Goal: Task Accomplishment & Management: Complete application form

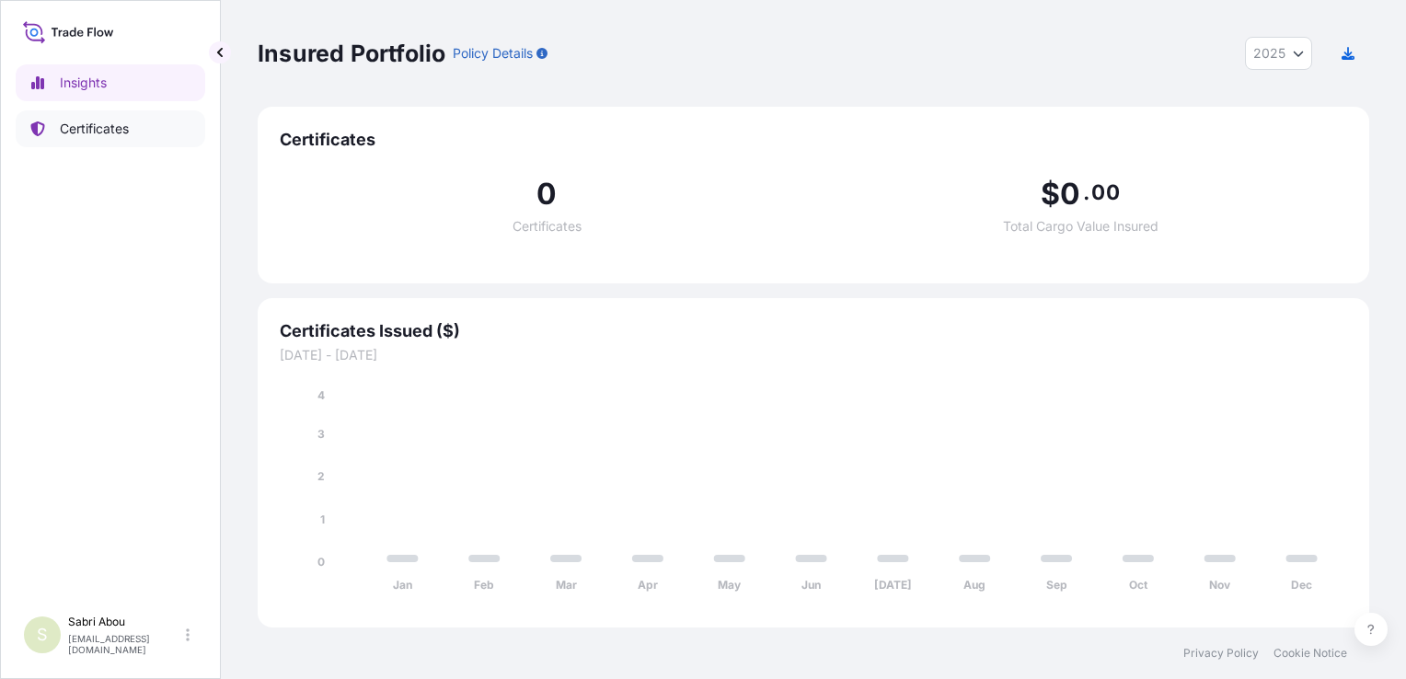
select select "2025"
click at [130, 133] on link "Certificates" at bounding box center [111, 128] width 190 height 37
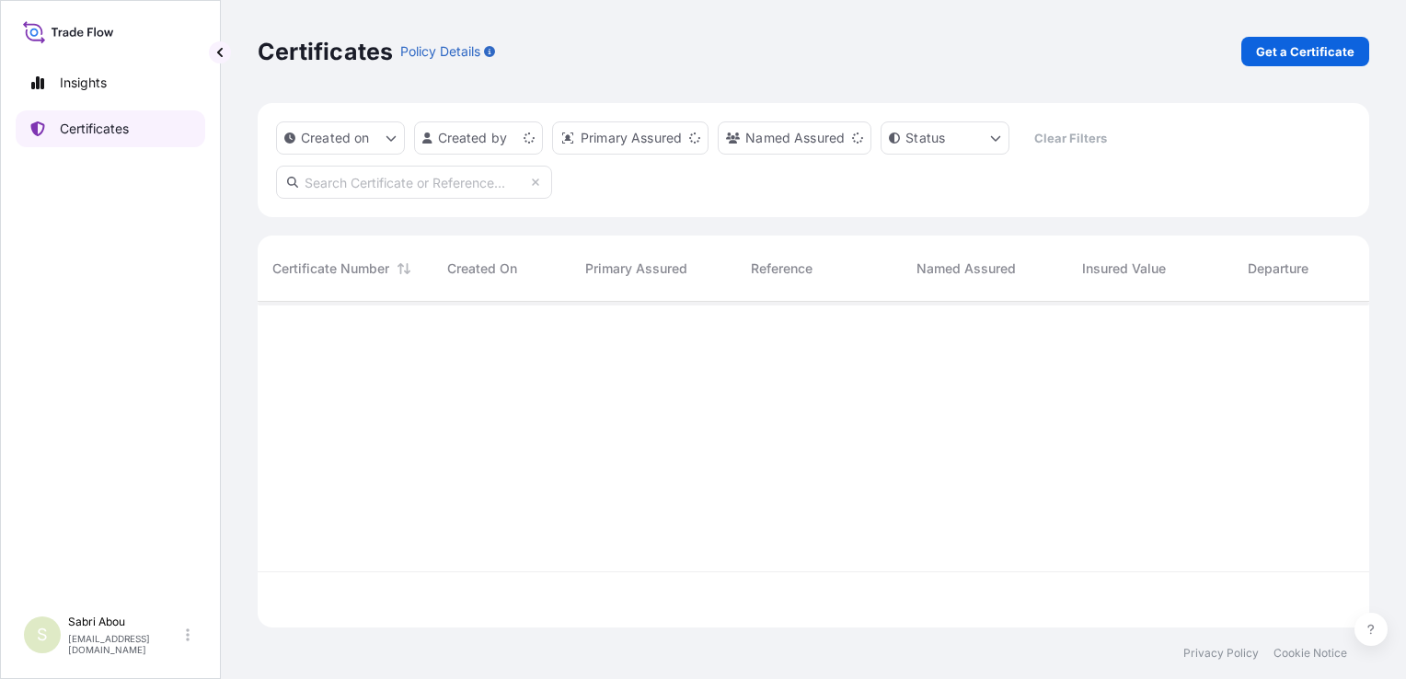
scroll to position [322, 1097]
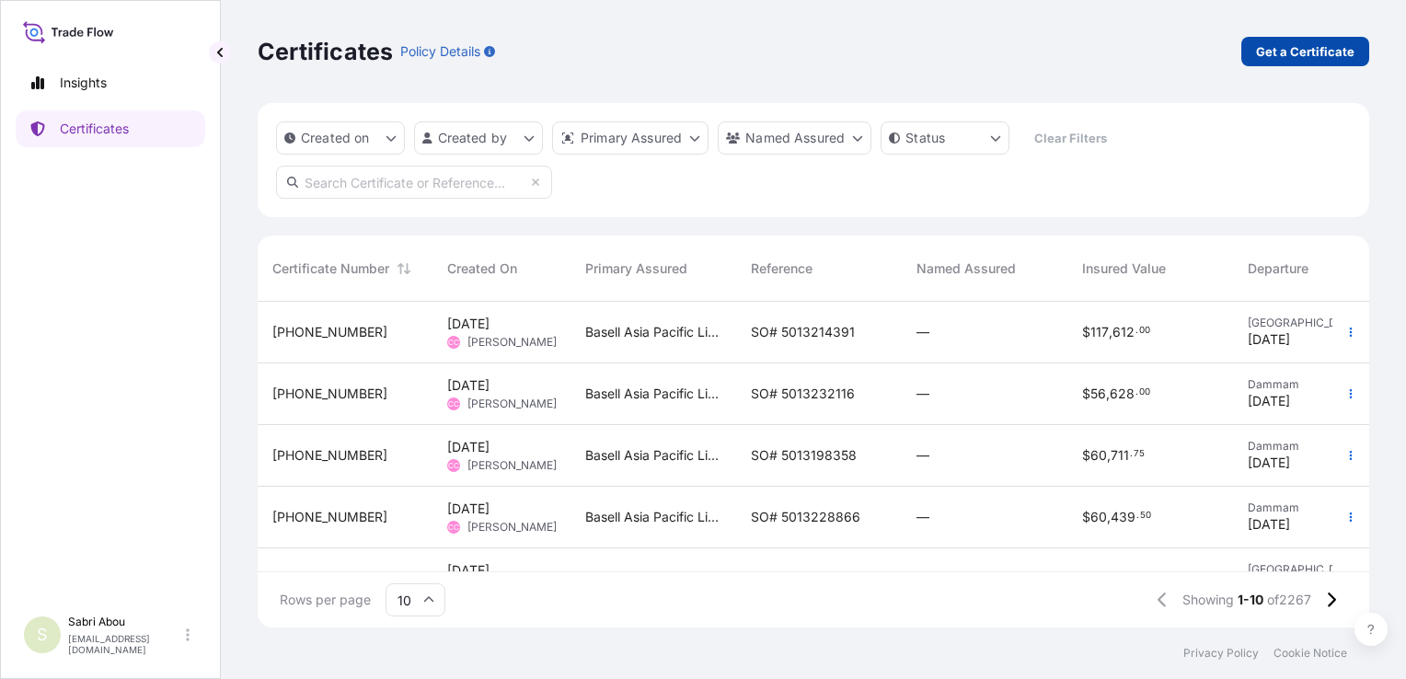
click at [1277, 53] on p "Get a Certificate" at bounding box center [1305, 51] width 98 height 18
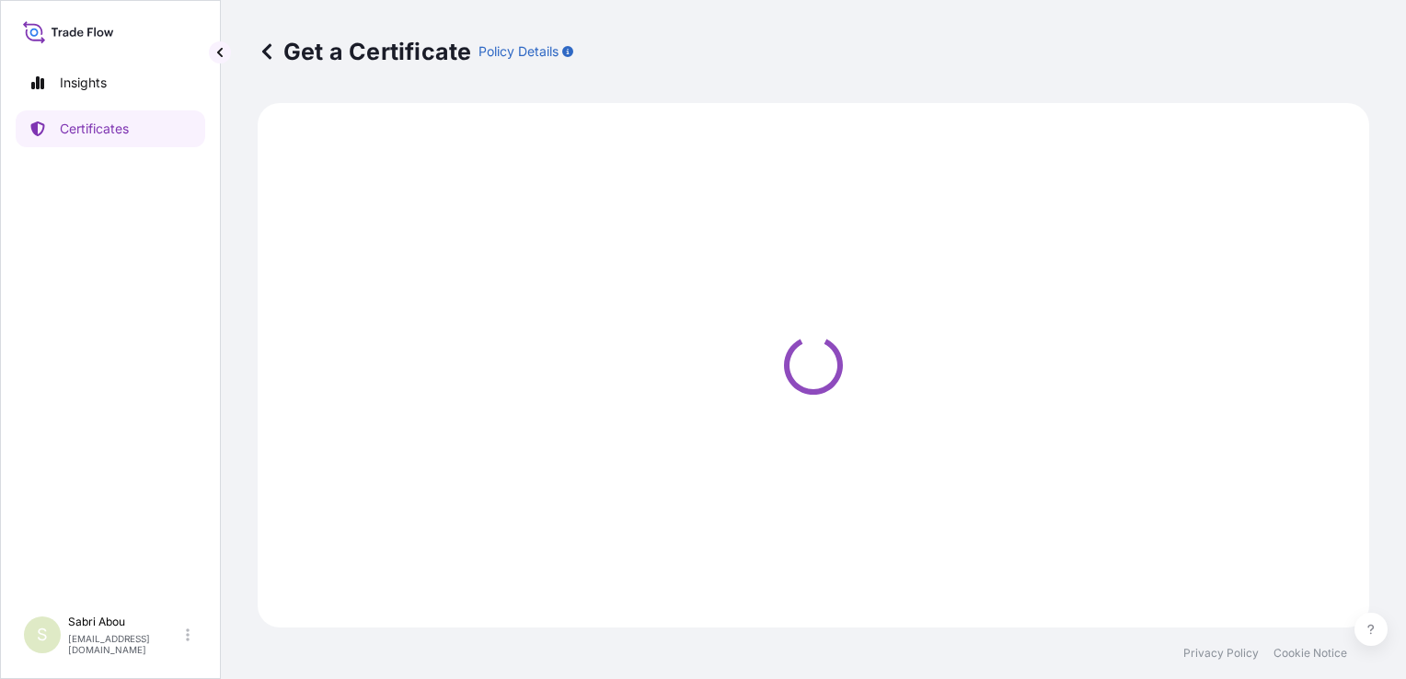
select select "Sea"
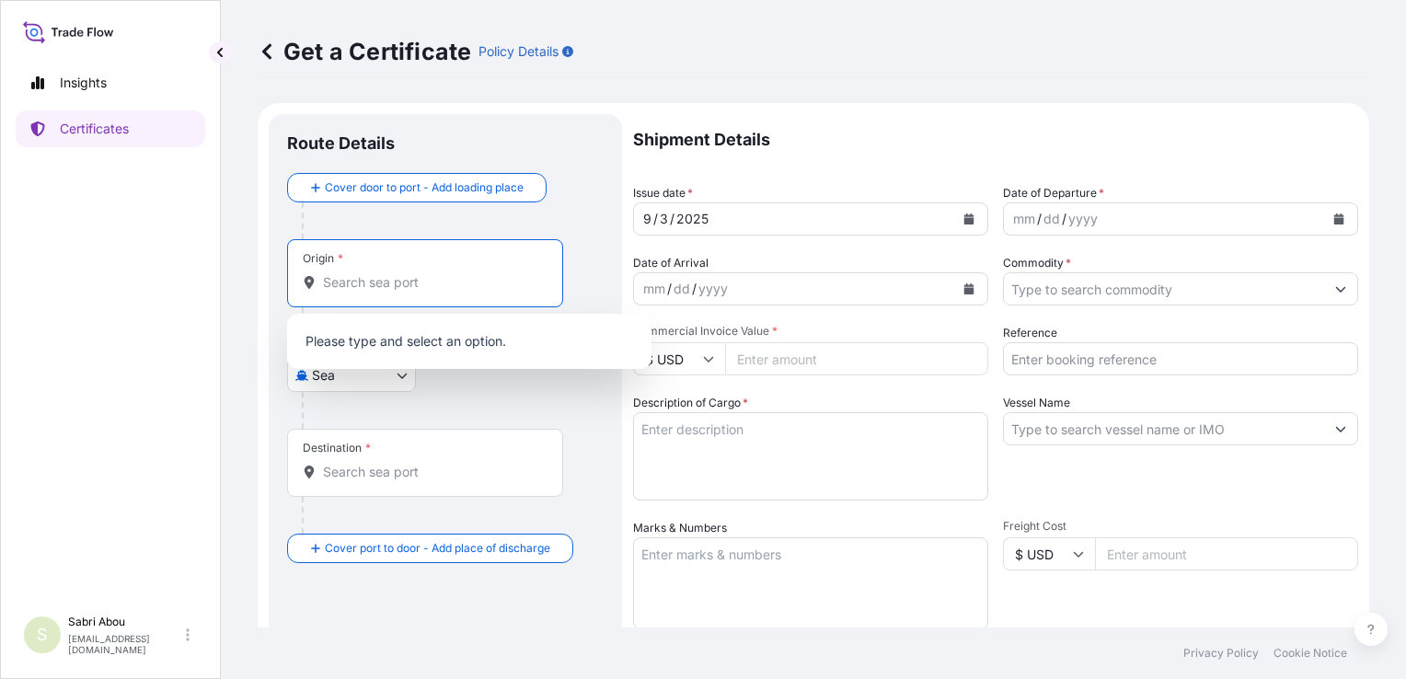
click at [416, 289] on input "Origin *" at bounding box center [431, 282] width 217 height 18
type input "b"
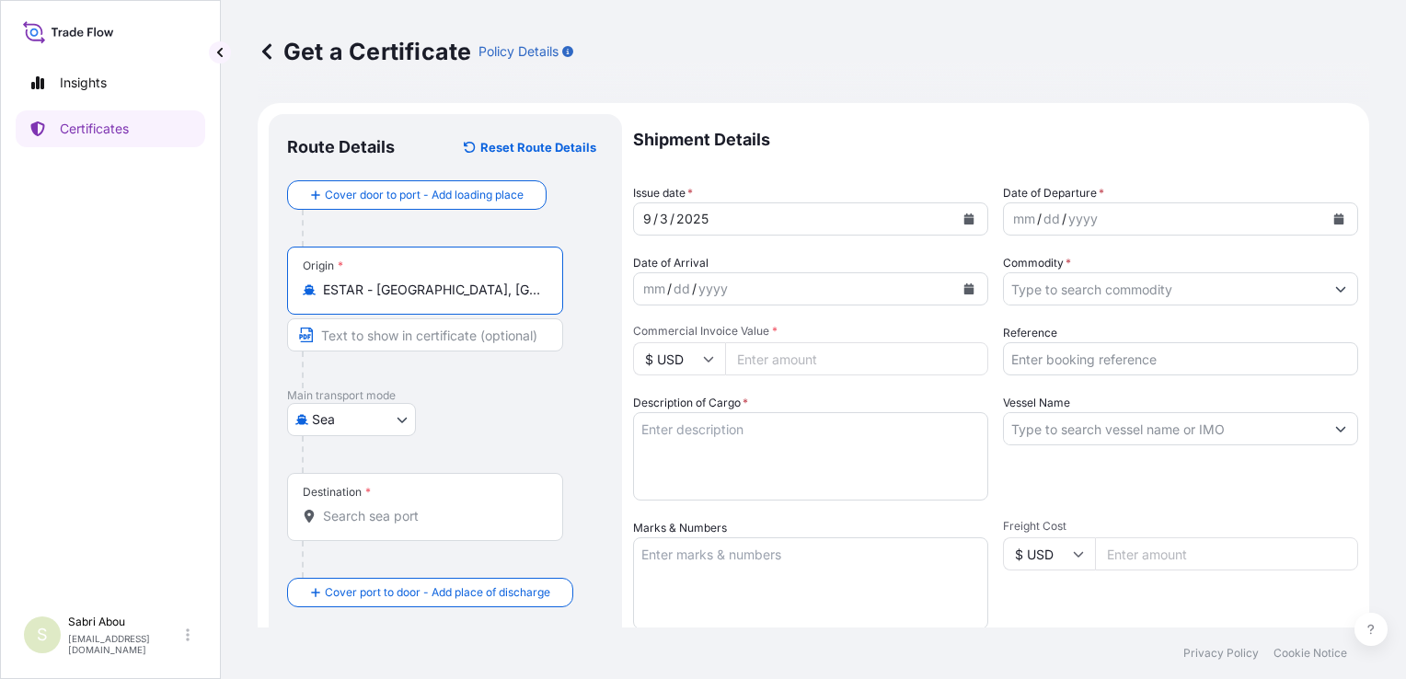
type input "ESTAR - [GEOGRAPHIC_DATA], [GEOGRAPHIC_DATA]"
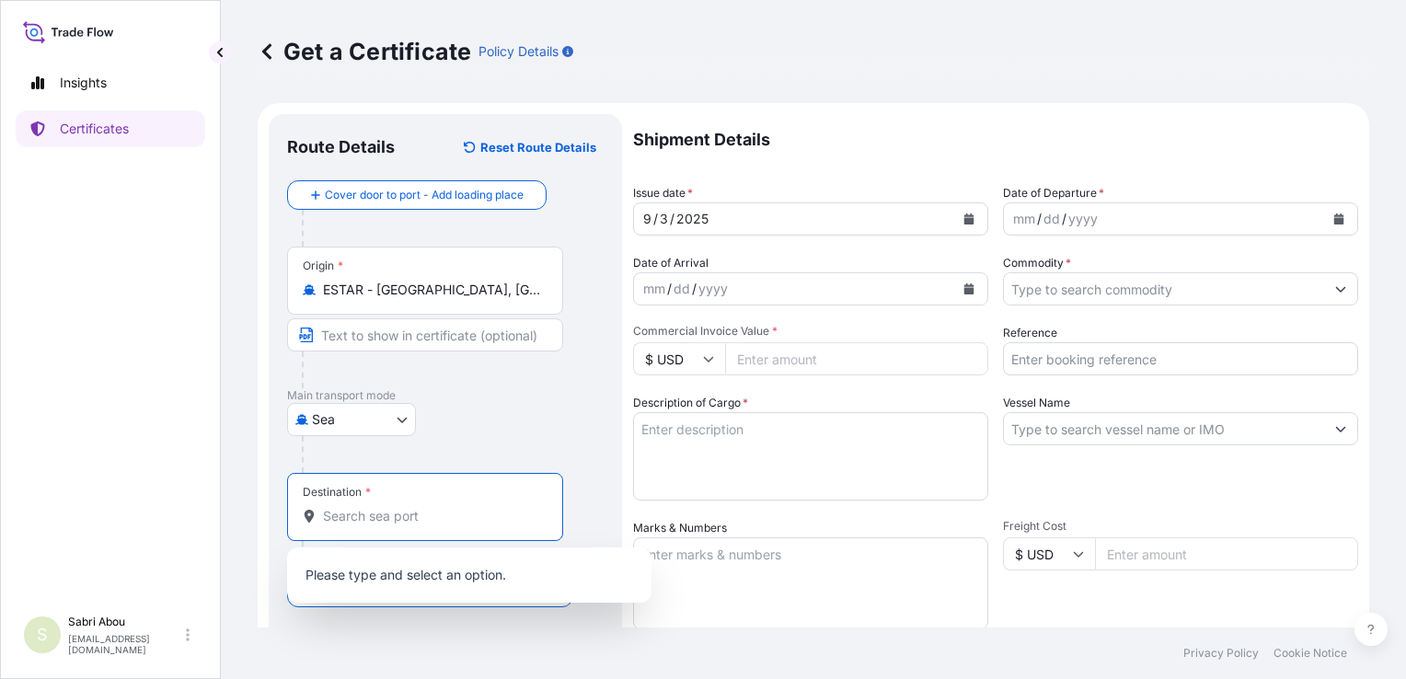
click at [368, 518] on input "Destination *" at bounding box center [431, 516] width 217 height 18
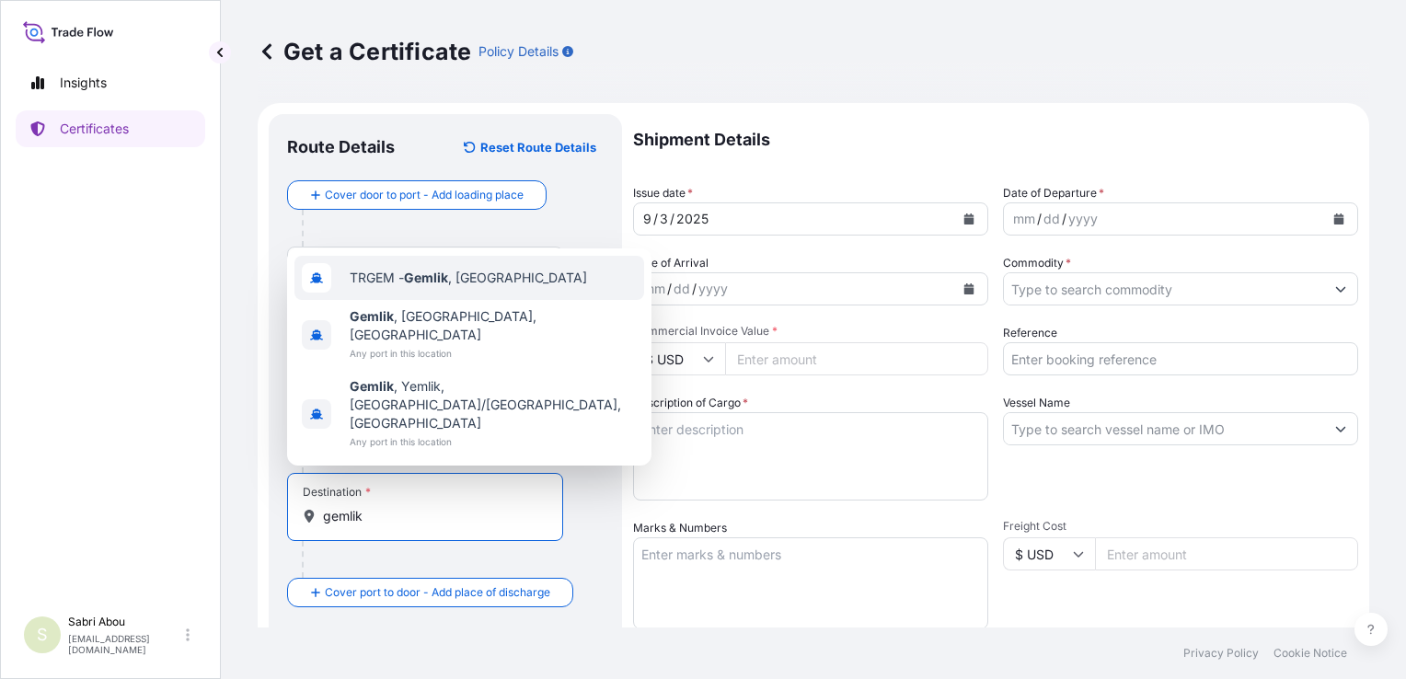
click at [431, 300] on div "TRGEM - Gemlik , [GEOGRAPHIC_DATA]" at bounding box center [470, 278] width 350 height 44
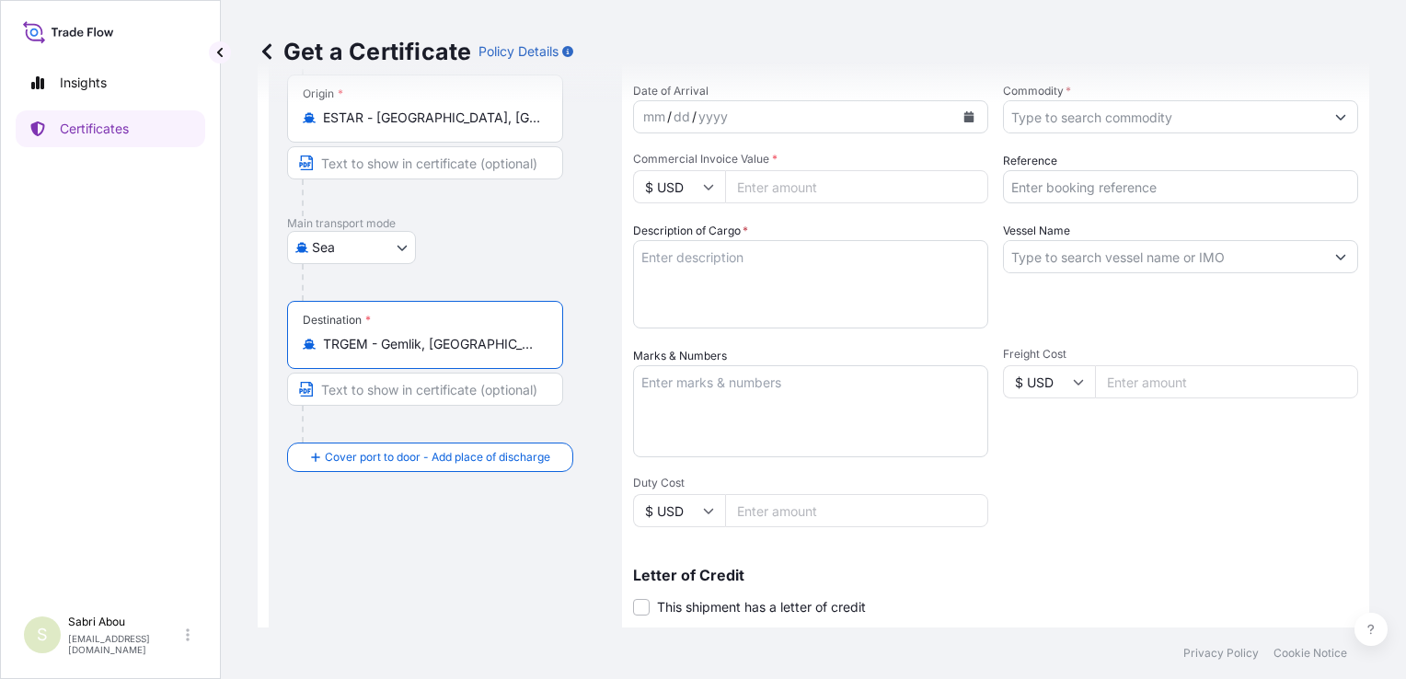
scroll to position [184, 0]
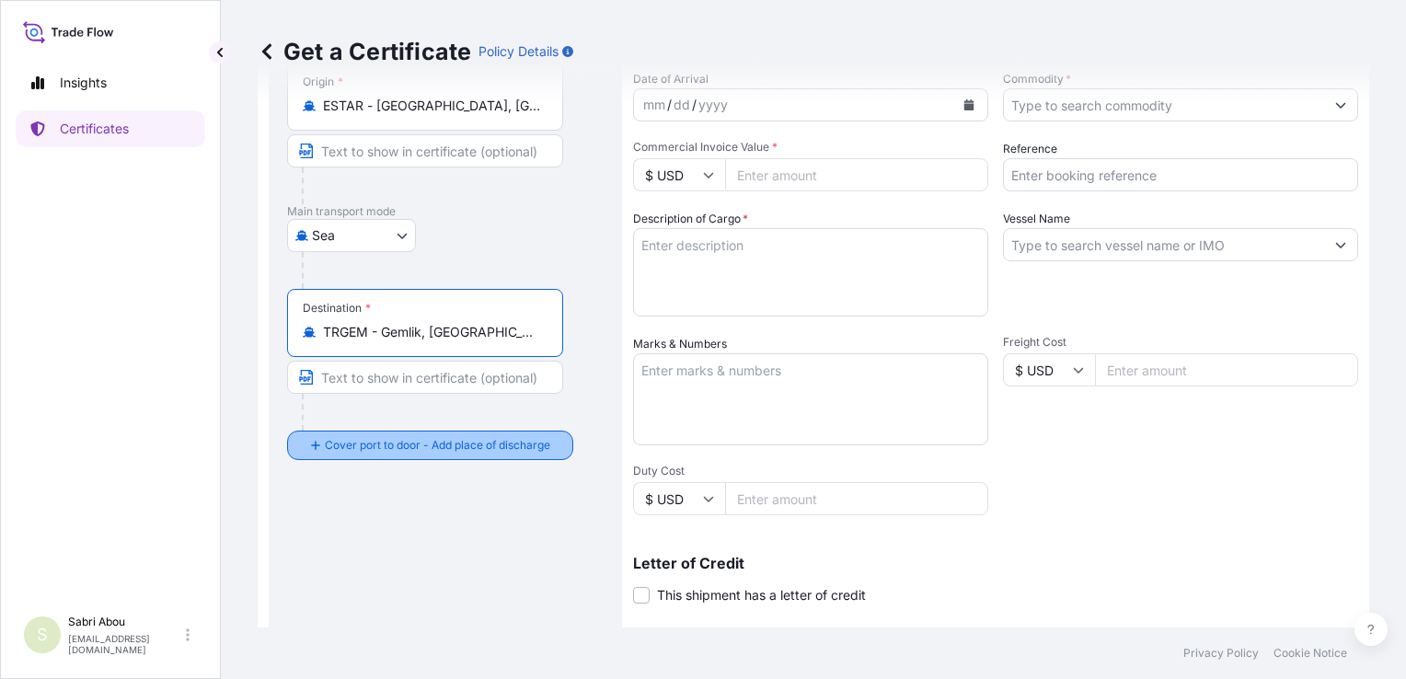
type input "TRGEM - Gemlik, [GEOGRAPHIC_DATA]"
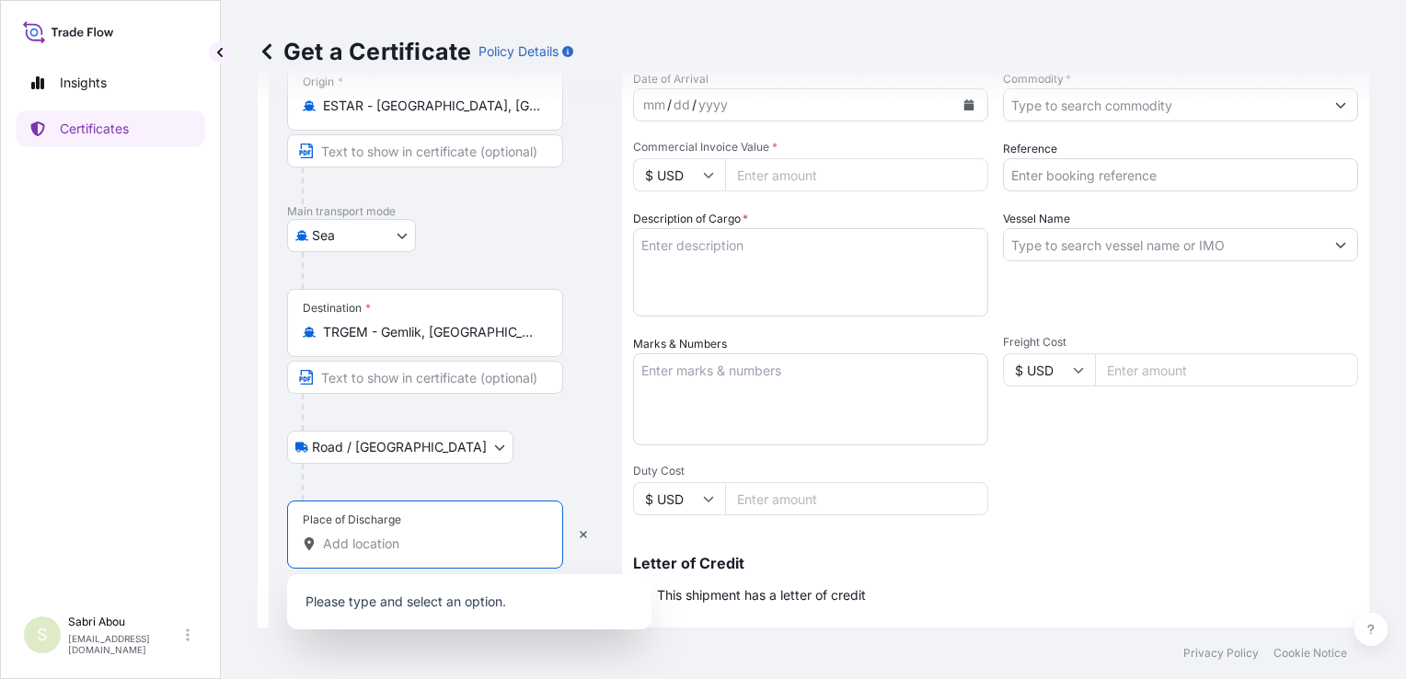
click at [367, 547] on input "Place of Discharge" at bounding box center [431, 544] width 217 height 18
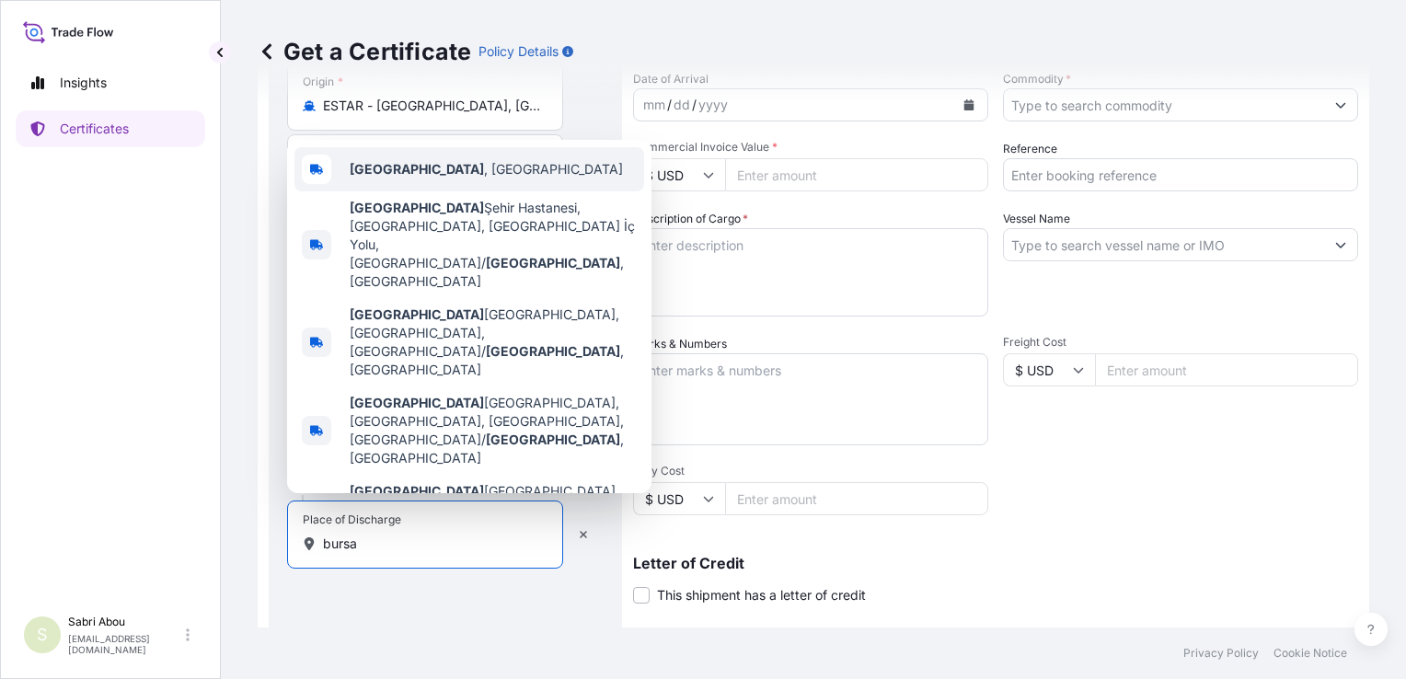
click at [416, 179] on span "[GEOGRAPHIC_DATA] , [GEOGRAPHIC_DATA]" at bounding box center [486, 169] width 273 height 18
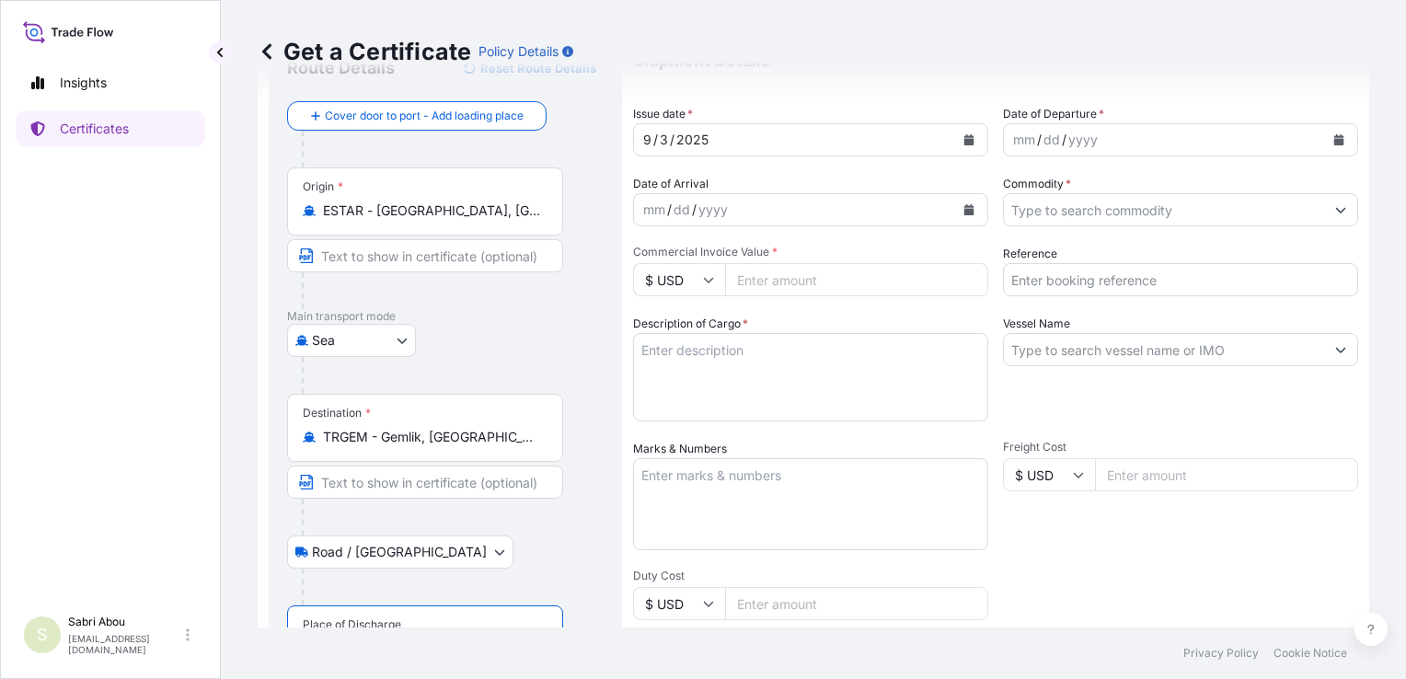
scroll to position [0, 0]
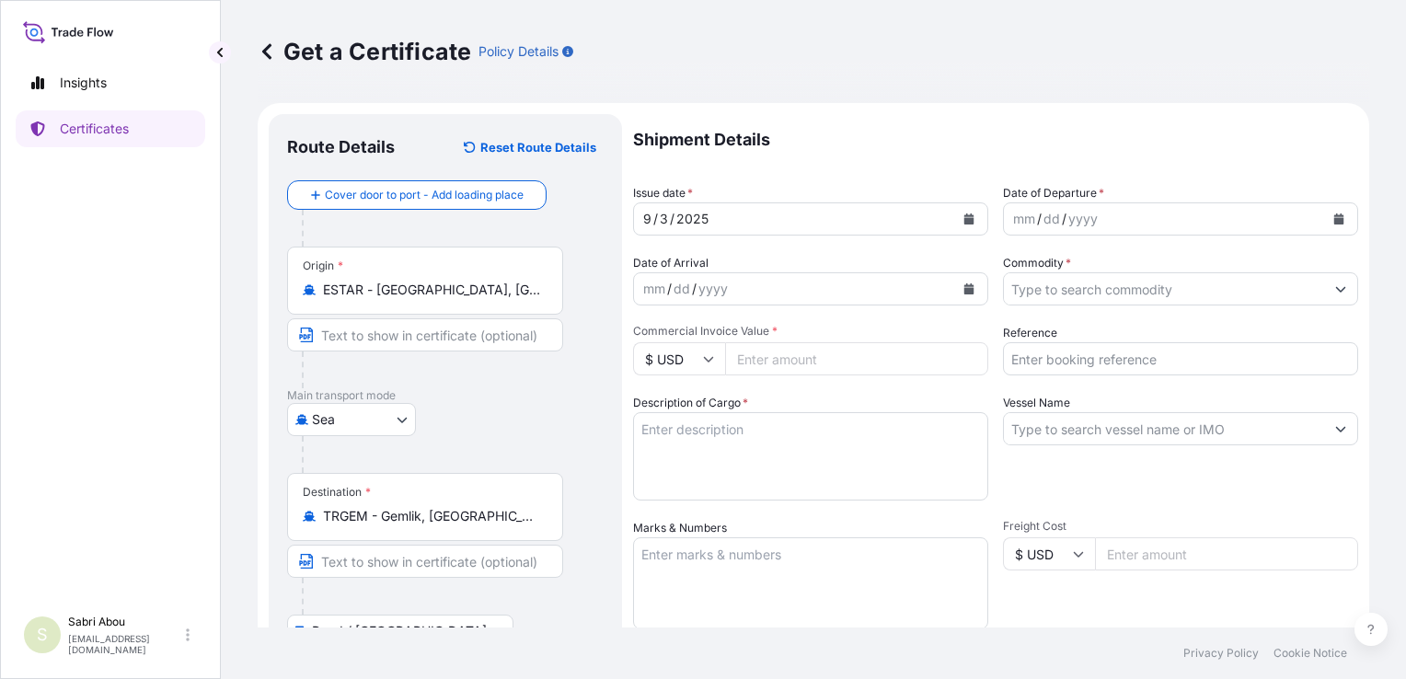
type input "[GEOGRAPHIC_DATA], [GEOGRAPHIC_DATA]"
click at [1325, 212] on button "Calendar" at bounding box center [1339, 218] width 29 height 29
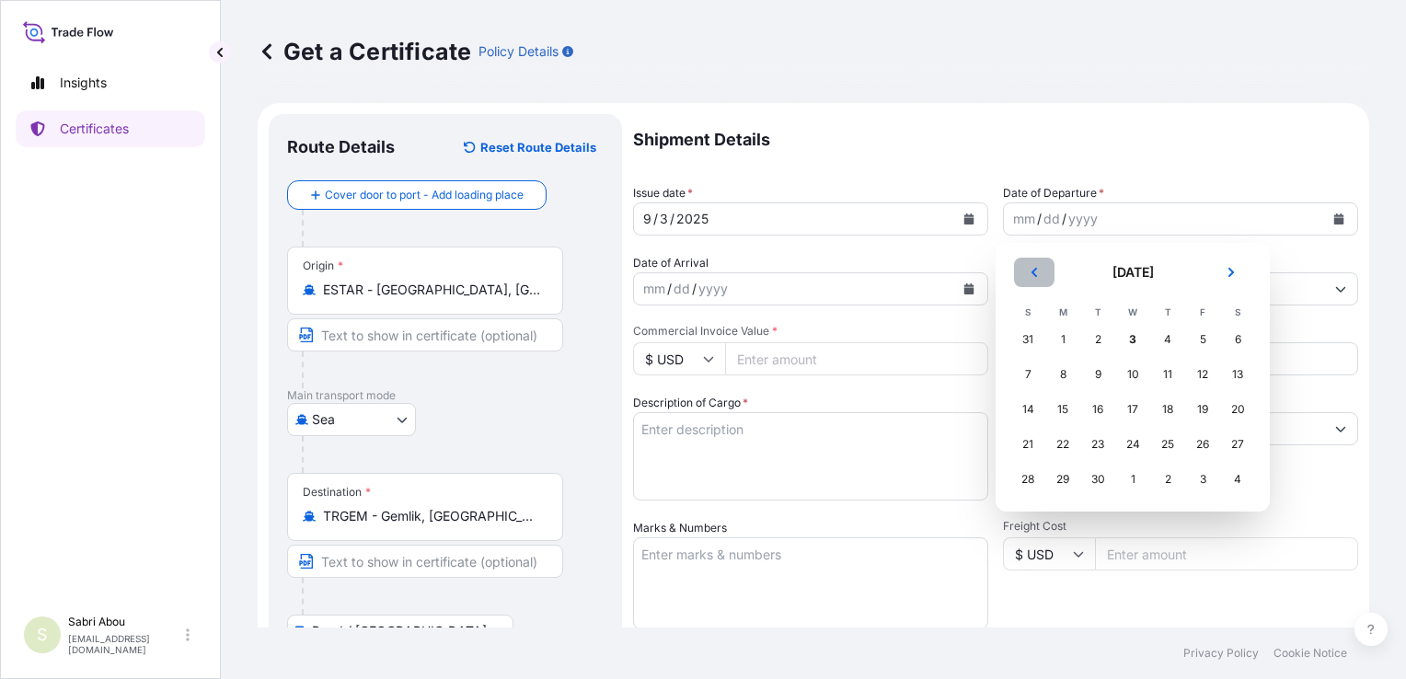
click at [1029, 278] on div "[DATE] [DATE] S M T W T F S 31 1 2 3 4 5 6 7 8 9 10 11 12 13 14 15 16 17 18 19 …" at bounding box center [1133, 377] width 245 height 239
click at [1029, 278] on button "Previous" at bounding box center [1034, 272] width 41 height 29
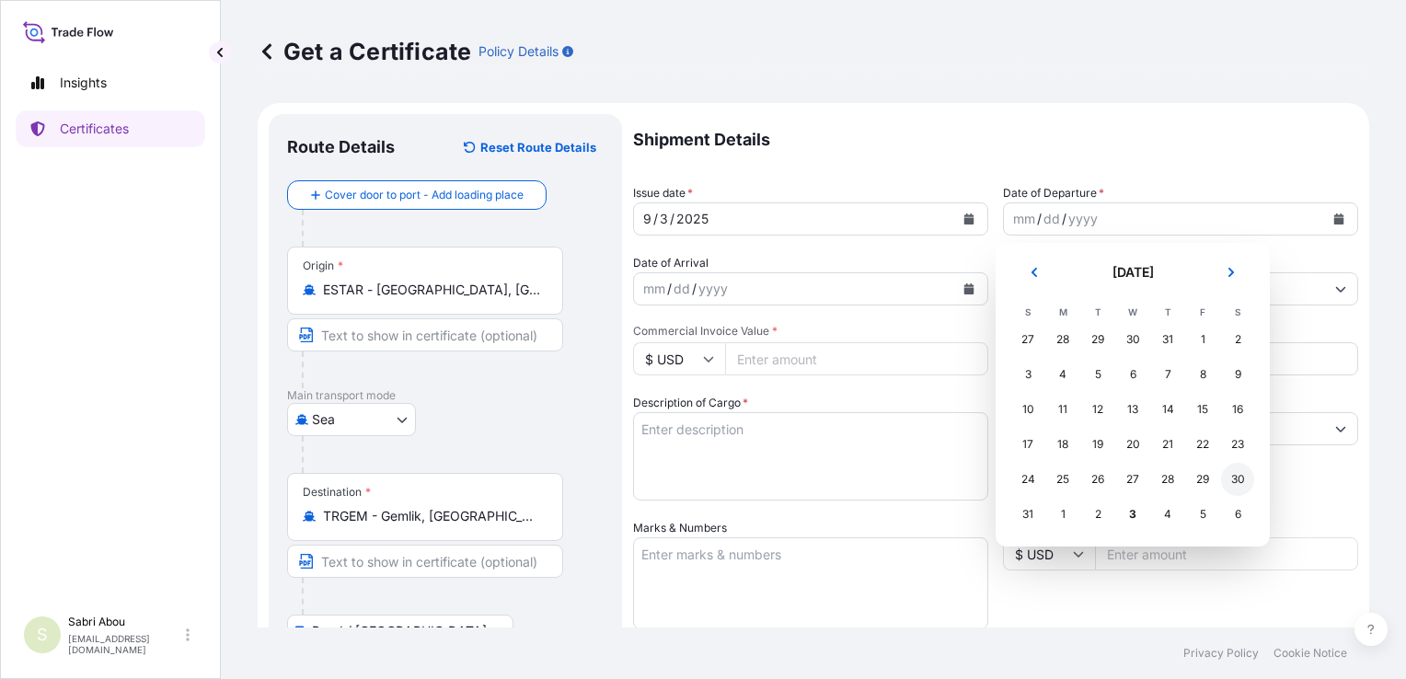
click at [1244, 483] on div "30" at bounding box center [1237, 479] width 33 height 33
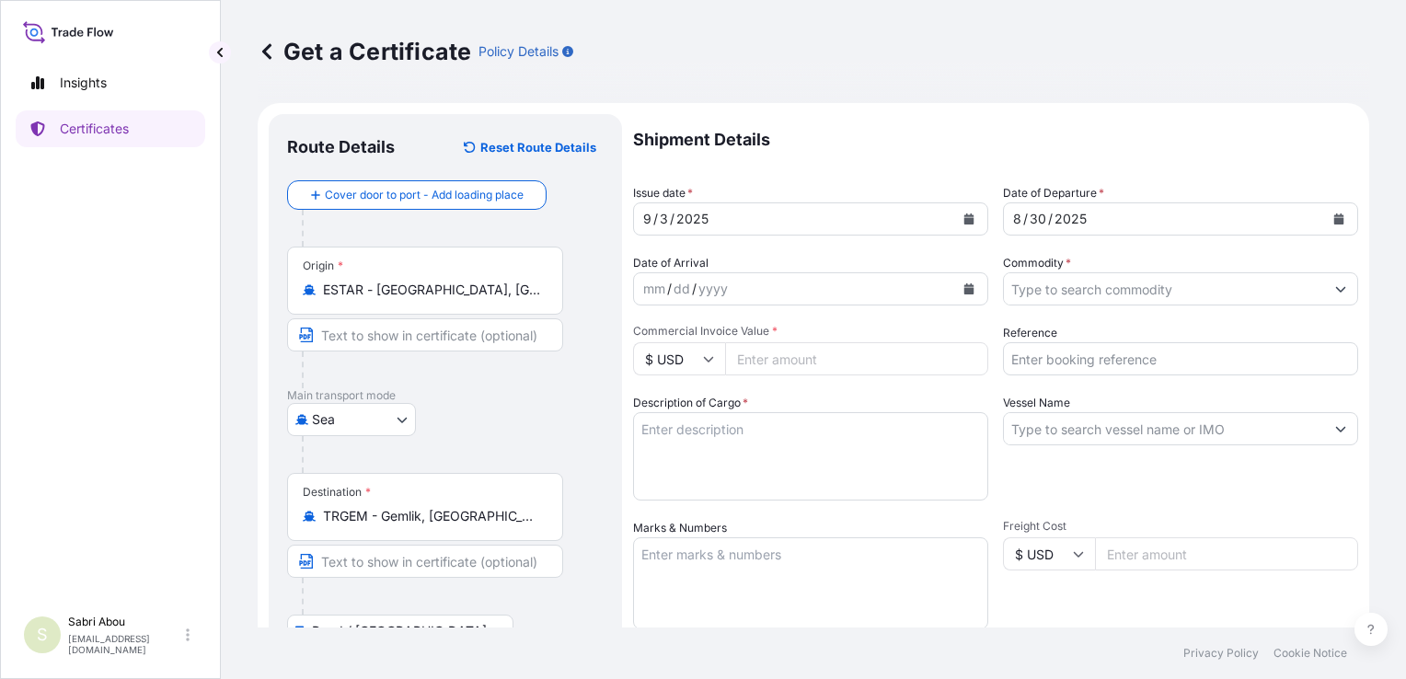
click at [1090, 305] on div at bounding box center [1180, 288] width 355 height 33
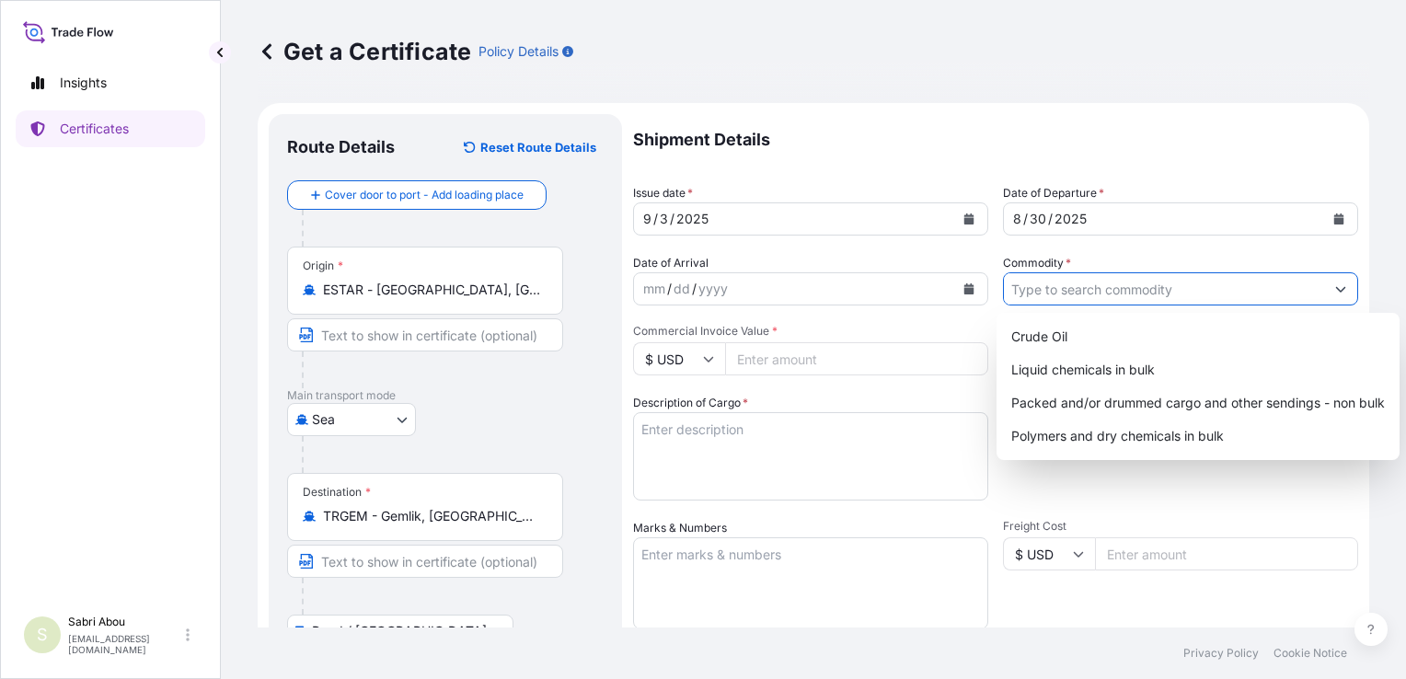
click at [1092, 296] on input "Commodity *" at bounding box center [1164, 288] width 320 height 33
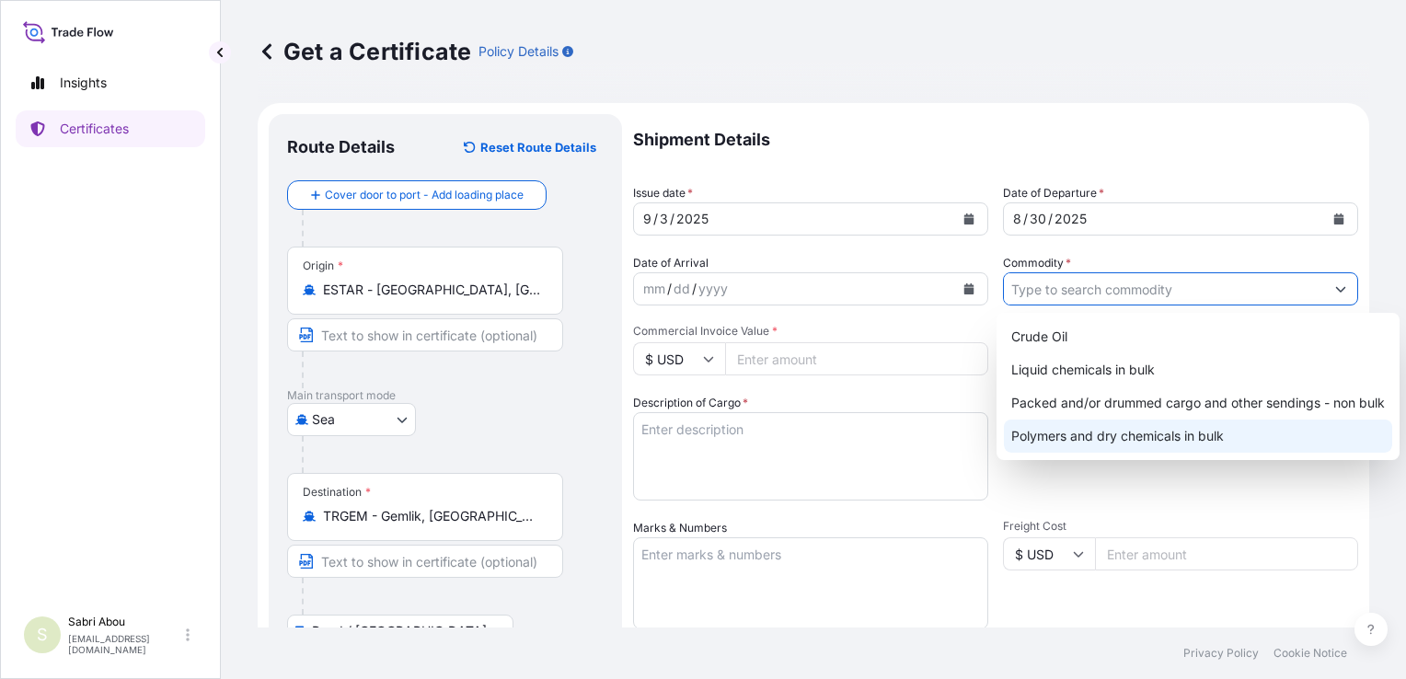
click at [1073, 435] on div "Polymers and dry chemicals in bulk" at bounding box center [1198, 436] width 388 height 33
type input "Polymers and dry chemicals in bulk"
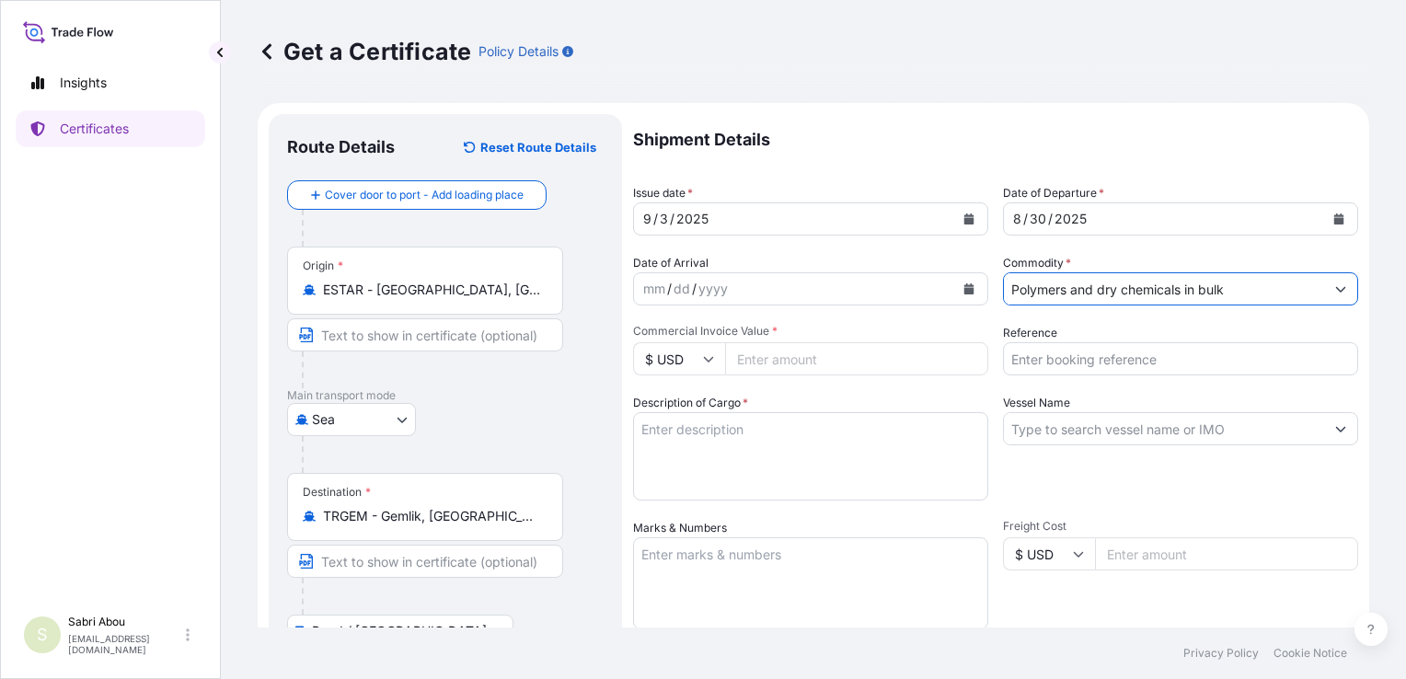
click at [683, 365] on input "$ USD" at bounding box center [679, 358] width 92 height 33
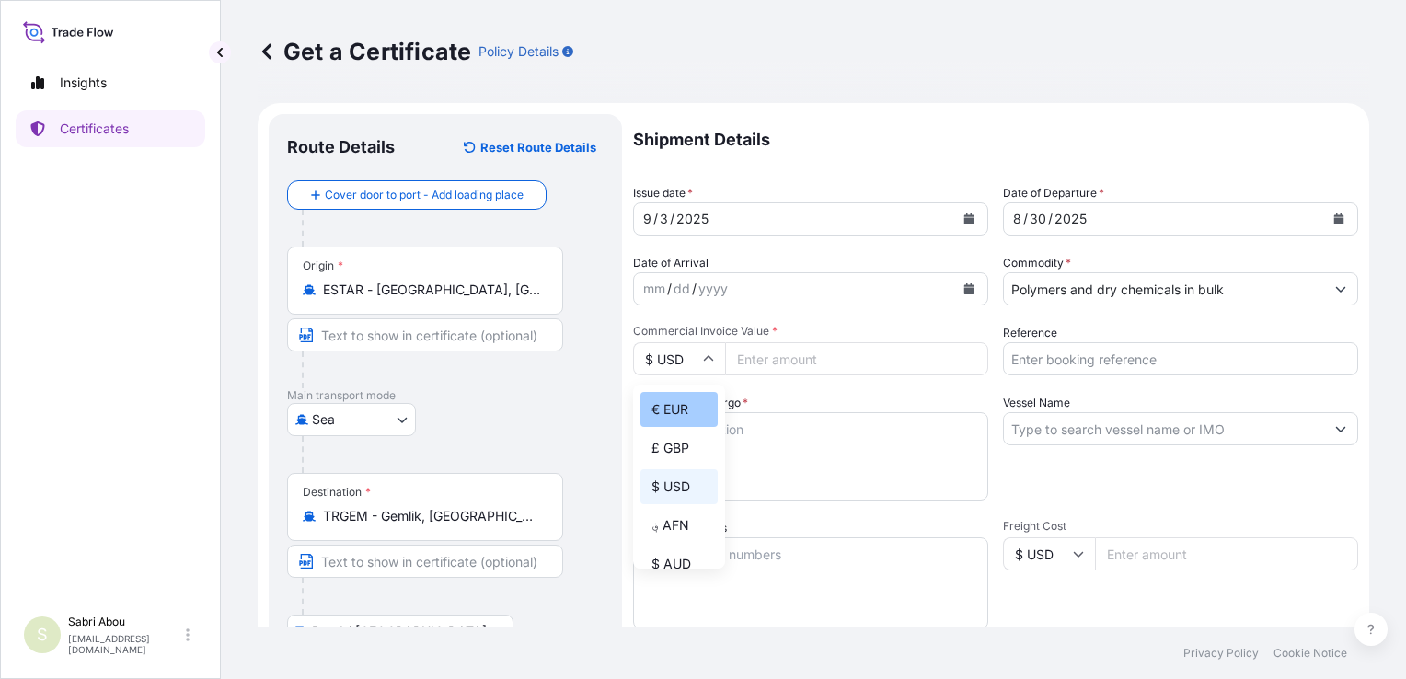
click at [678, 405] on div "€ EUR" at bounding box center [679, 409] width 77 height 35
type input "€ EUR"
click at [792, 365] on input "Commercial Invoice Value *" at bounding box center [856, 358] width 263 height 33
type input "28940.84"
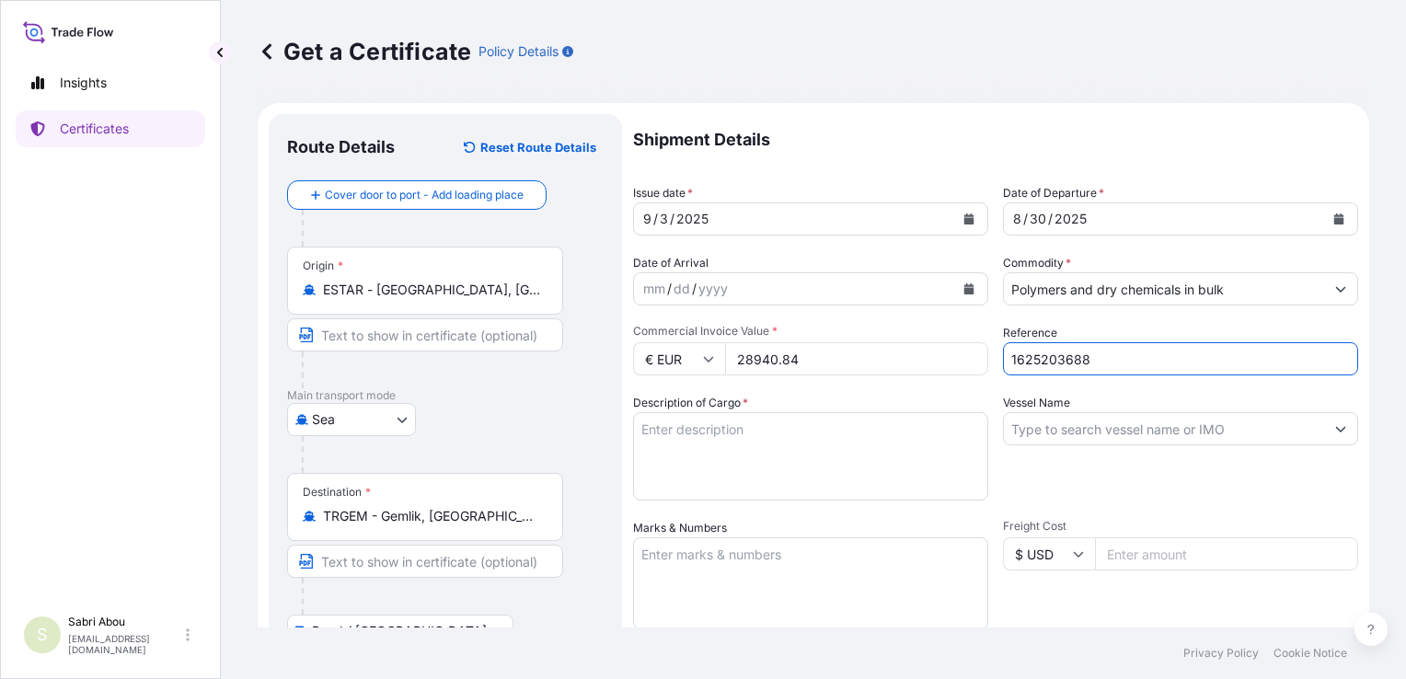
type input "1625203688"
click at [747, 430] on textarea "Description of Cargo *" at bounding box center [810, 456] width 355 height 88
type textarea "1x20 bulk"
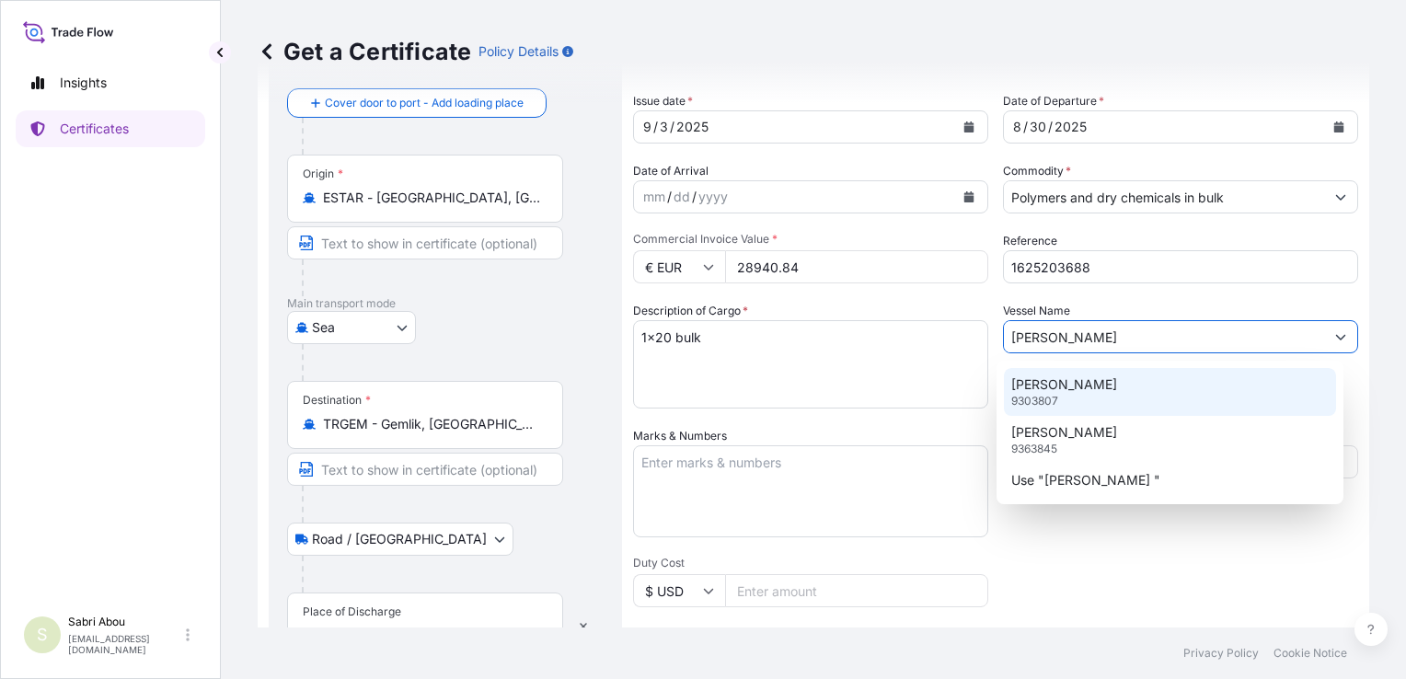
click at [1052, 394] on p "9303807" at bounding box center [1035, 401] width 47 height 15
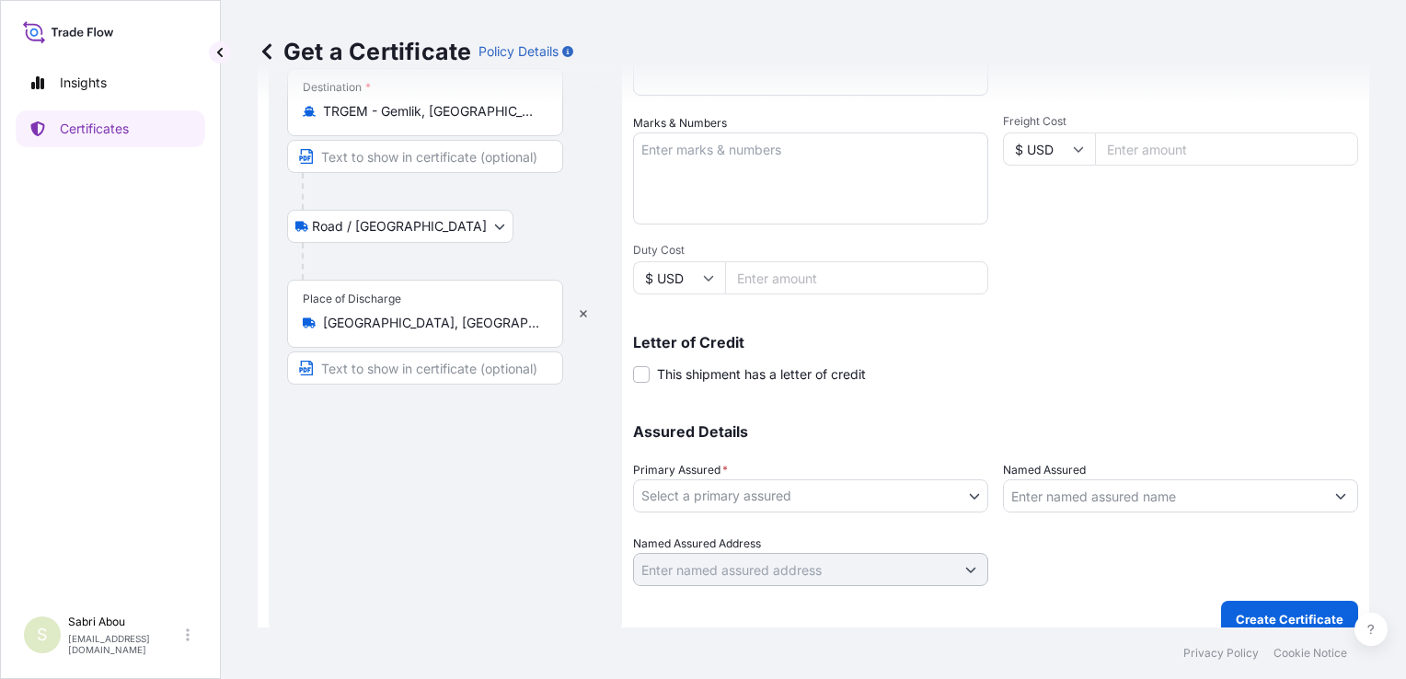
scroll to position [424, 0]
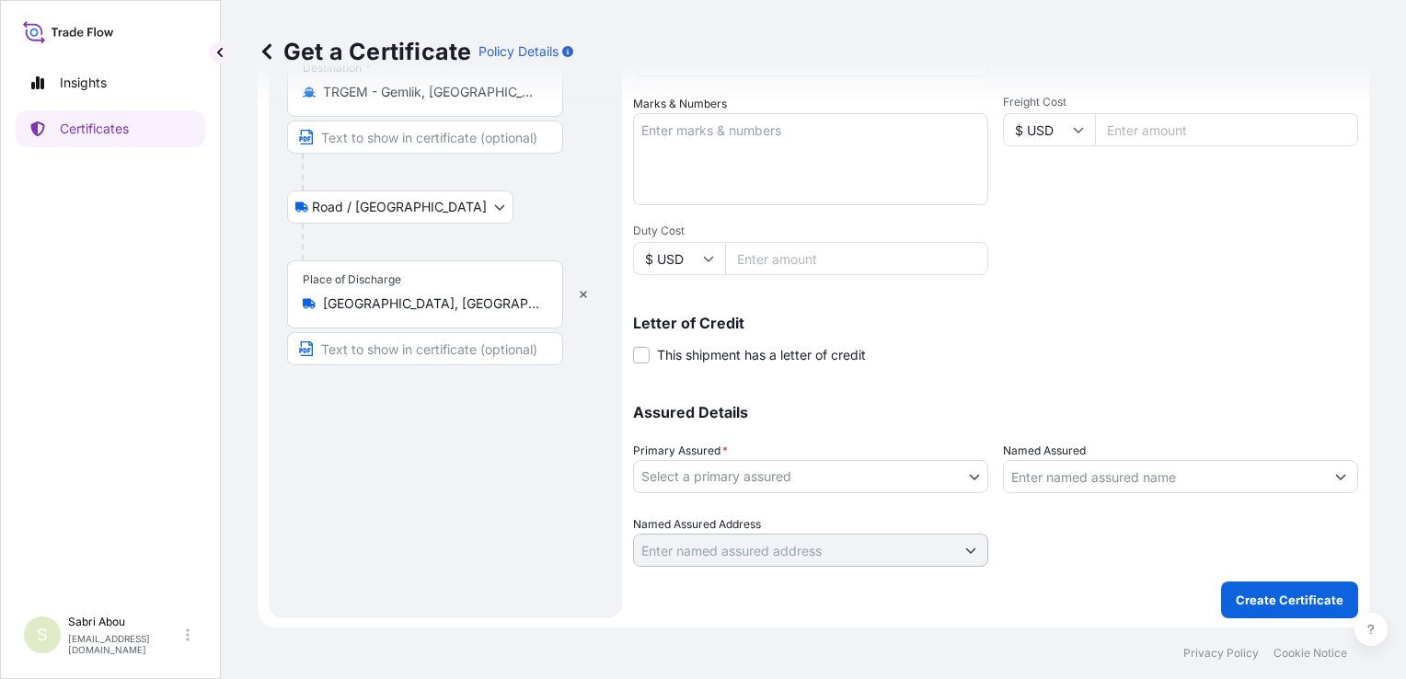
type input "[PERSON_NAME]"
click at [791, 477] on body "0 options available. 3 options available. 1 option available. Insights Certific…" at bounding box center [703, 339] width 1406 height 679
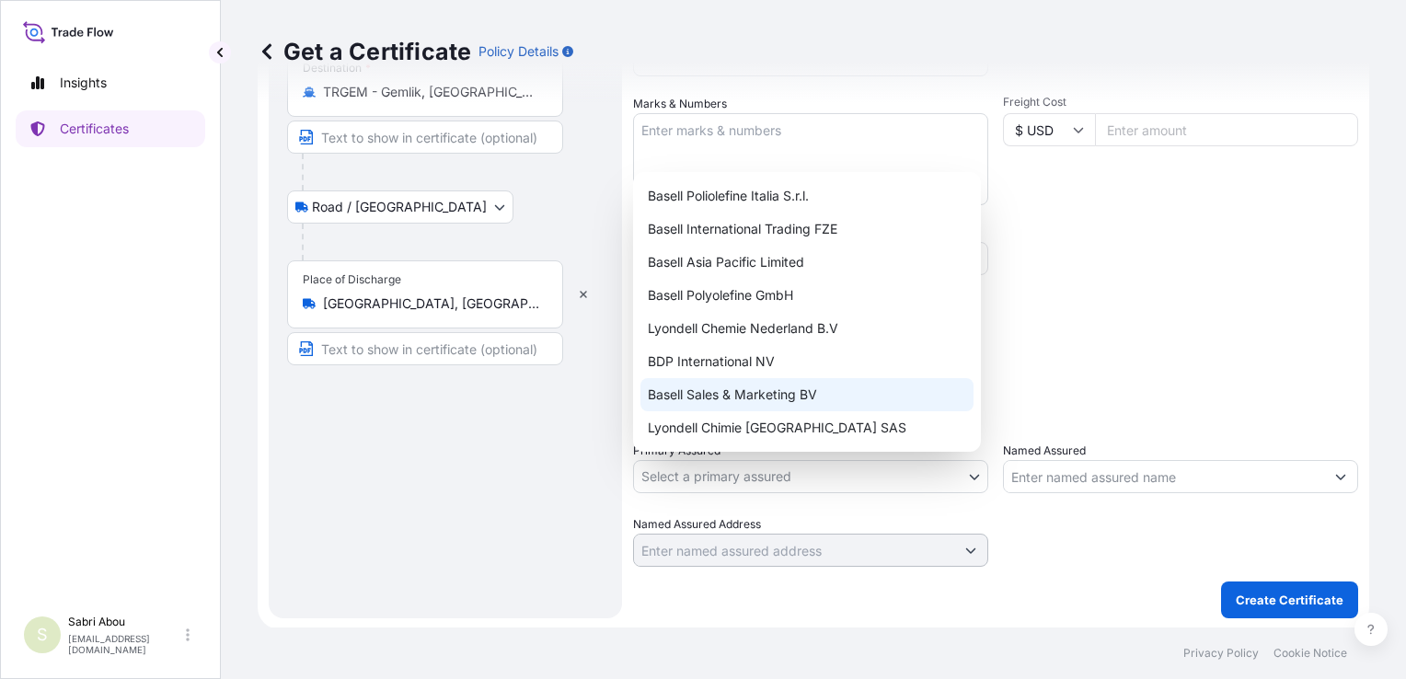
click at [758, 388] on div "Basell Sales & Marketing BV" at bounding box center [807, 394] width 333 height 33
select select "32164"
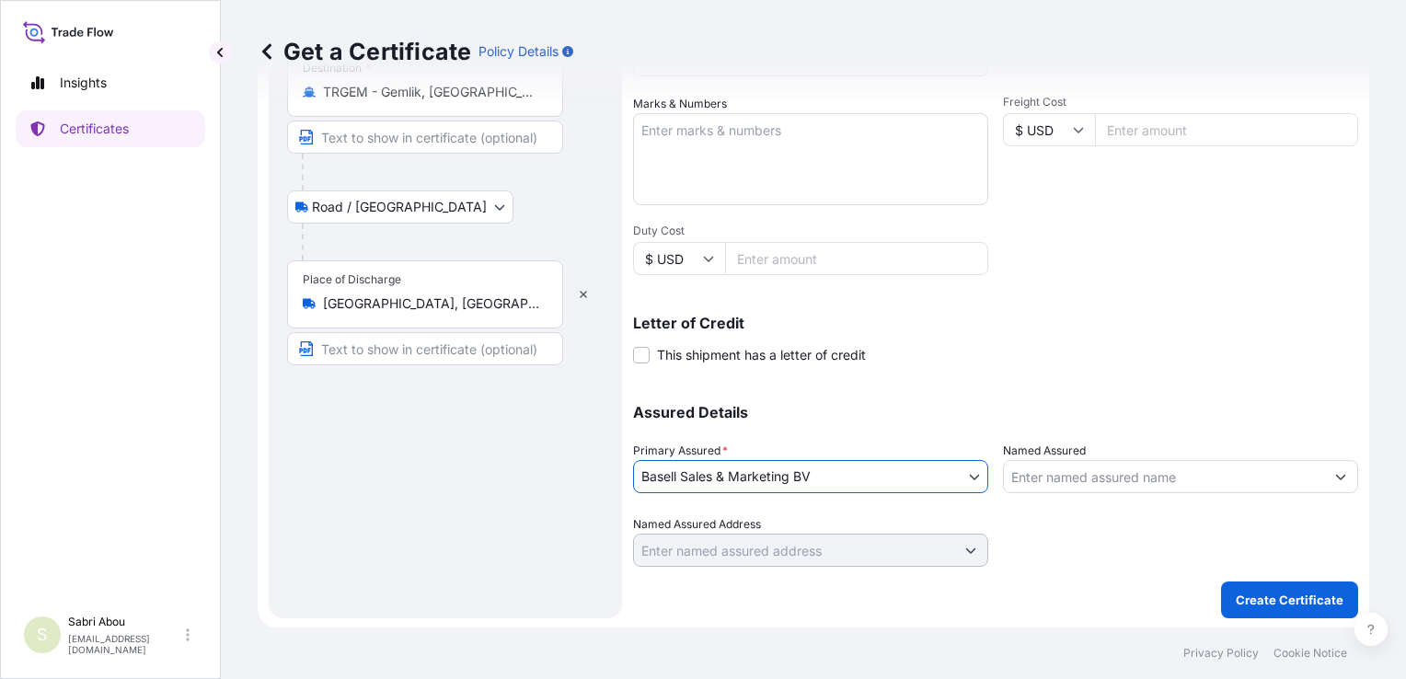
click at [1157, 469] on input "Named Assured" at bounding box center [1164, 476] width 320 height 33
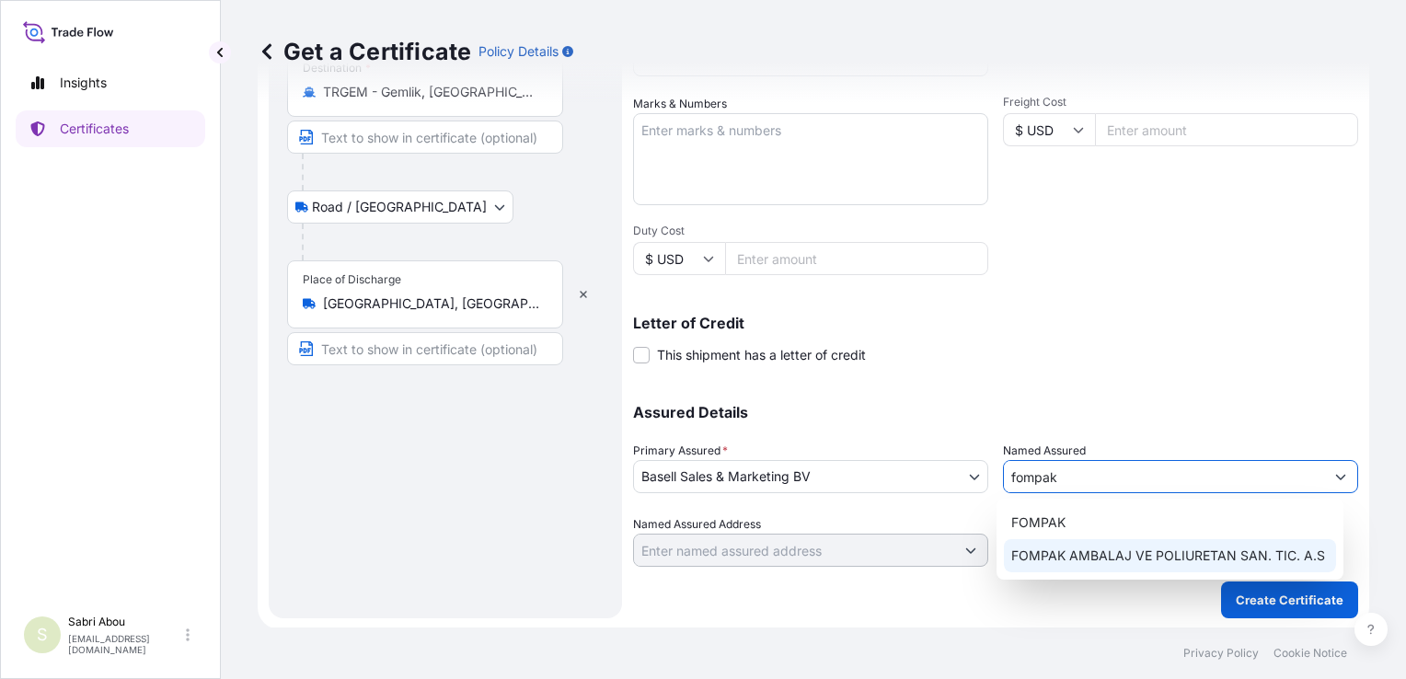
click at [1079, 550] on span "FOMPAK AMBALAJ VE POLIURETAN SAN. TIC. A.S" at bounding box center [1169, 556] width 314 height 18
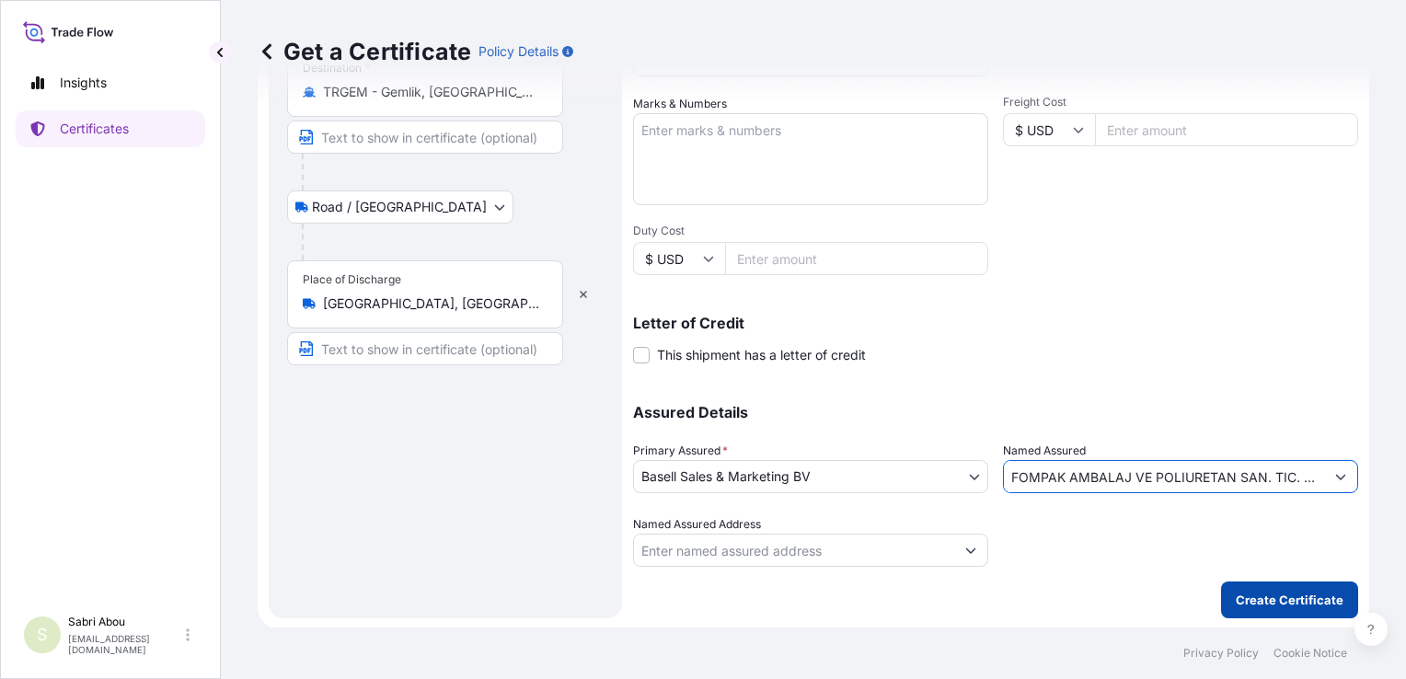
type input "FOMPAK AMBALAJ VE POLIURETAN SAN. TIC. A.S"
click at [1252, 602] on p "Create Certificate" at bounding box center [1290, 600] width 108 height 18
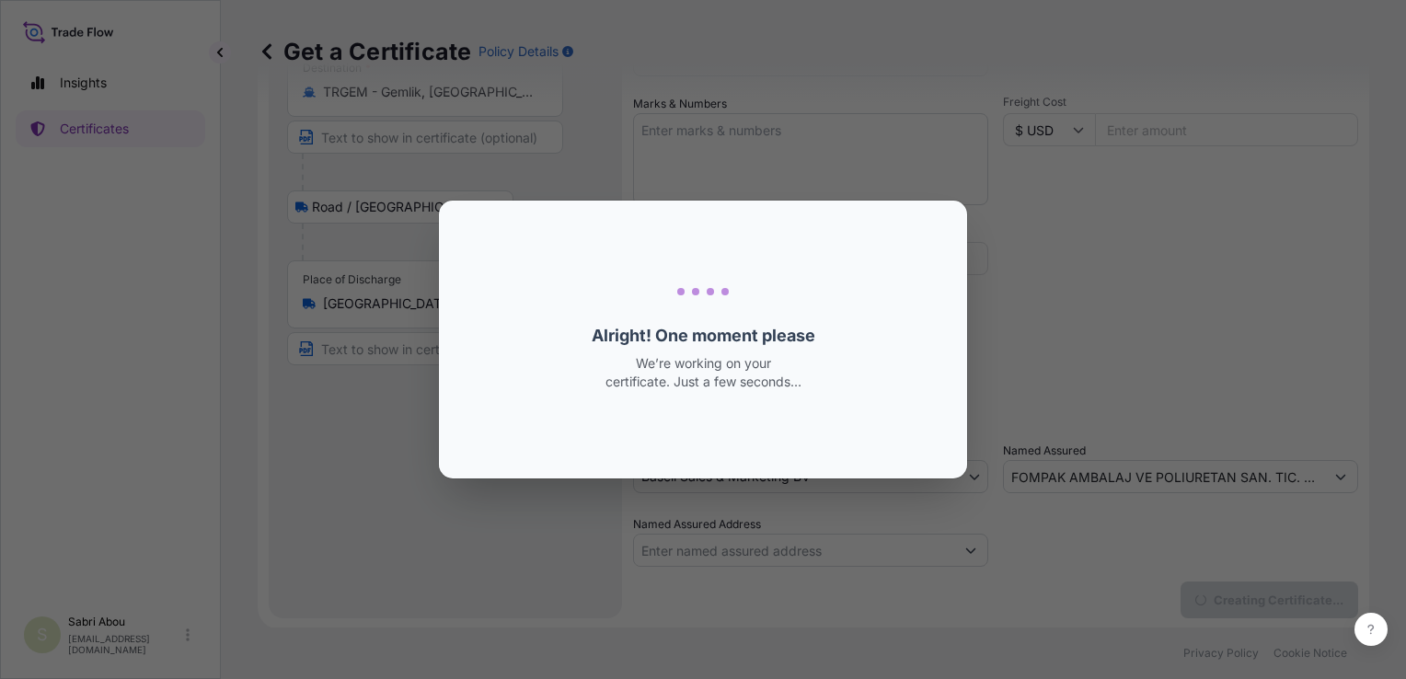
click at [1252, 602] on div "Loading Loading... Alright! One moment please We’re working on your certificate…" at bounding box center [703, 339] width 1406 height 679
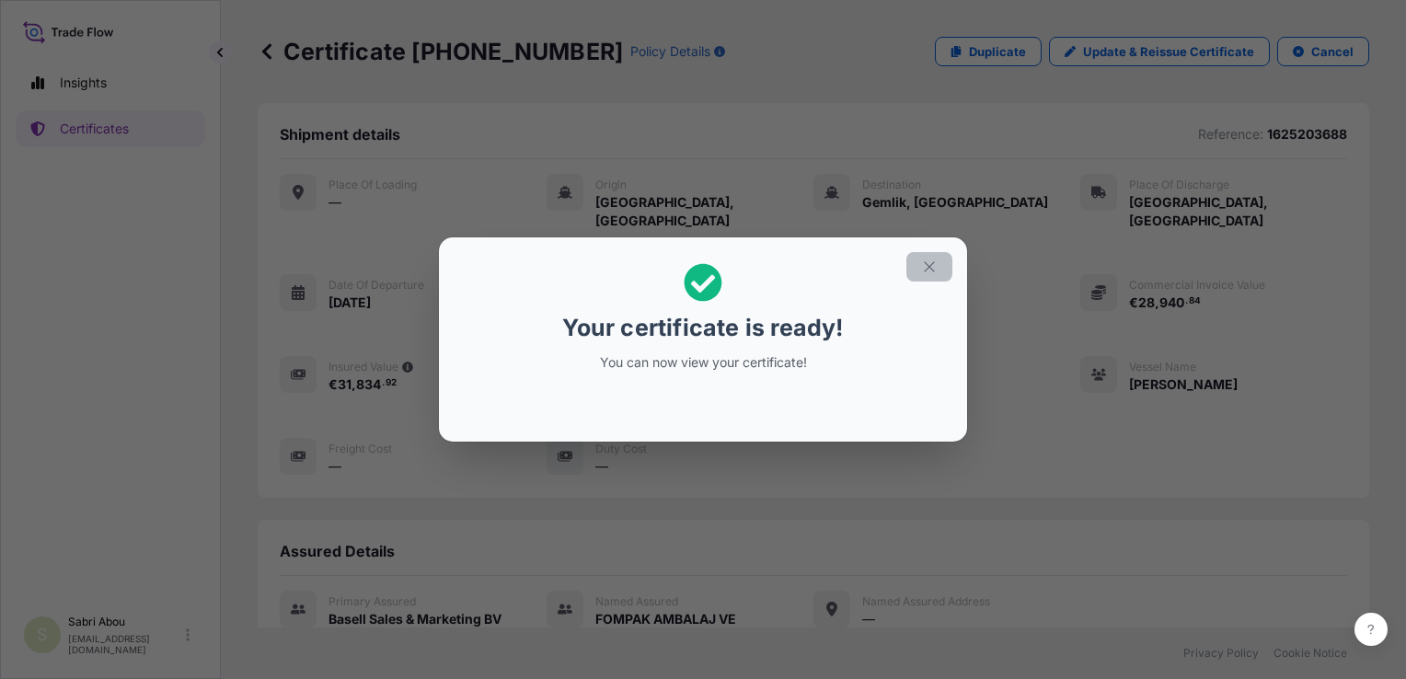
click at [918, 267] on button "button" at bounding box center [930, 266] width 46 height 29
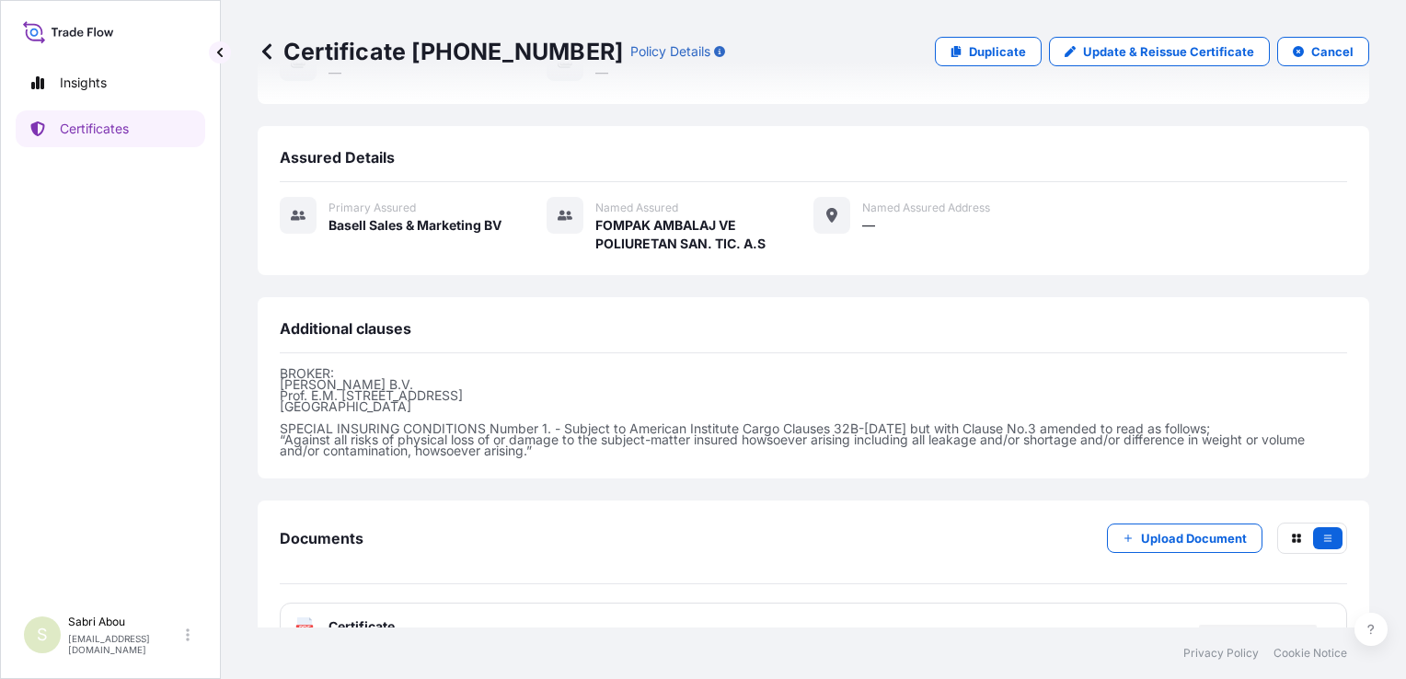
scroll to position [414, 0]
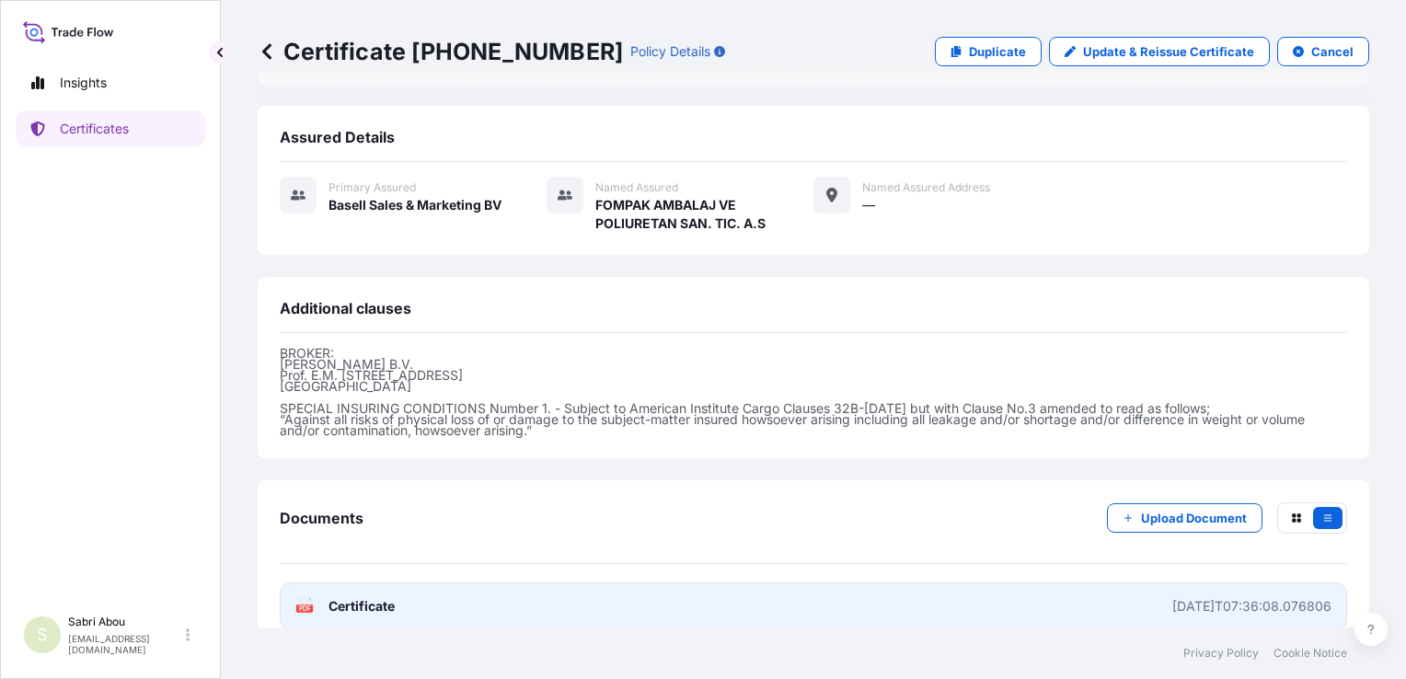
click at [825, 587] on link "PDF Certificate [DATE]T07:36:08.076806" at bounding box center [814, 607] width 1068 height 48
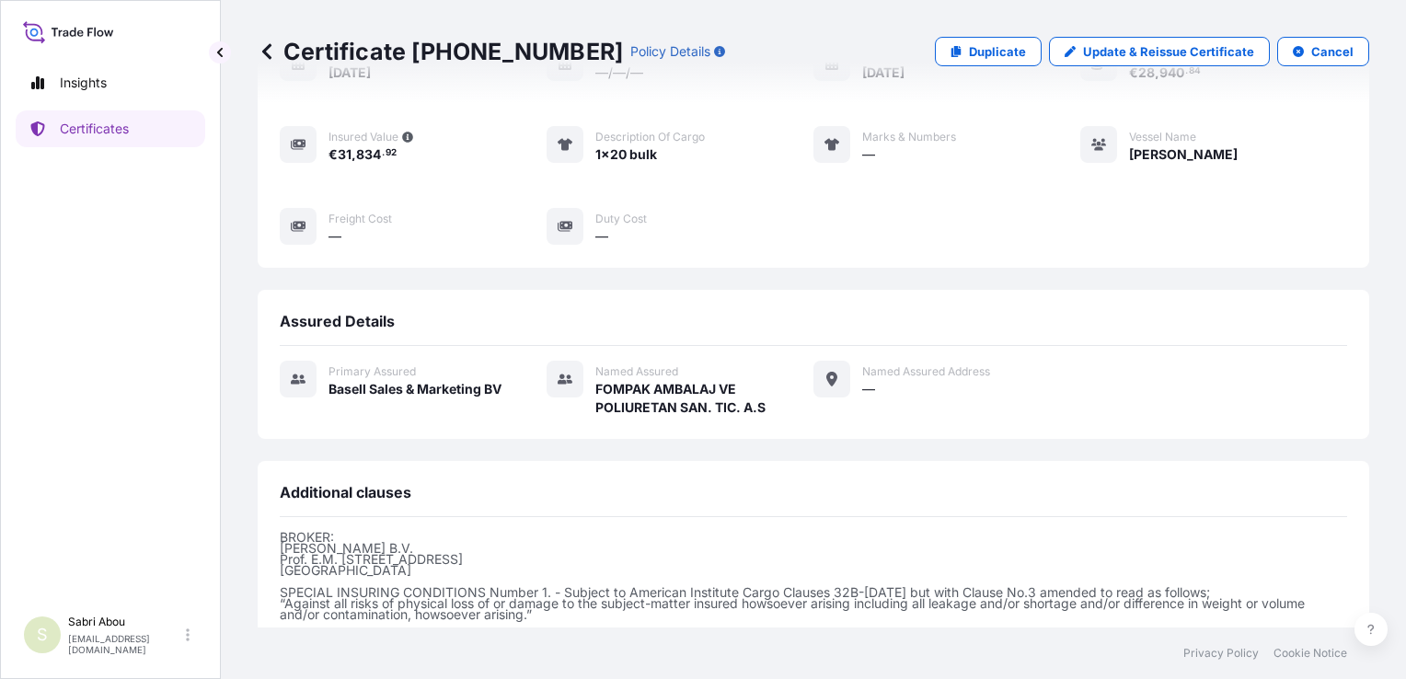
scroll to position [0, 0]
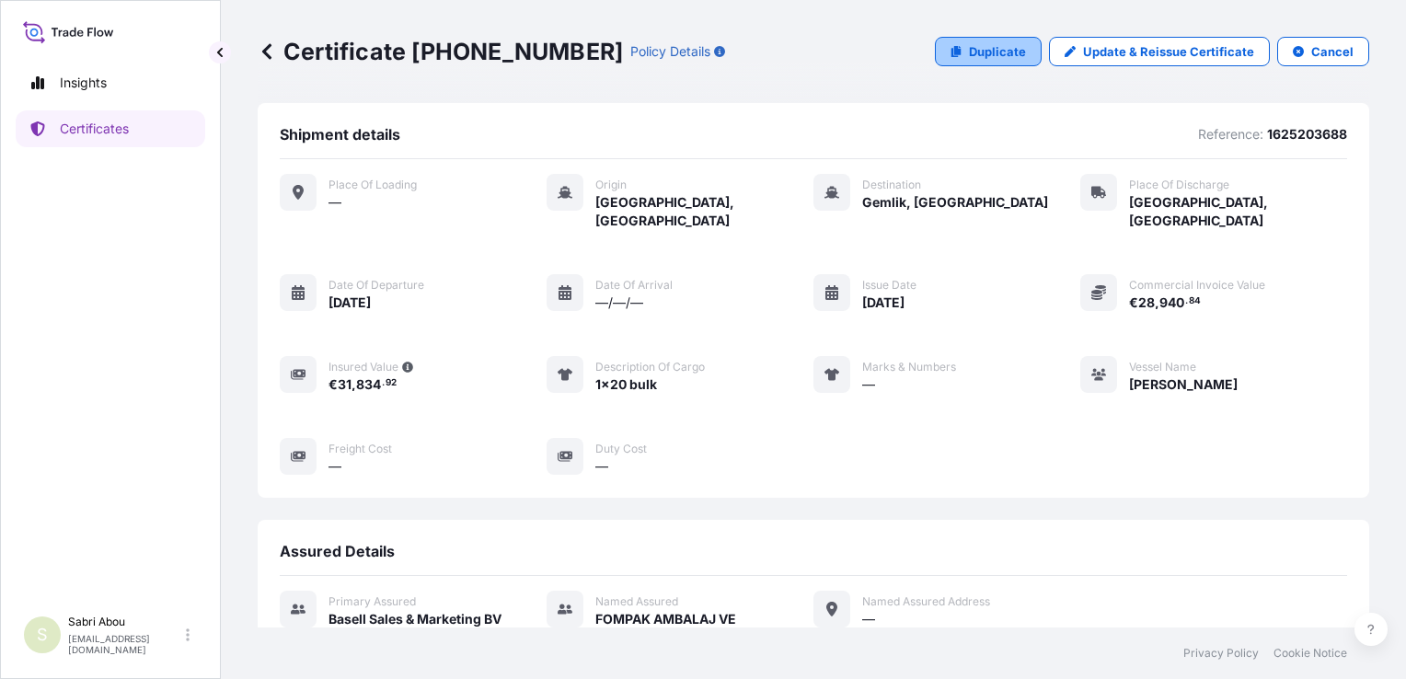
click at [1001, 61] on link "Duplicate" at bounding box center [988, 51] width 107 height 29
select select "Sea"
select select "Road / [GEOGRAPHIC_DATA]"
select select "32164"
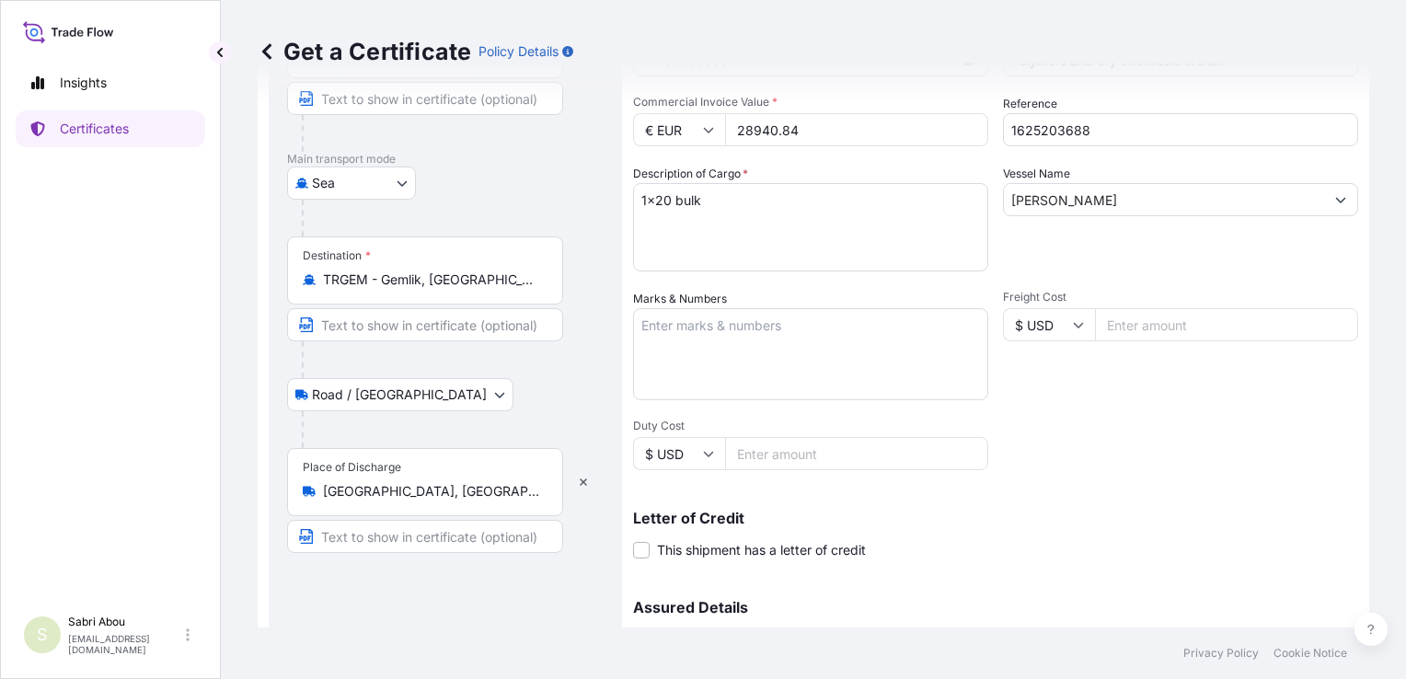
scroll to position [276, 0]
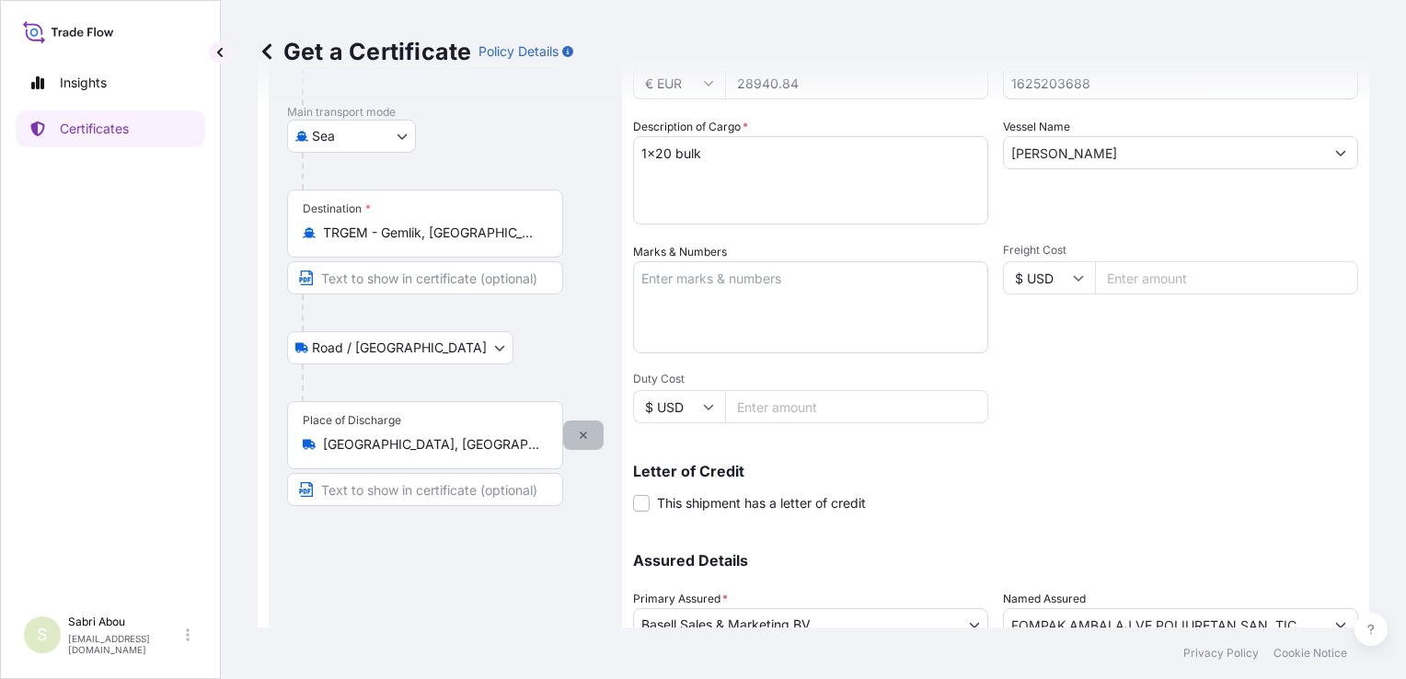
click at [596, 435] on button "button" at bounding box center [583, 435] width 41 height 29
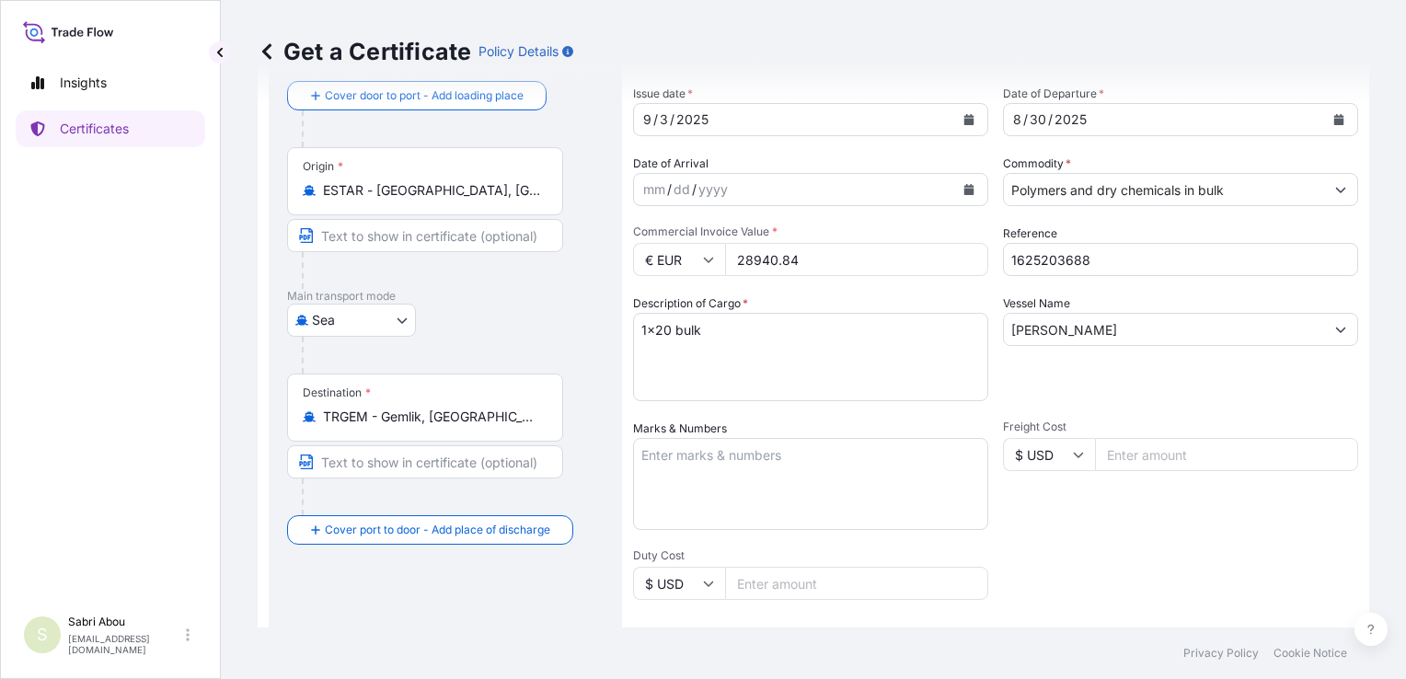
scroll to position [0, 0]
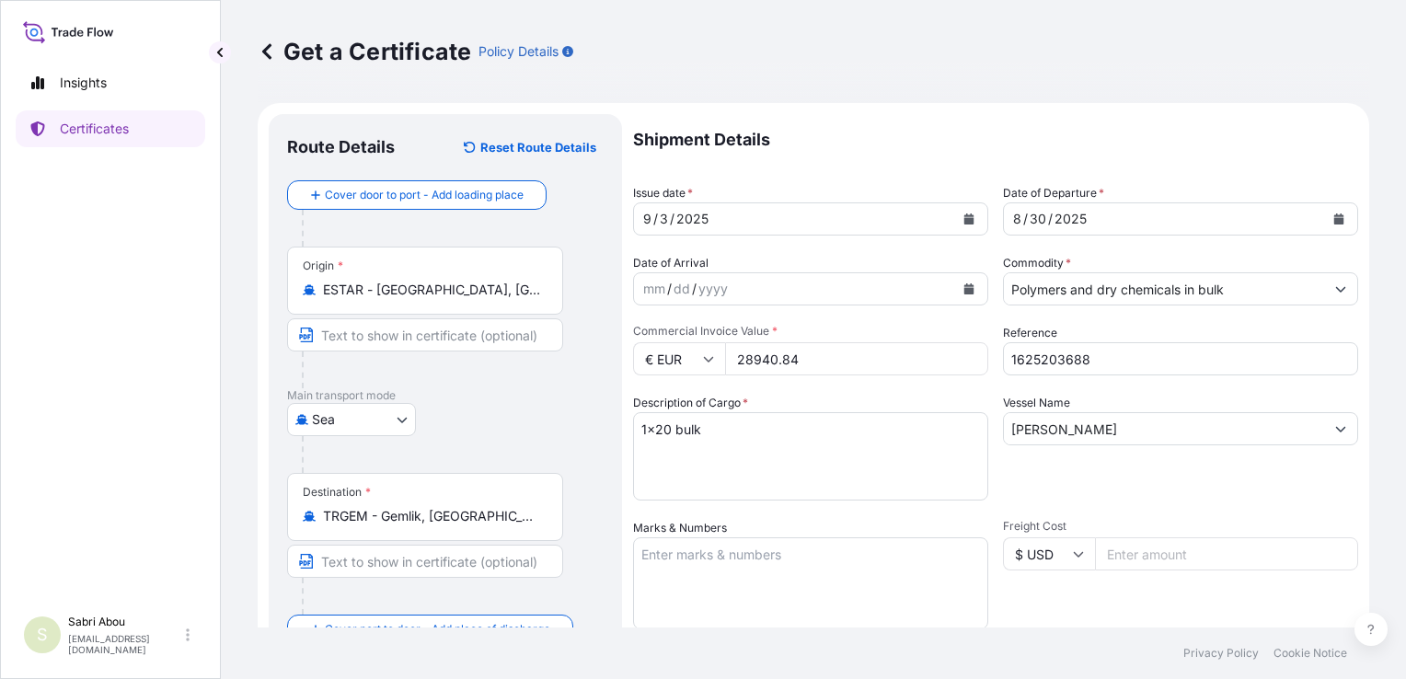
click at [1336, 285] on button "Show suggestions" at bounding box center [1341, 288] width 33 height 33
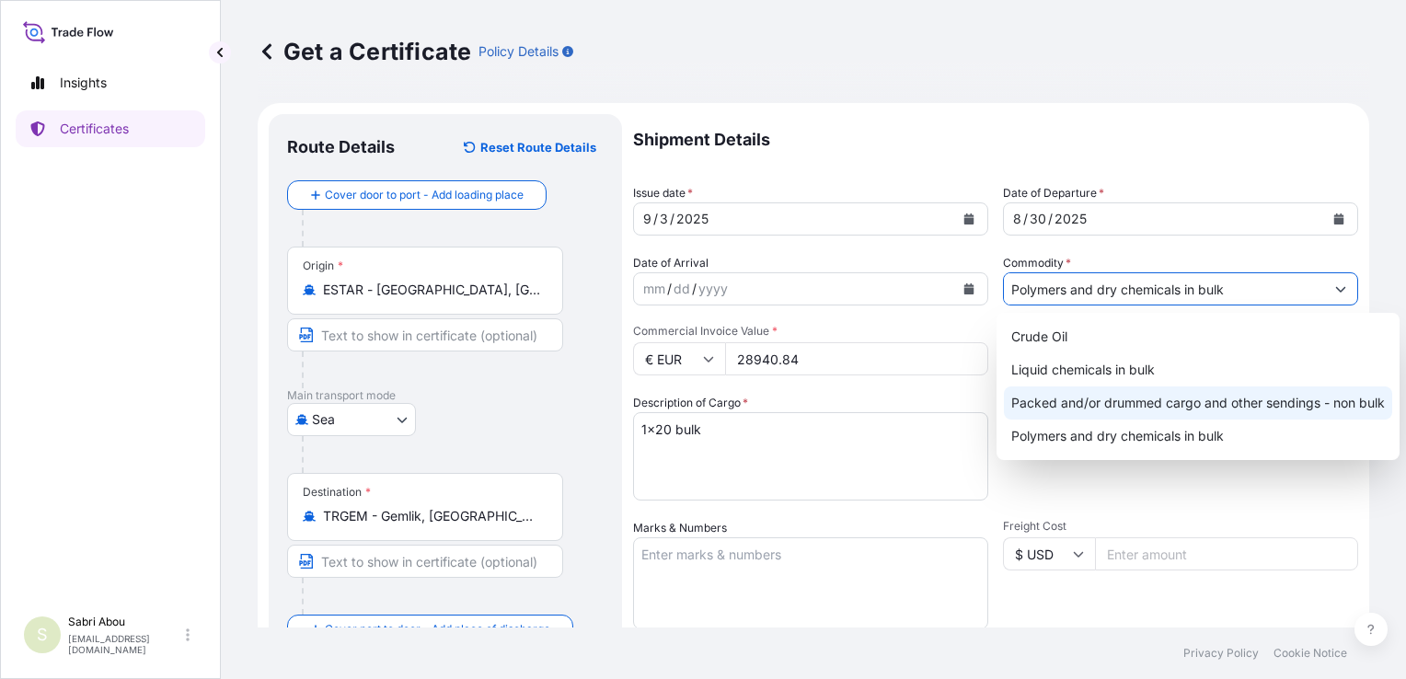
click at [1264, 405] on div "Packed and/or drummed cargo and other sendings - non bulk" at bounding box center [1198, 403] width 388 height 33
type input "Packed and/or drummed cargo and other sendings - non bulk"
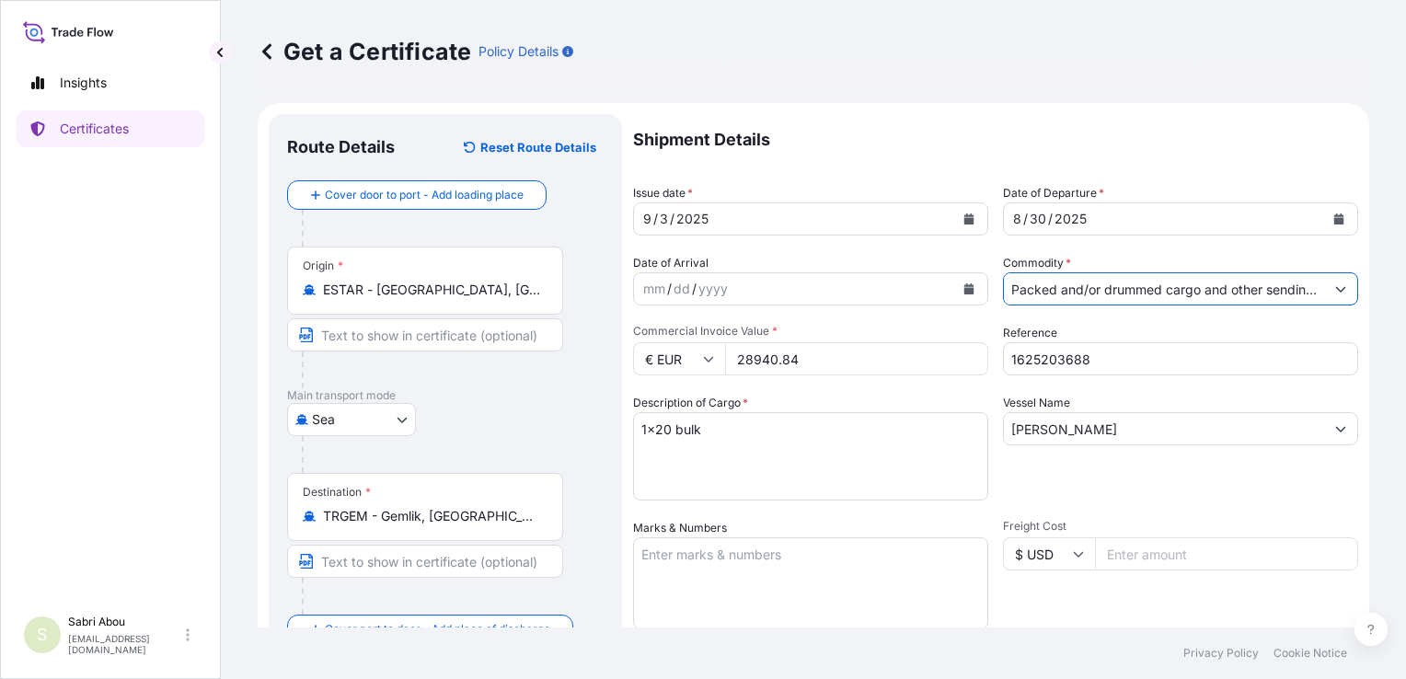
scroll to position [92, 0]
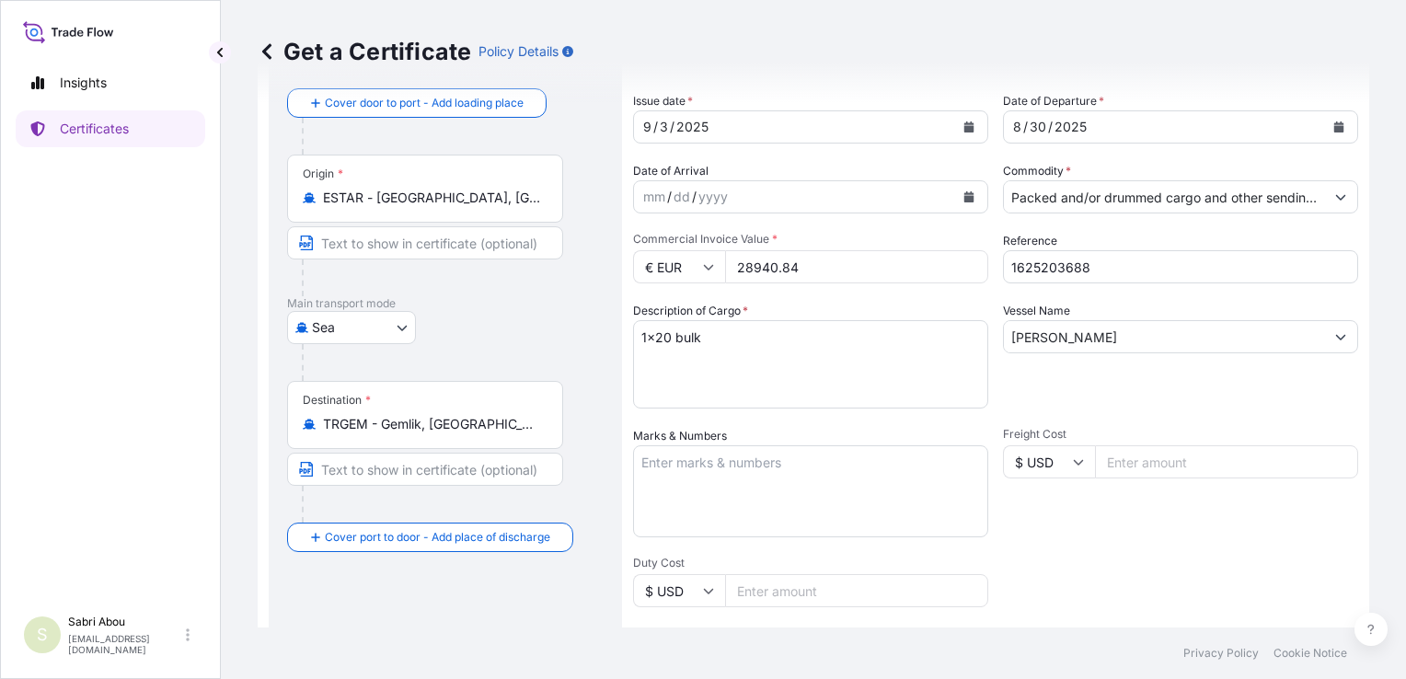
drag, startPoint x: 833, startPoint y: 275, endPoint x: 744, endPoint y: 286, distance: 90.0
click at [744, 286] on div "Shipment Details Issue date * [DATE] Date of Departure * [DATE] Date of Arrival…" at bounding box center [995, 460] width 725 height 877
type input "47718"
type input "1625205673"
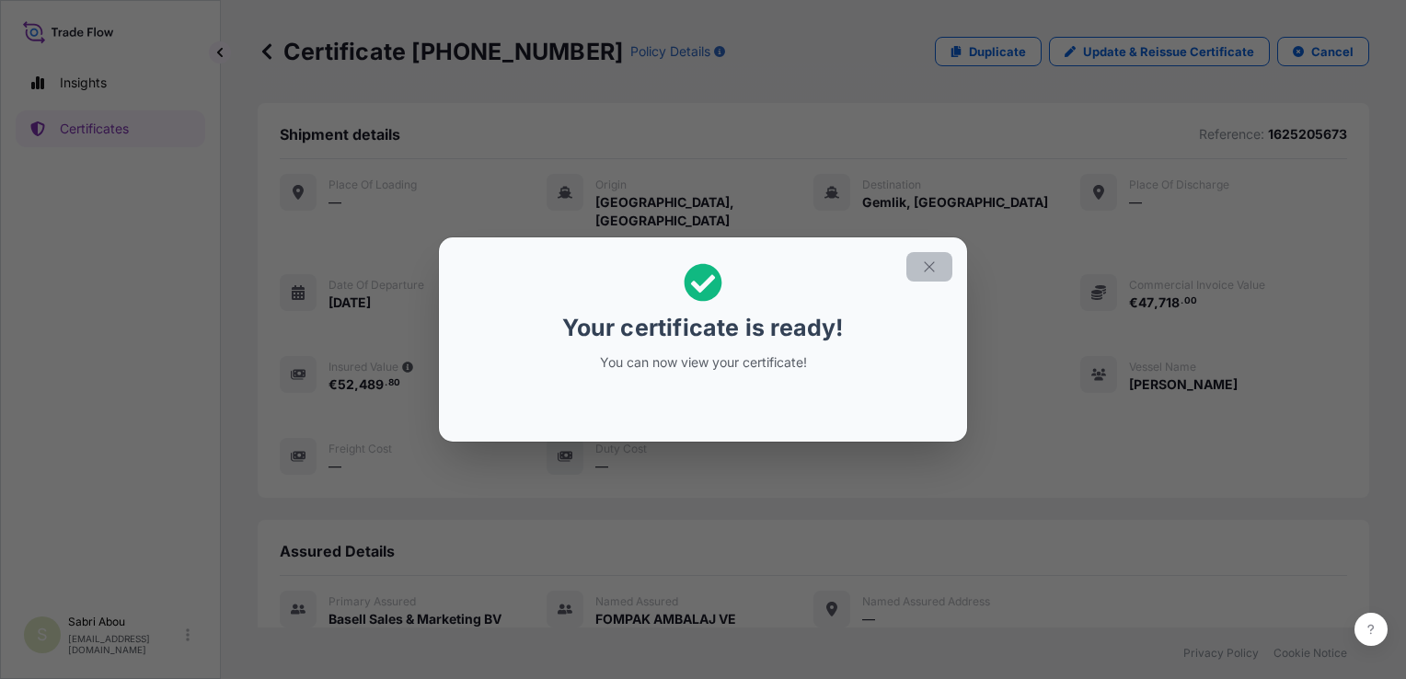
click at [929, 274] on icon "button" at bounding box center [929, 267] width 17 height 17
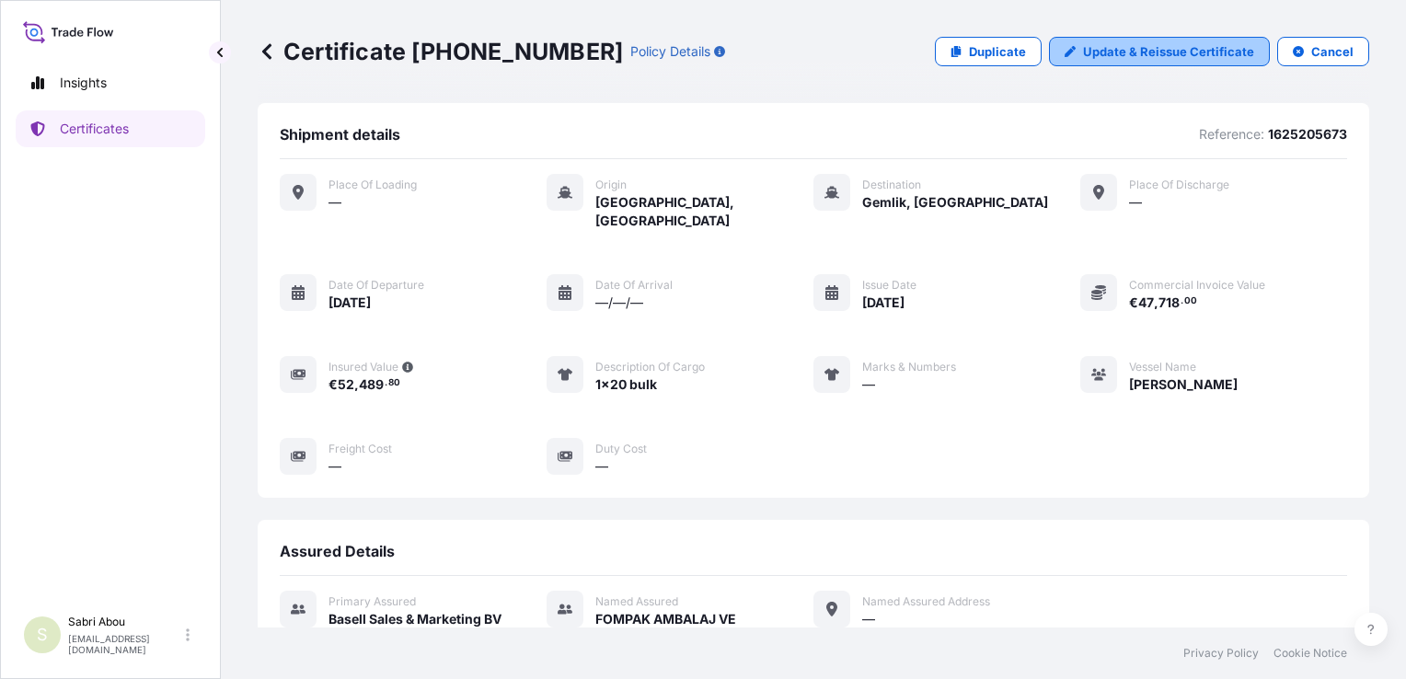
click at [1157, 58] on p "Update & Reissue Certificate" at bounding box center [1168, 51] width 171 height 18
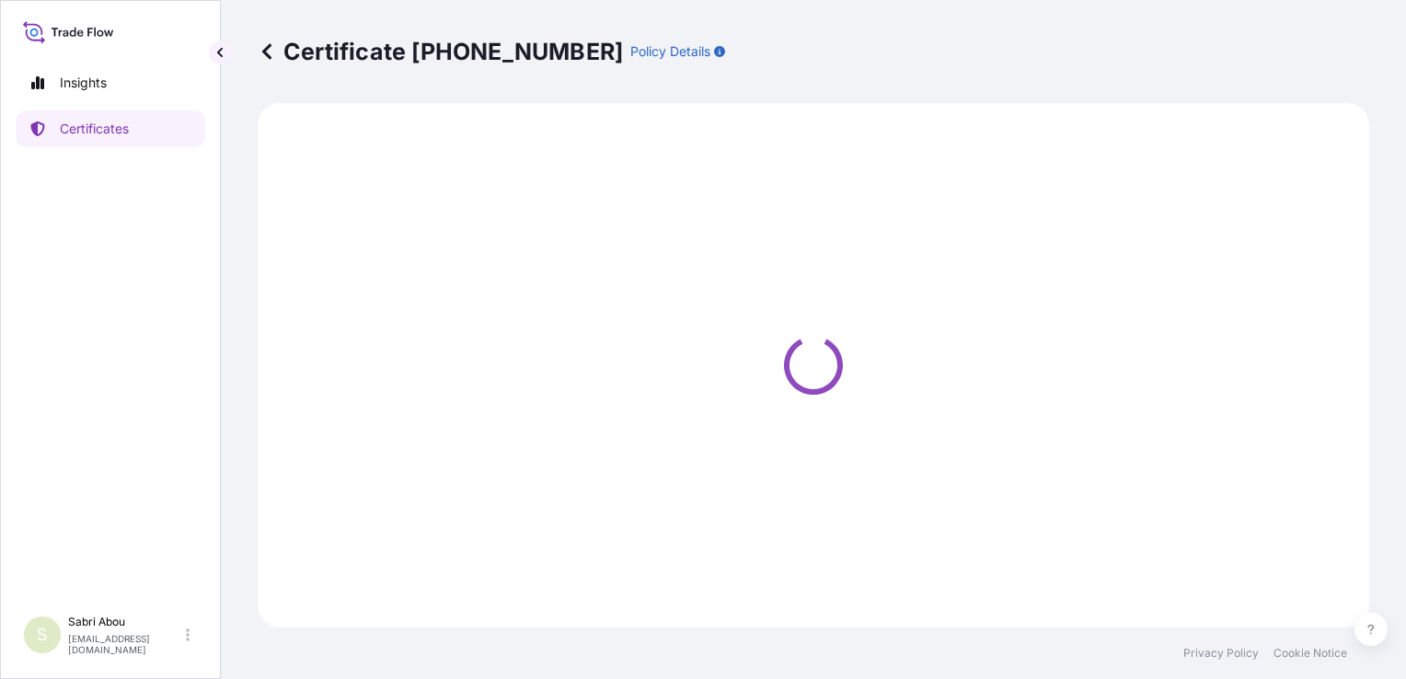
select select "Sea"
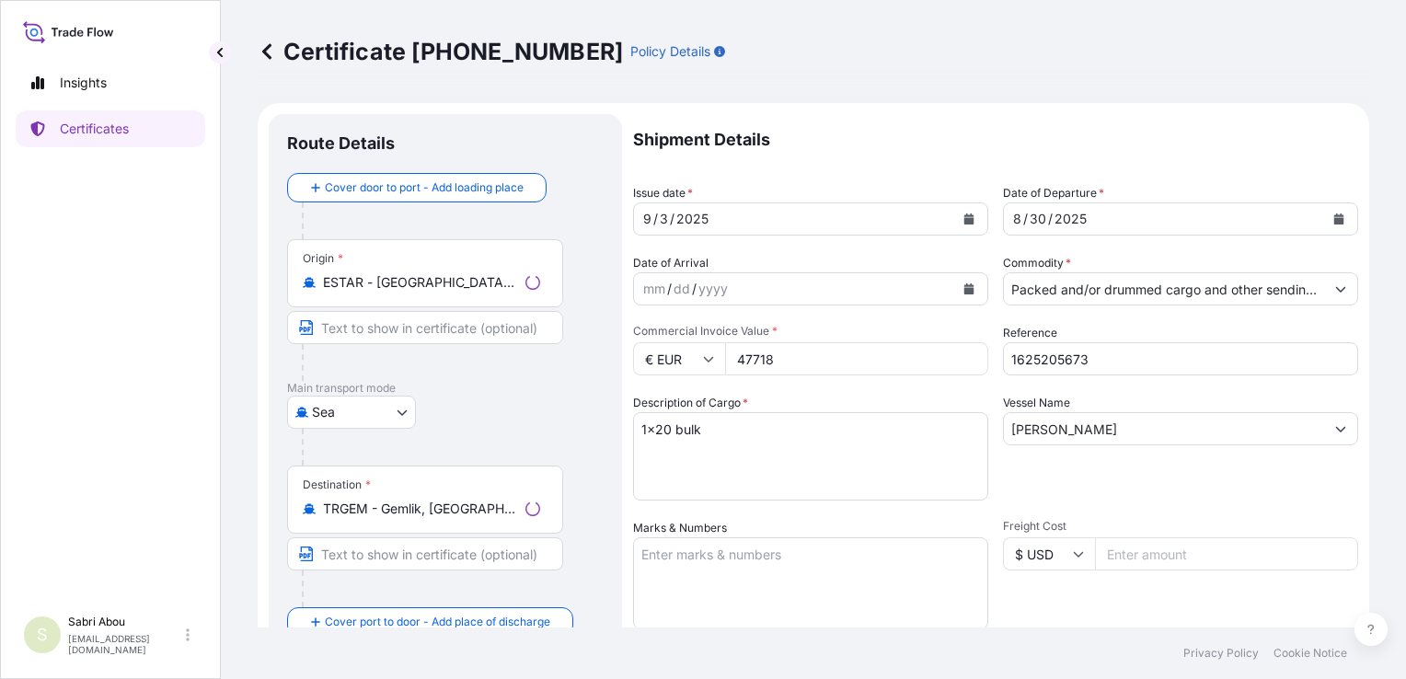
select select "32164"
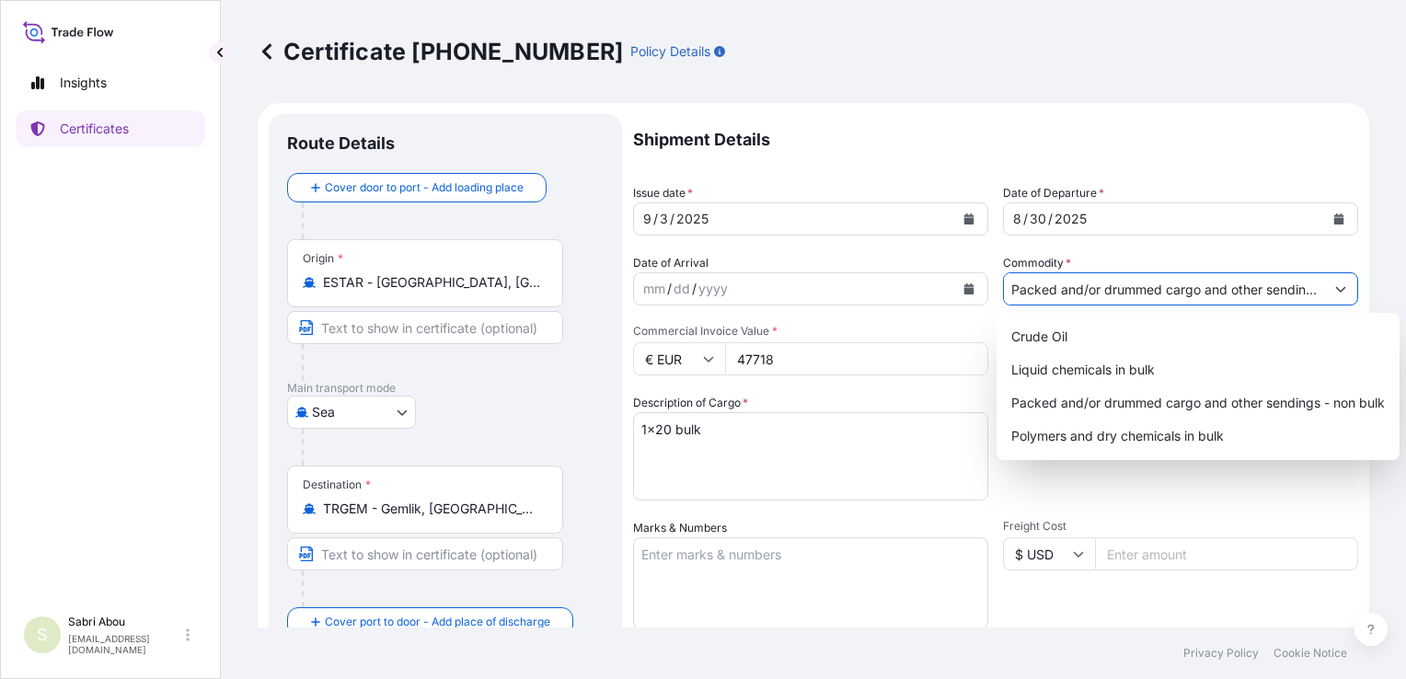
click at [1218, 295] on input "Packed and/or drummed cargo and other sendings - non bulk" at bounding box center [1164, 288] width 320 height 33
click at [1194, 401] on div "Packed and/or drummed cargo and other sendings - non bulk" at bounding box center [1198, 403] width 388 height 33
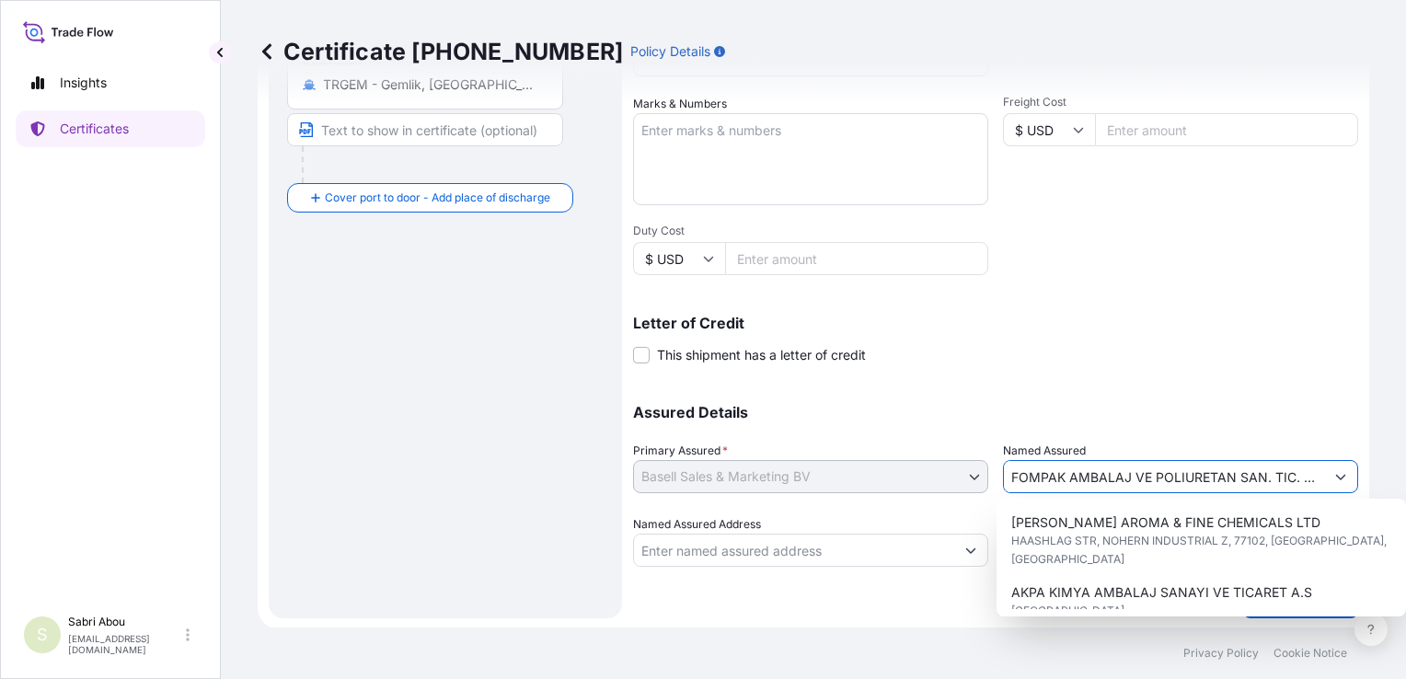
scroll to position [0, 11]
drag, startPoint x: 1071, startPoint y: 469, endPoint x: 1416, endPoint y: 493, distance: 345.1
click at [1406, 493] on html "6 options available. Insights Certificates S Sabri Abou [EMAIL_ADDRESS][DOMAIN_…" at bounding box center [703, 339] width 1406 height 679
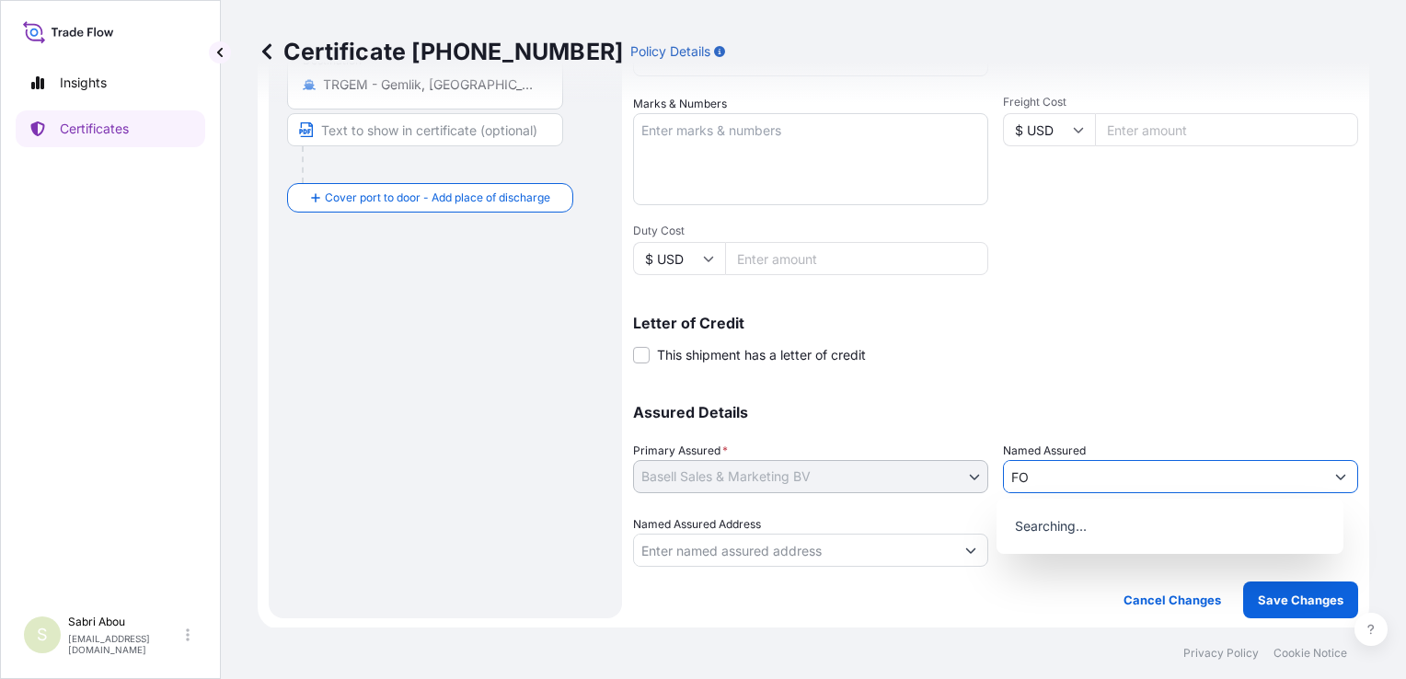
type input "F"
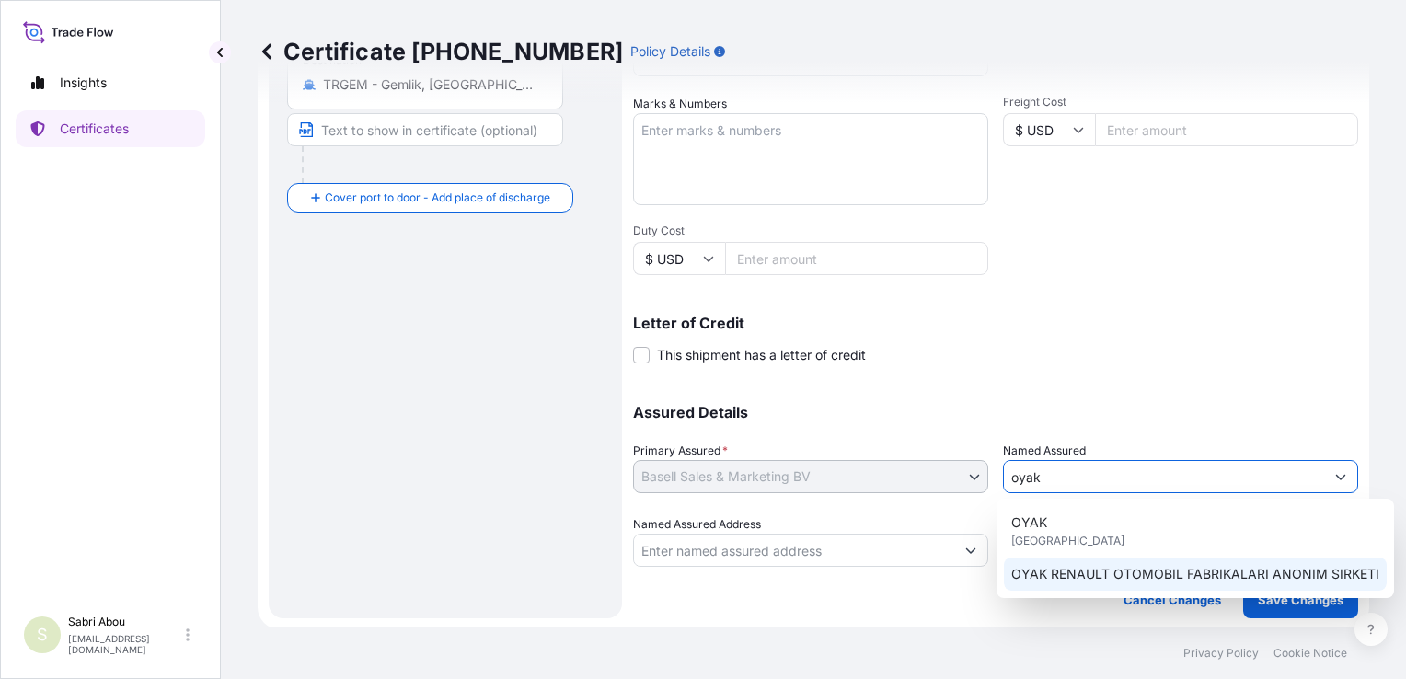
click at [1089, 573] on span "OYAK RENAULT OTOMOBIL FABRIKALARI ANONIM SIRKETI" at bounding box center [1196, 574] width 368 height 18
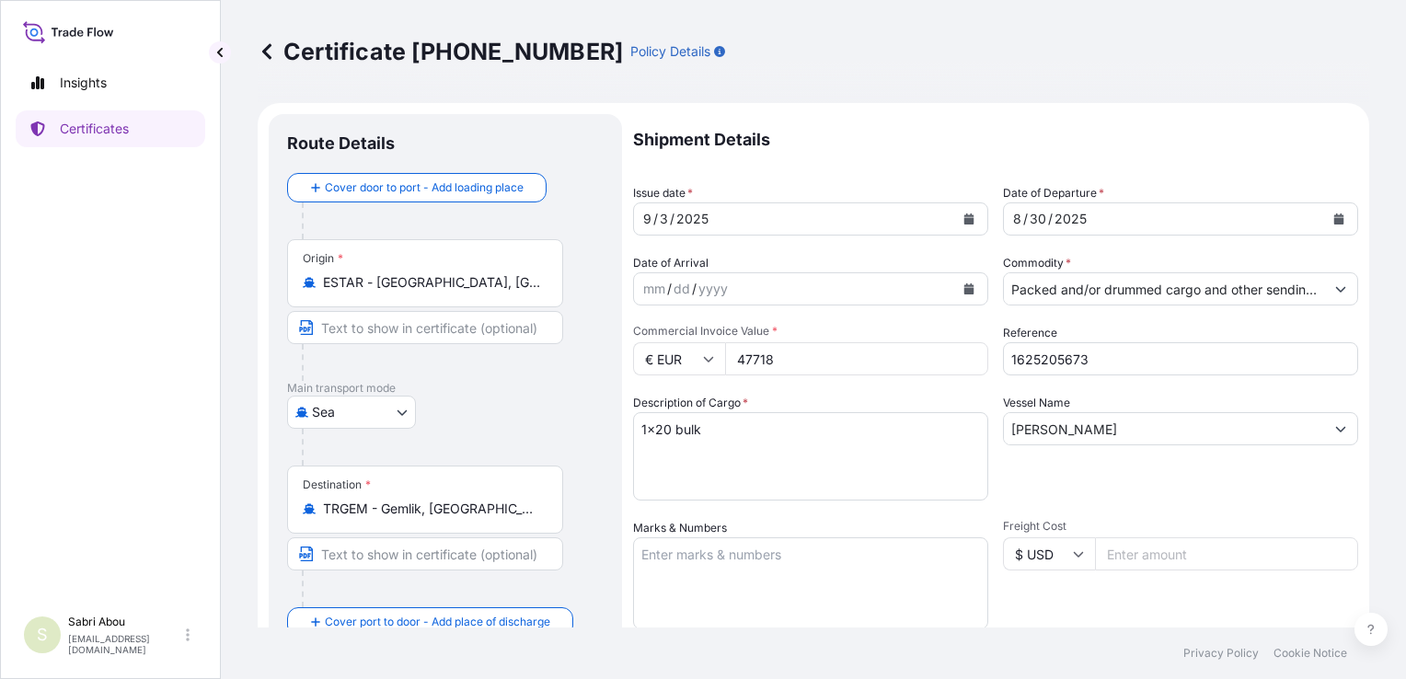
type input "OYAK RENAULT OTOMOBIL FABRIKALARI ANONIM SIRKETI"
drag, startPoint x: 746, startPoint y: 431, endPoint x: 654, endPoint y: 433, distance: 92.1
click at [654, 433] on textarea "1x20 bulk" at bounding box center [810, 456] width 355 height 88
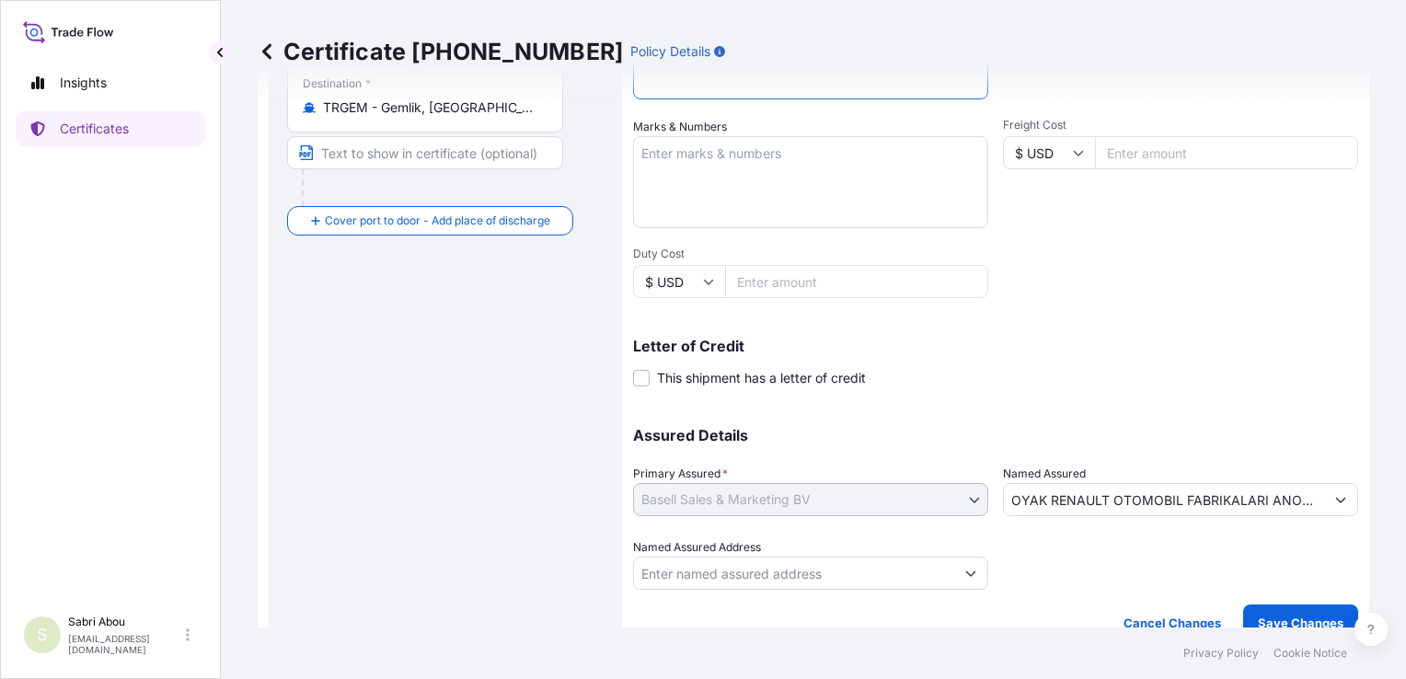
scroll to position [424, 0]
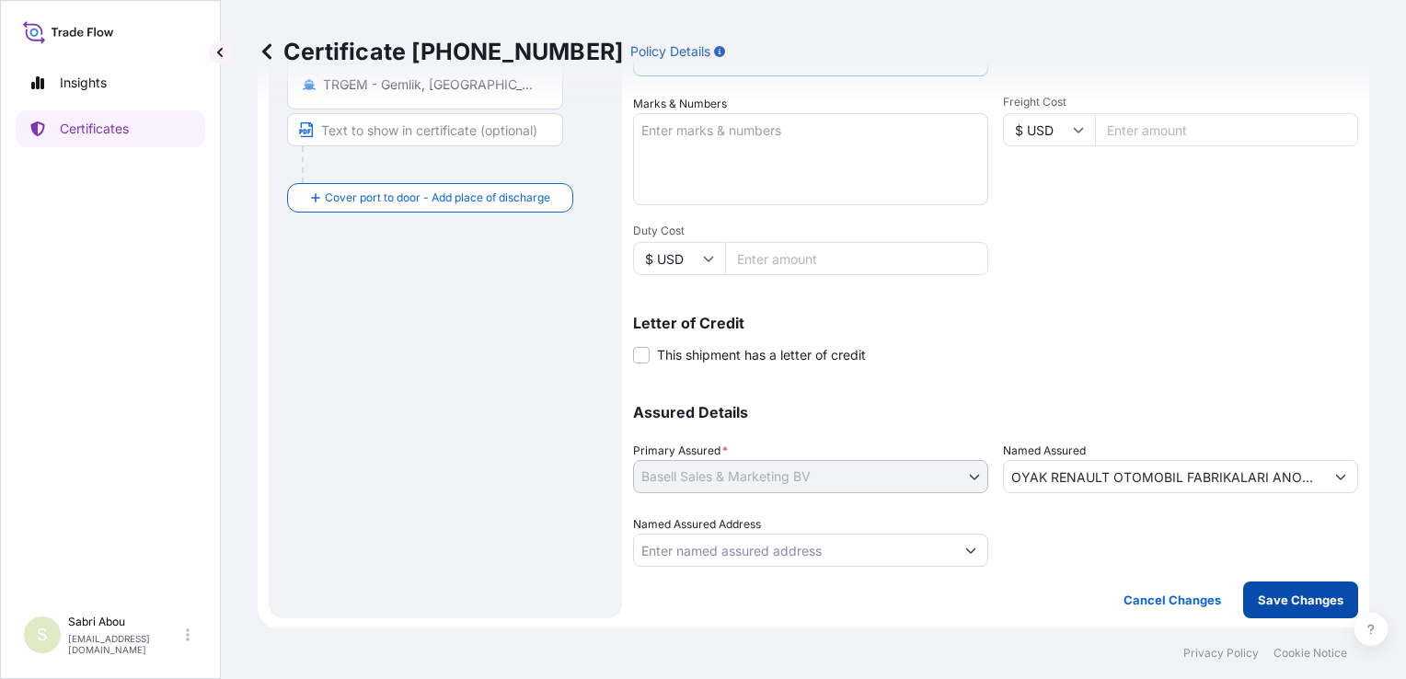
type textarea "1x40 pallet"
click at [1274, 600] on p "Save Changes" at bounding box center [1301, 600] width 86 height 18
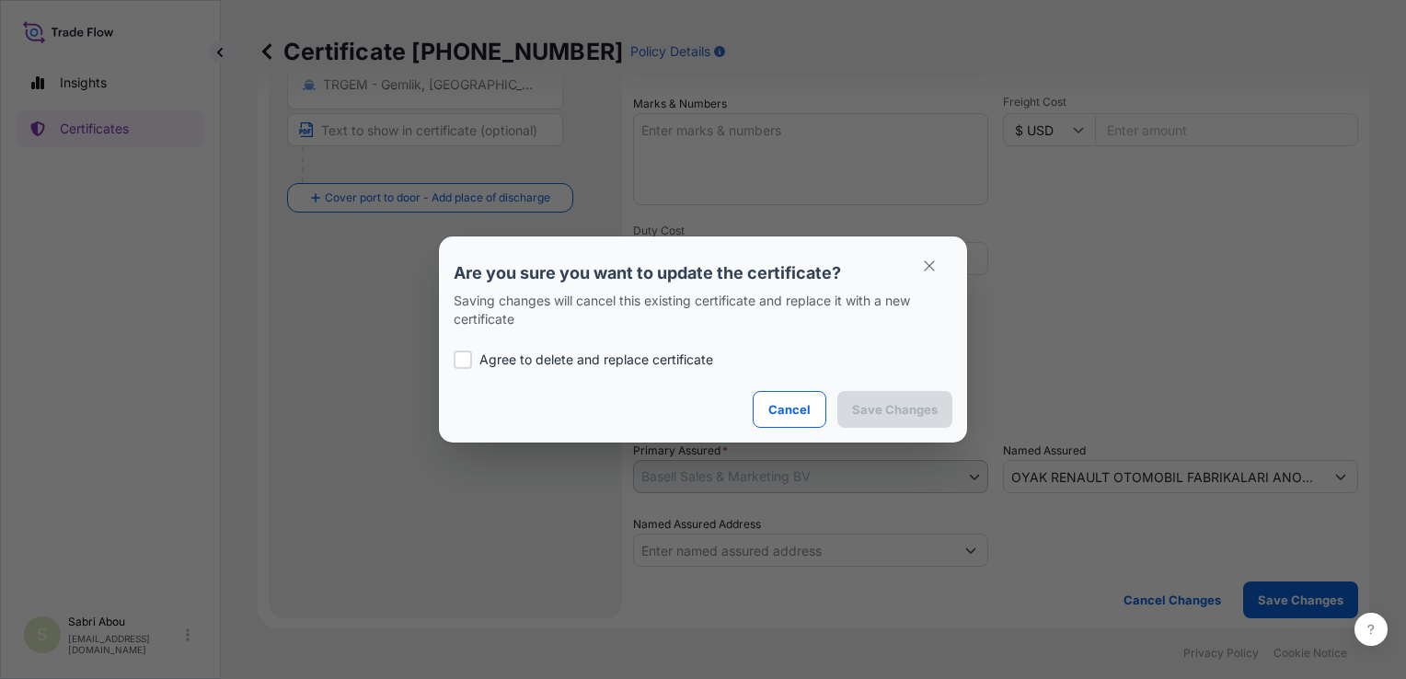
click at [558, 355] on p "Agree to delete and replace certificate" at bounding box center [597, 360] width 234 height 18
checkbox input "true"
click at [872, 419] on button "Save Changes" at bounding box center [895, 409] width 115 height 37
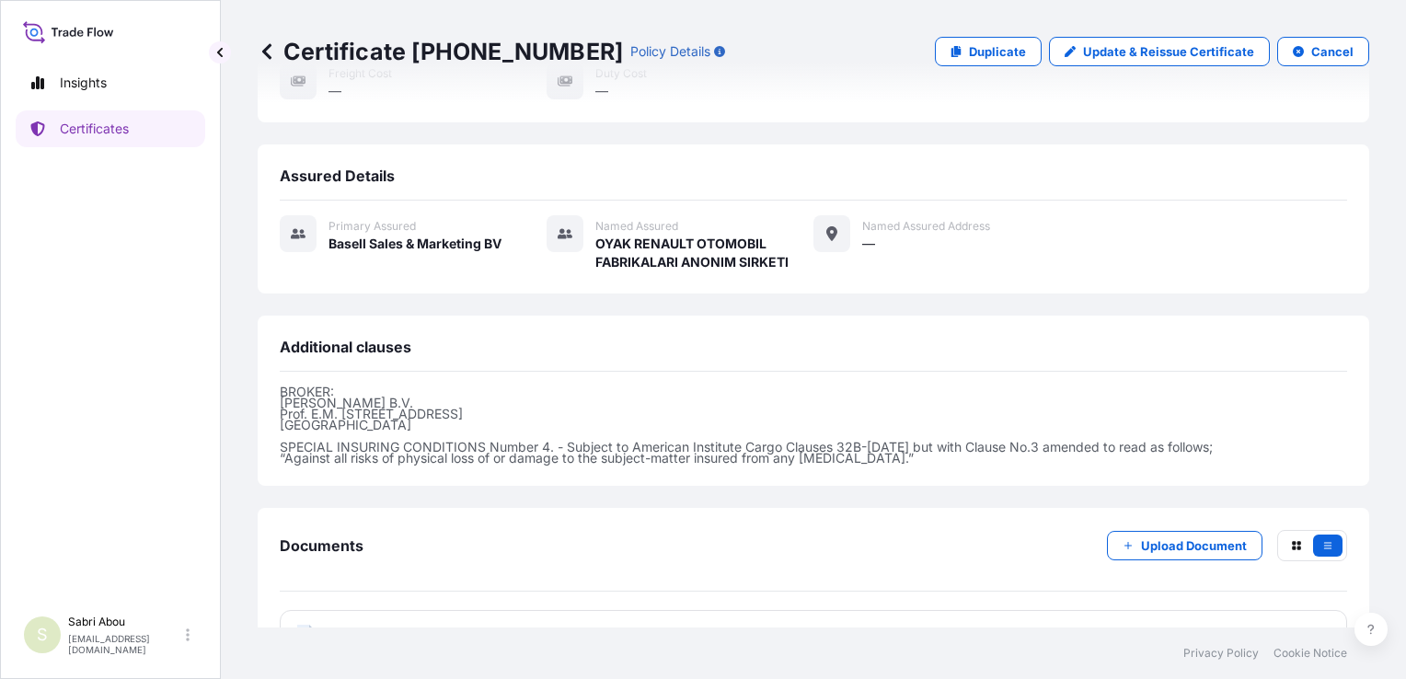
scroll to position [403, 0]
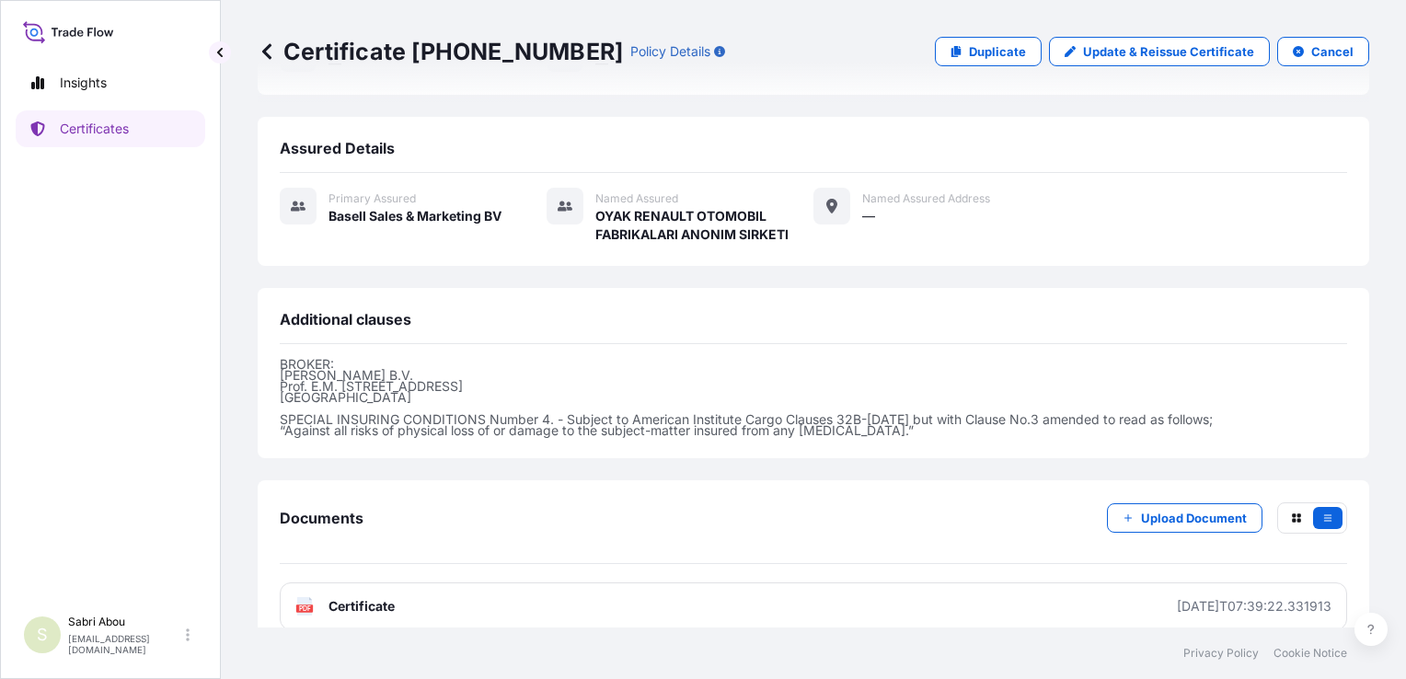
click at [860, 554] on div "Documents Upload Document PDF Certificate [DATE]T07:39:22.331913" at bounding box center [814, 567] width 1068 height 128
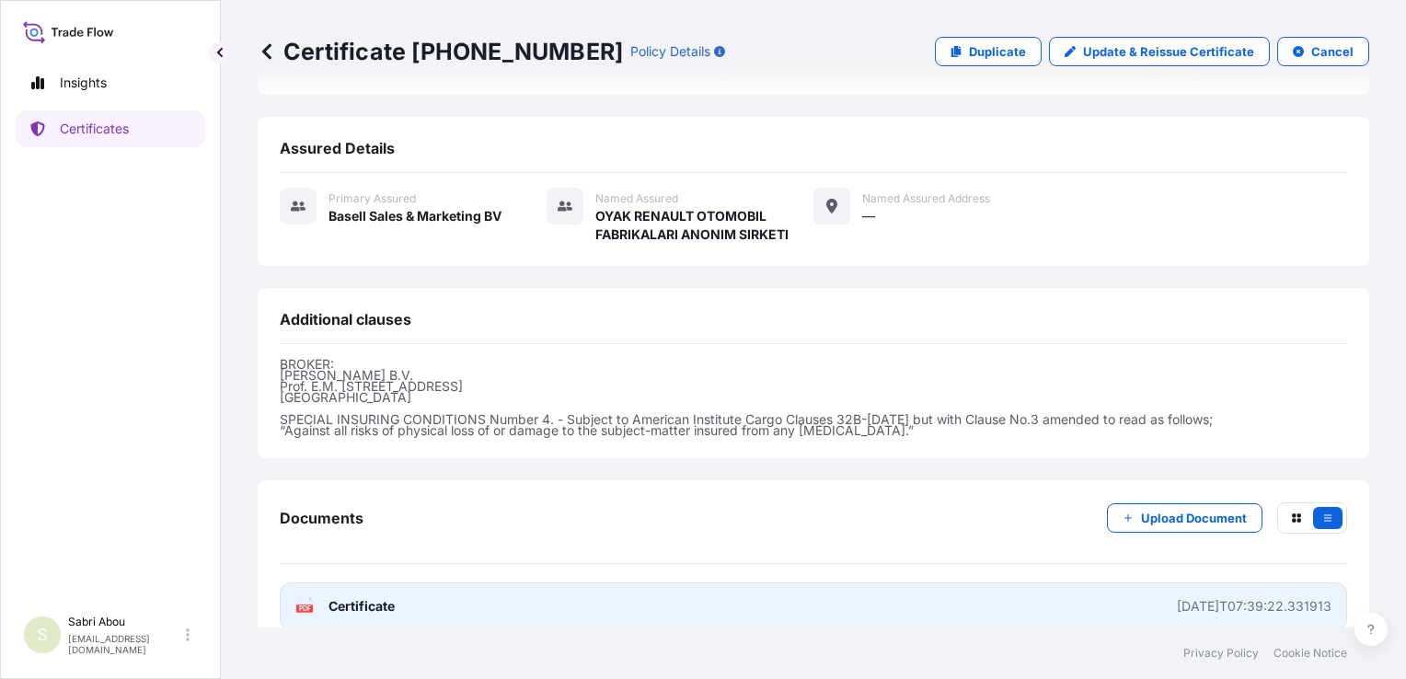
click at [869, 583] on link "PDF Certificate [DATE]T07:39:22.331913" at bounding box center [814, 607] width 1068 height 48
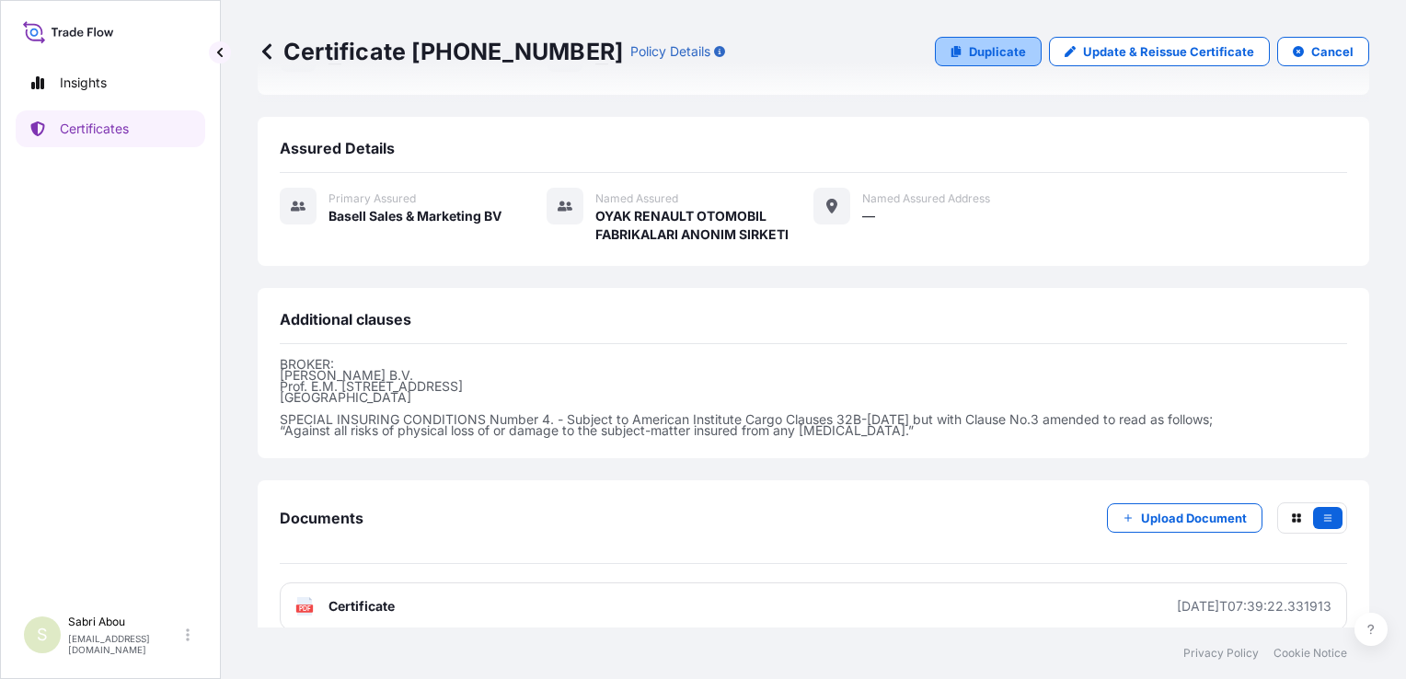
click at [980, 52] on p "Duplicate" at bounding box center [997, 51] width 57 height 18
select select "Sea"
select select "32164"
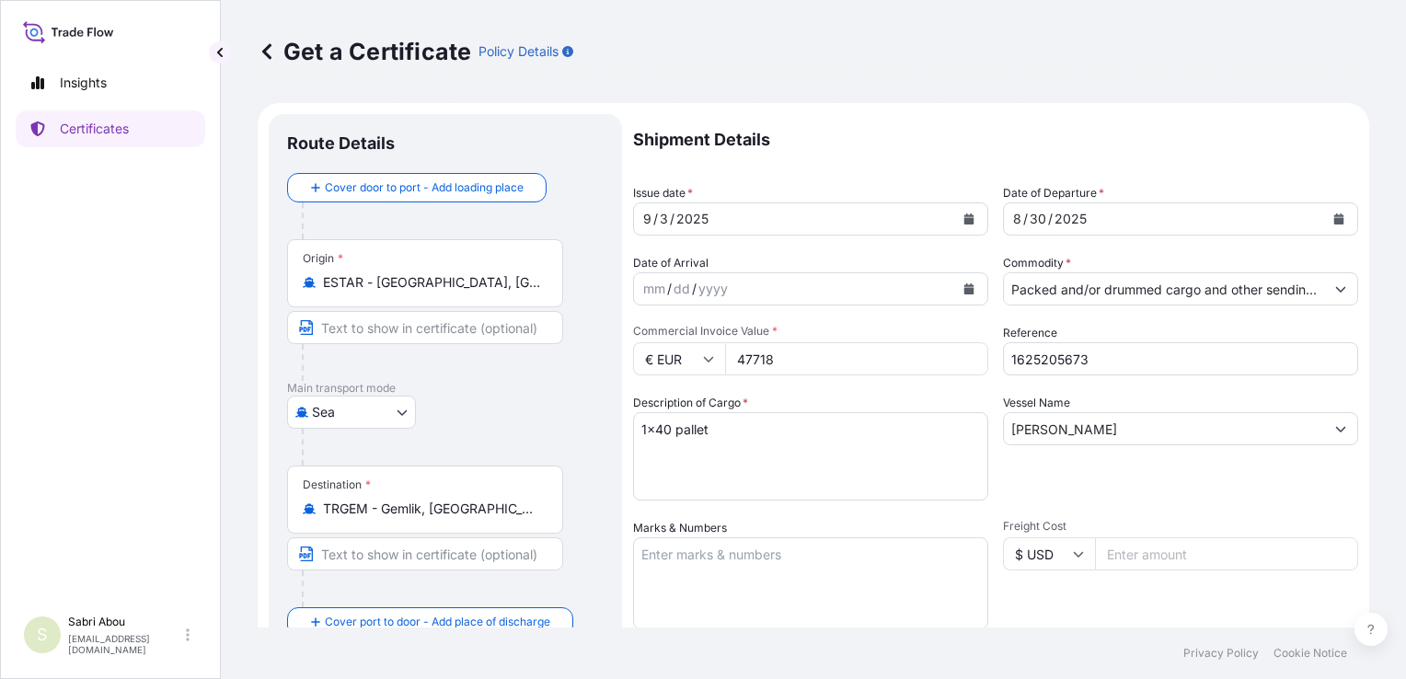
drag, startPoint x: 816, startPoint y: 356, endPoint x: 722, endPoint y: 374, distance: 95.5
click at [722, 374] on div "€ EUR 47718" at bounding box center [810, 358] width 355 height 33
click at [839, 398] on div "Description of Cargo * 1x40 pallet" at bounding box center [810, 447] width 355 height 107
drag, startPoint x: 1064, startPoint y: 365, endPoint x: 1049, endPoint y: 363, distance: 15.0
click at [1049, 363] on input "1625205673" at bounding box center [1180, 358] width 355 height 33
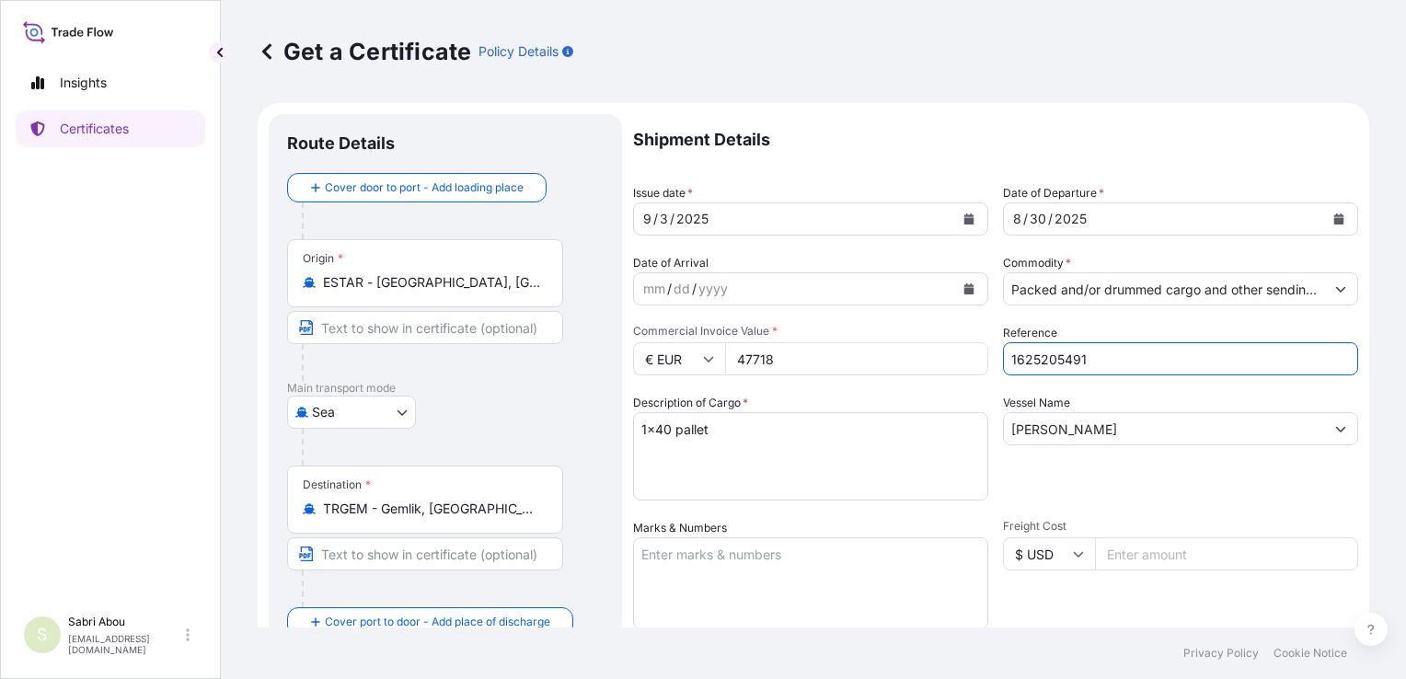
type input "1625205491"
click at [897, 446] on textarea "1x40 pallet" at bounding box center [810, 456] width 355 height 88
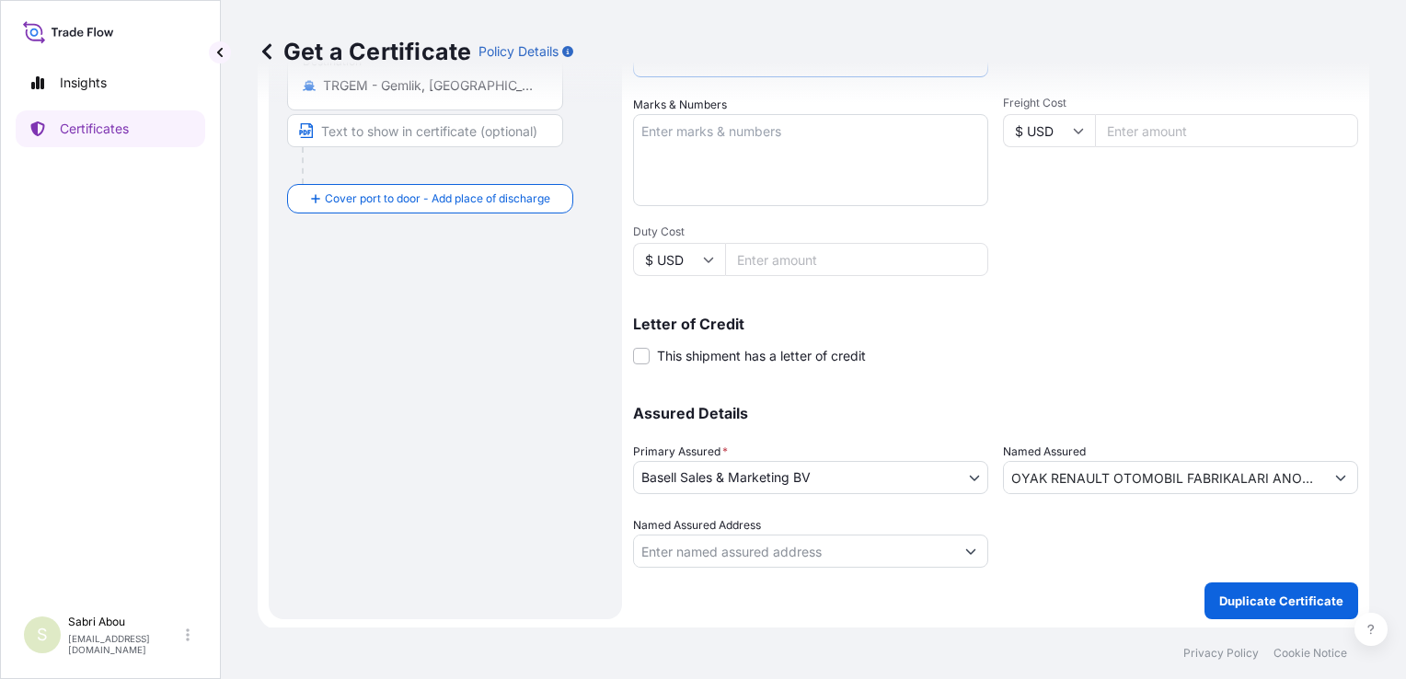
scroll to position [424, 0]
click at [1278, 613] on button "Duplicate Certificate" at bounding box center [1282, 600] width 154 height 37
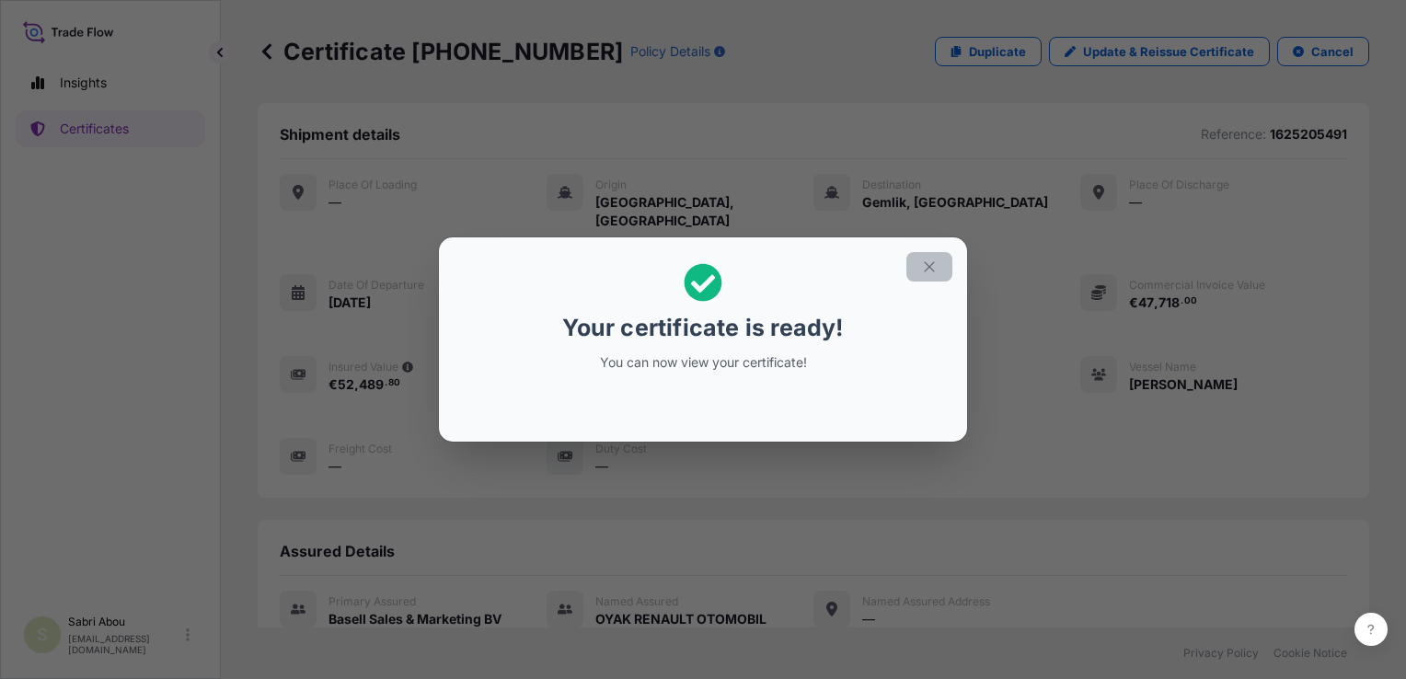
click at [926, 268] on icon "button" at bounding box center [929, 267] width 17 height 17
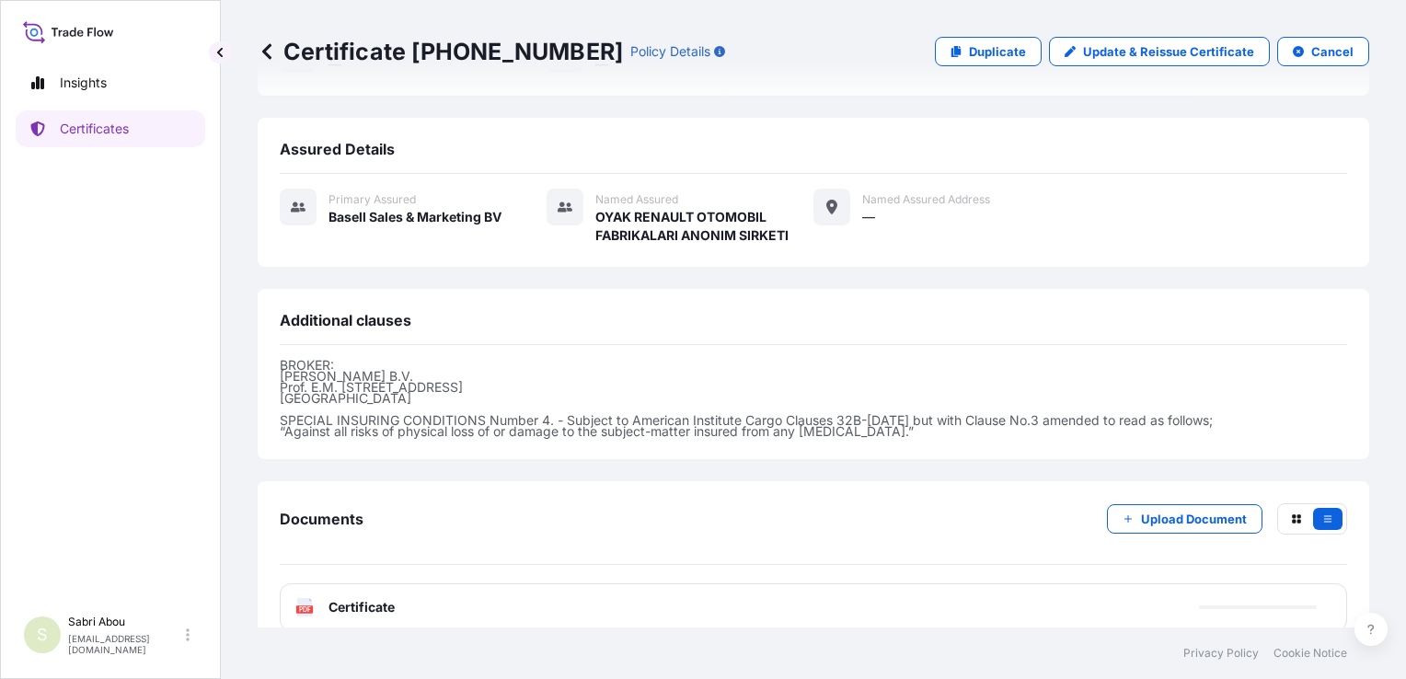
scroll to position [403, 0]
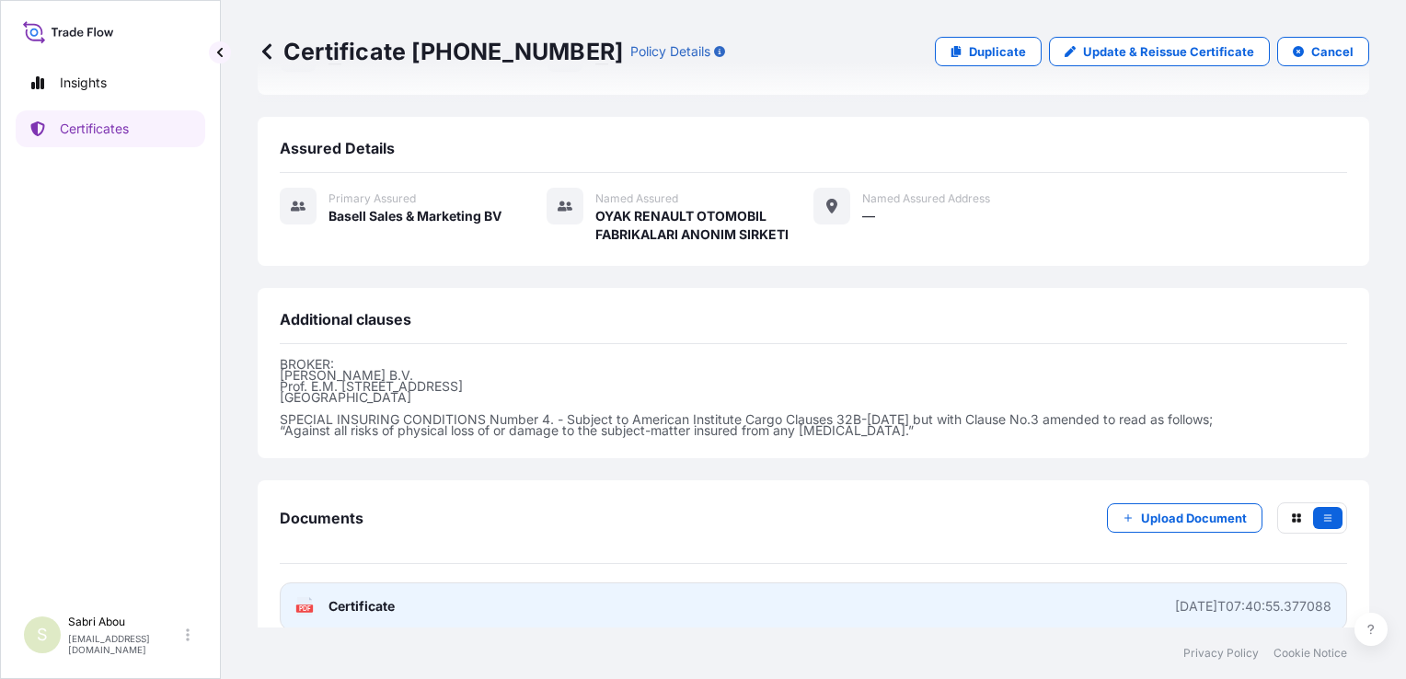
click at [815, 583] on link "PDF Certificate [DATE]T07:40:55.377088" at bounding box center [814, 607] width 1068 height 48
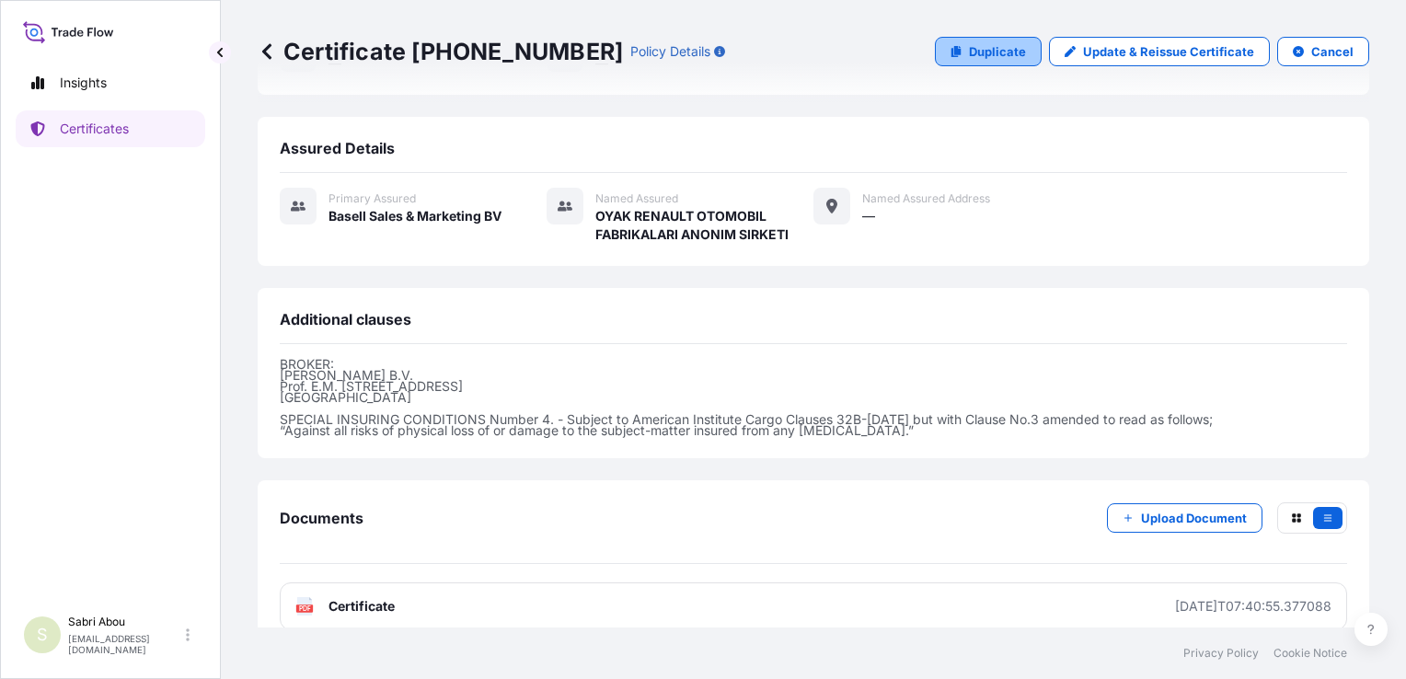
click at [982, 64] on link "Duplicate" at bounding box center [988, 51] width 107 height 29
select select "Sea"
select select "32164"
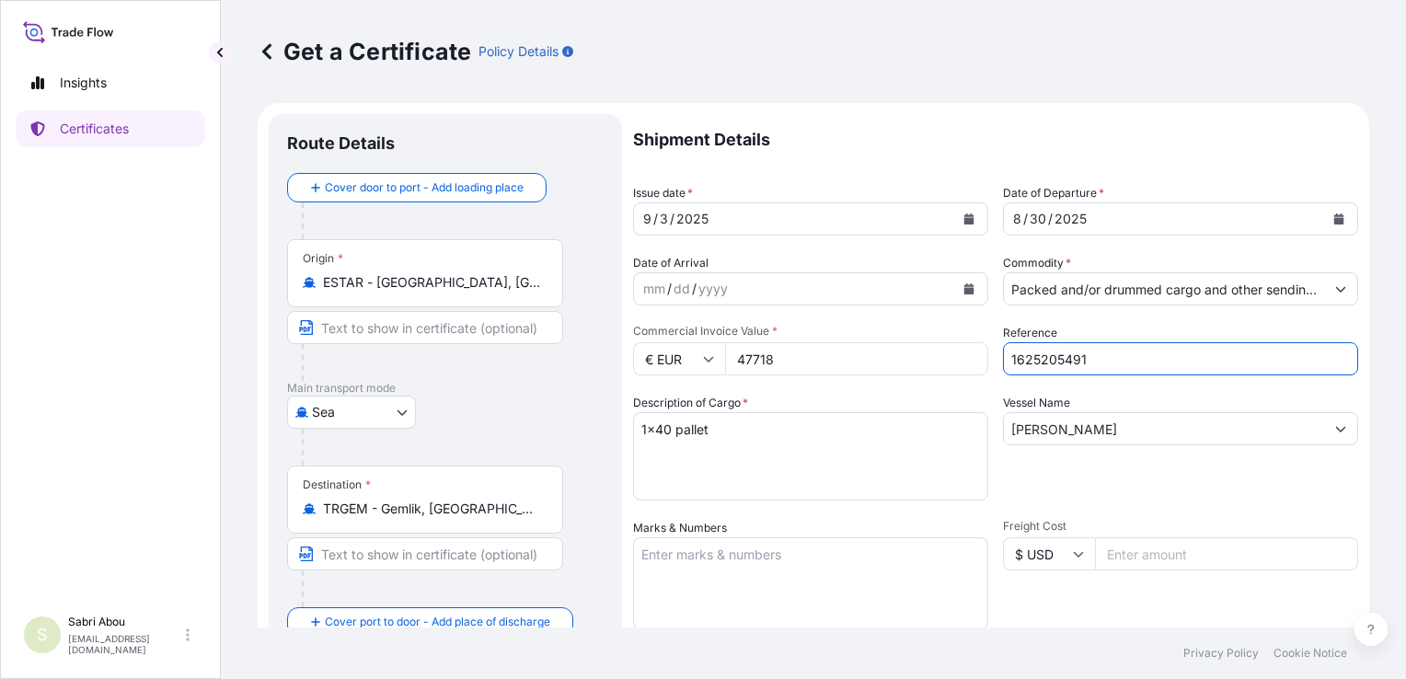
drag, startPoint x: 1090, startPoint y: 356, endPoint x: 1048, endPoint y: 370, distance: 44.5
click at [1048, 370] on input "1625205491" at bounding box center [1180, 358] width 355 height 33
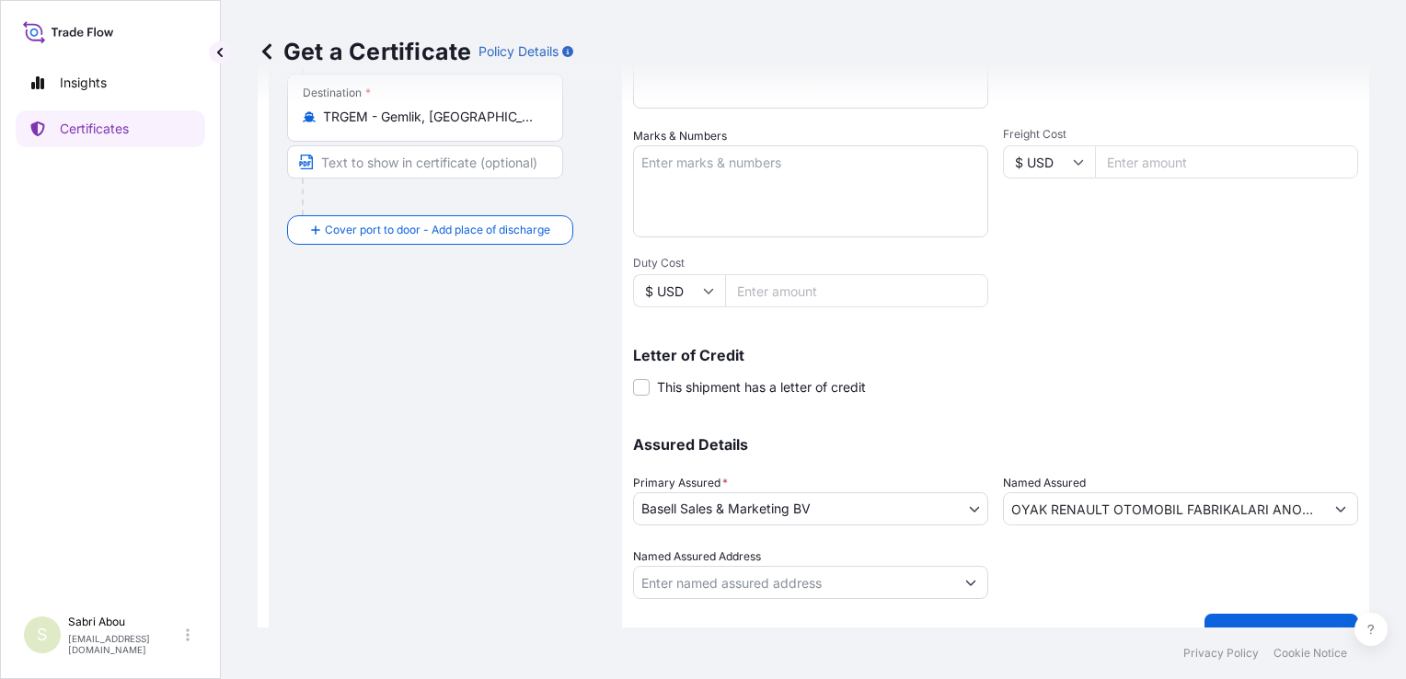
scroll to position [424, 0]
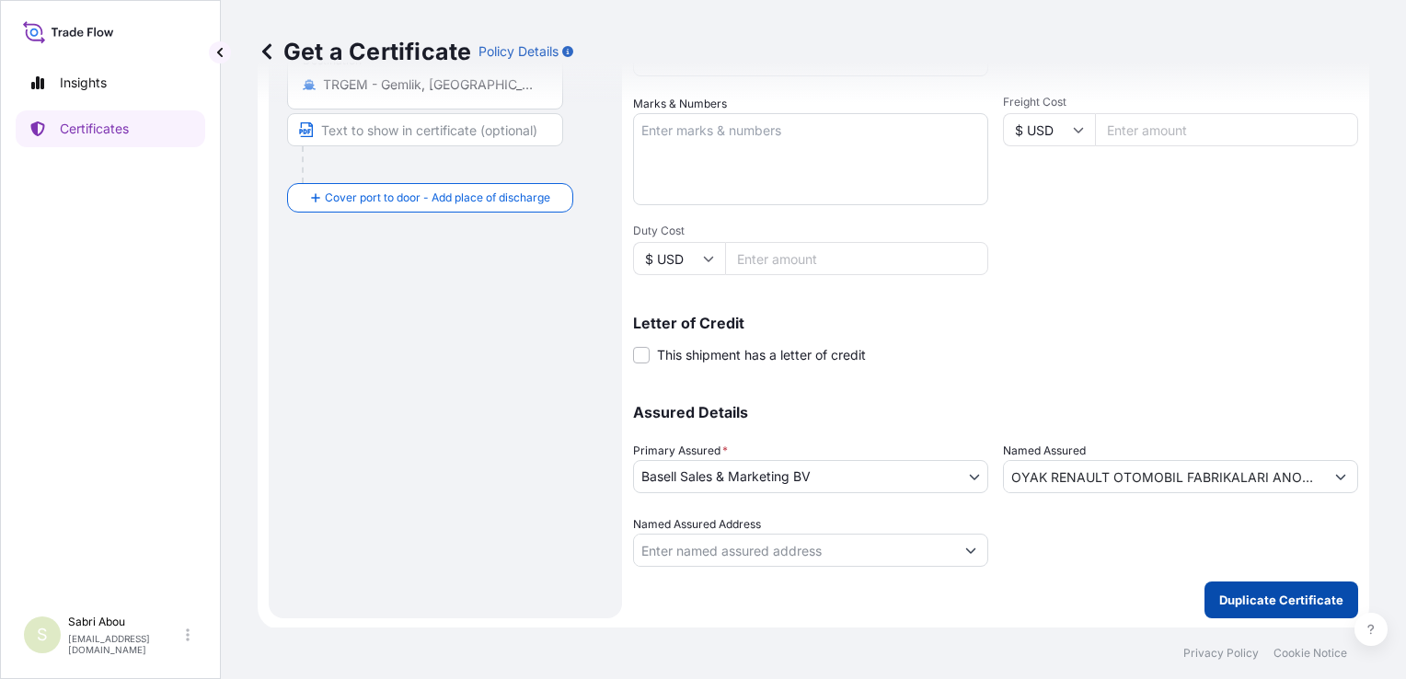
type input "1625205498"
click at [1270, 604] on p "Duplicate Certificate" at bounding box center [1282, 600] width 124 height 18
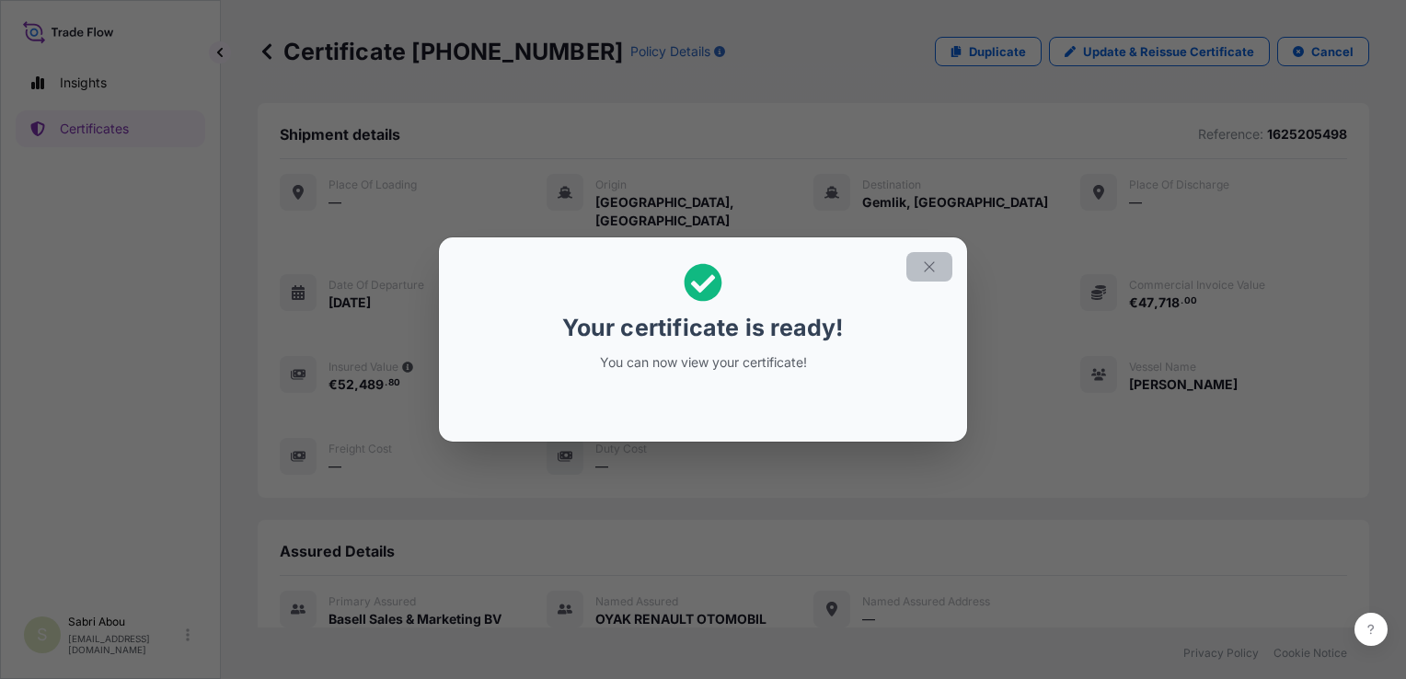
click at [925, 263] on icon "button" at bounding box center [929, 267] width 17 height 17
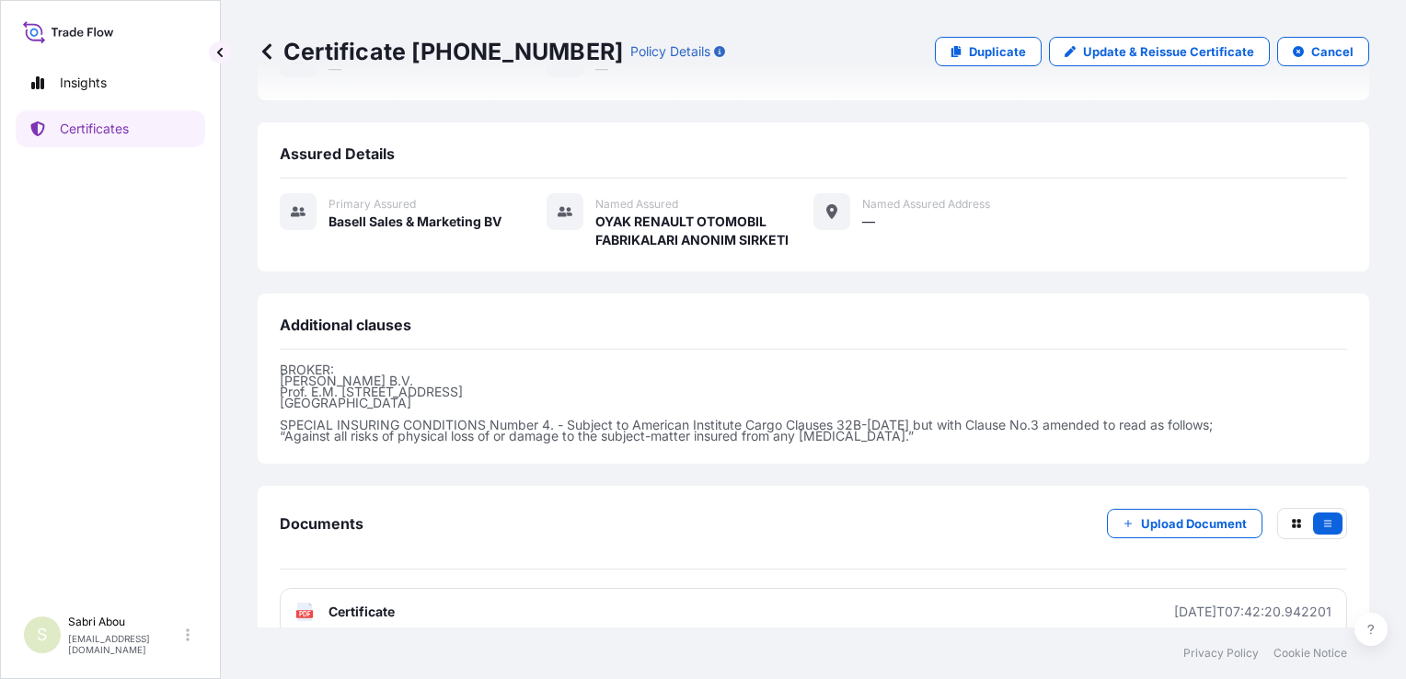
scroll to position [403, 0]
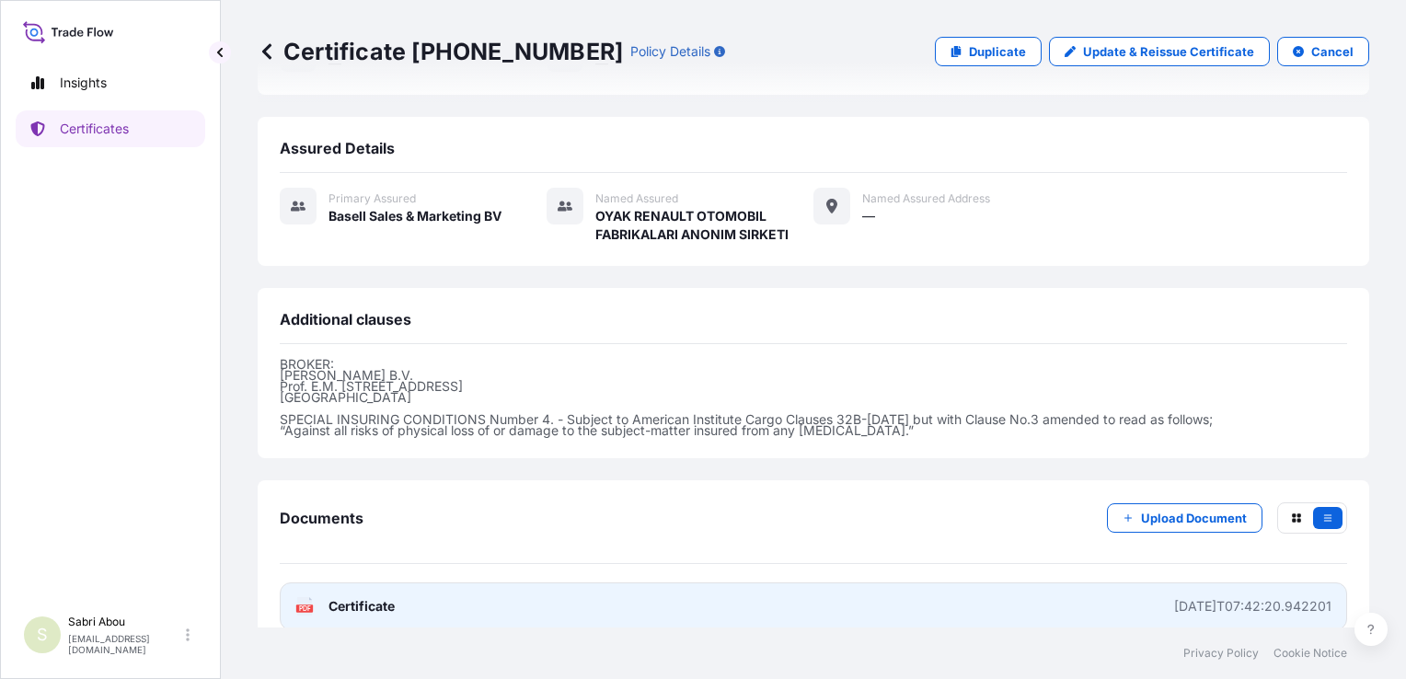
click at [902, 583] on link "PDF Certificate [DATE]T07:42:20.942201" at bounding box center [814, 607] width 1068 height 48
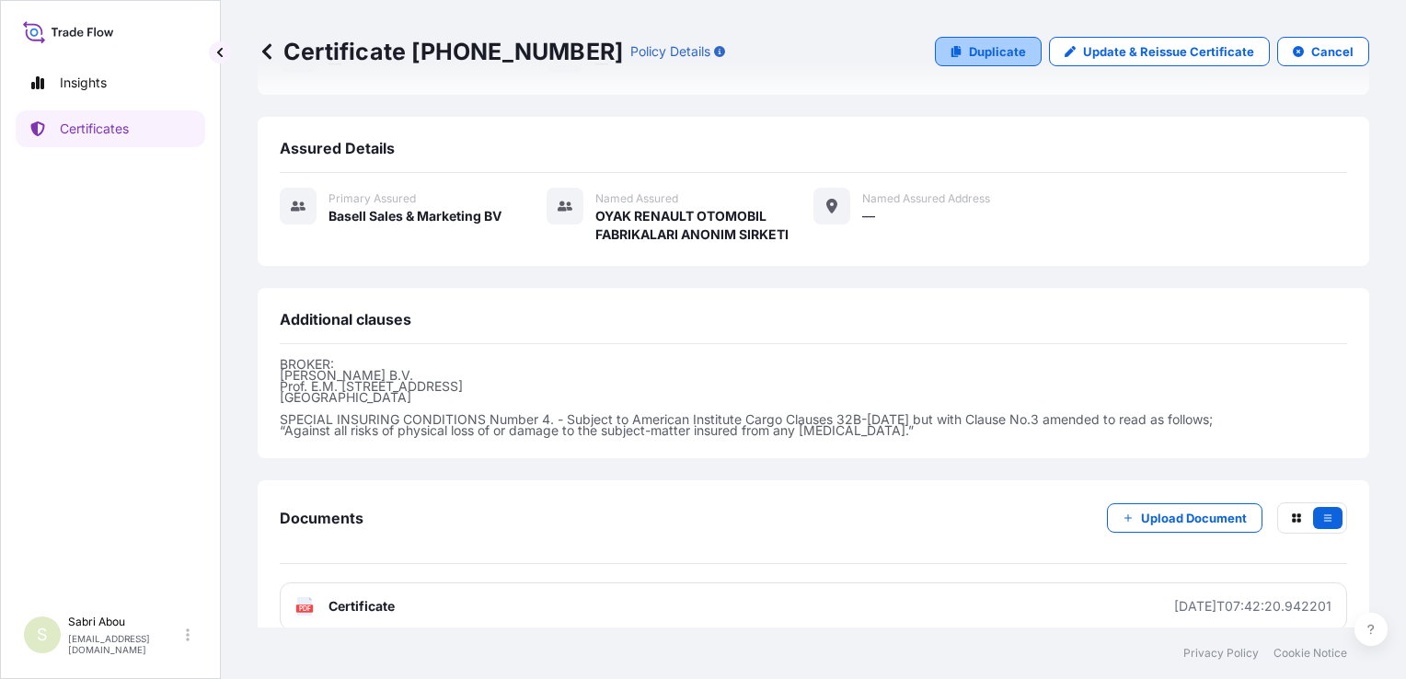
click at [1005, 57] on p "Duplicate" at bounding box center [997, 51] width 57 height 18
select select "Sea"
select select "32164"
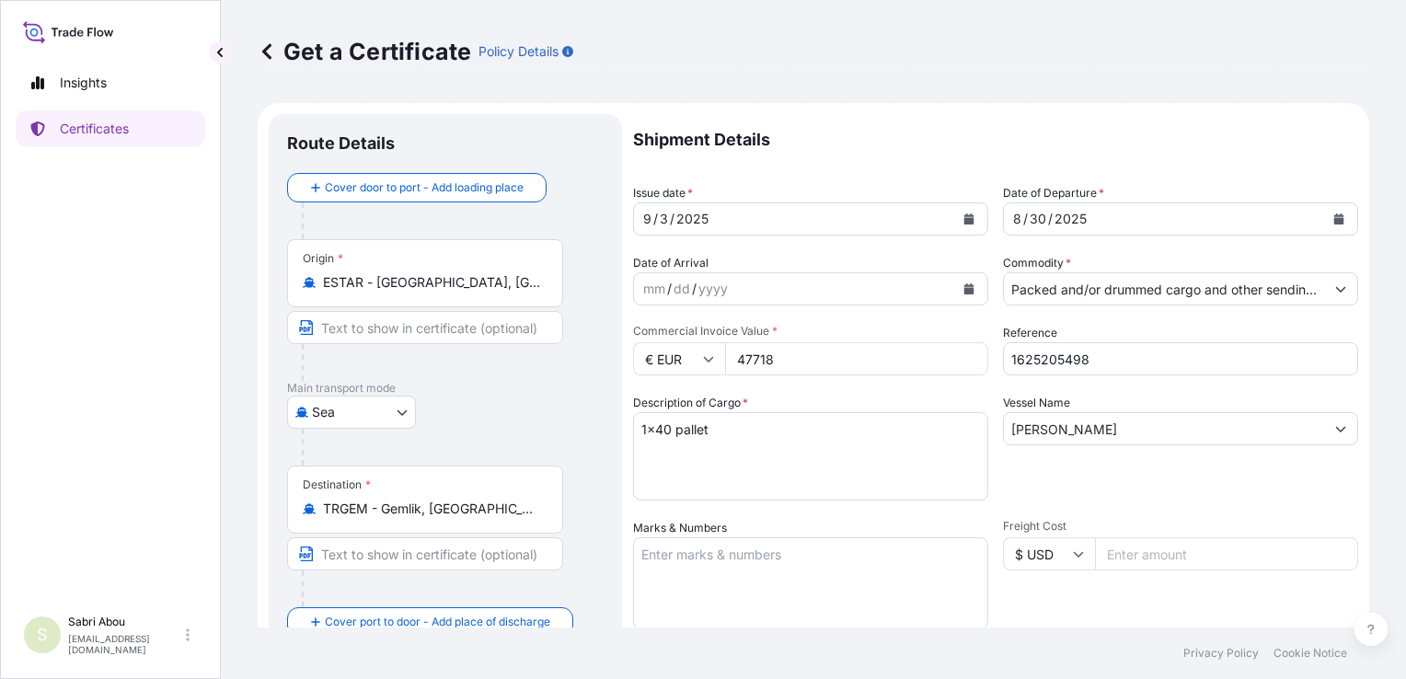
drag, startPoint x: 806, startPoint y: 359, endPoint x: 720, endPoint y: 360, distance: 86.5
click at [720, 360] on div "€ EUR 47718" at bounding box center [810, 358] width 355 height 33
type input "44715"
type input "1625205727"
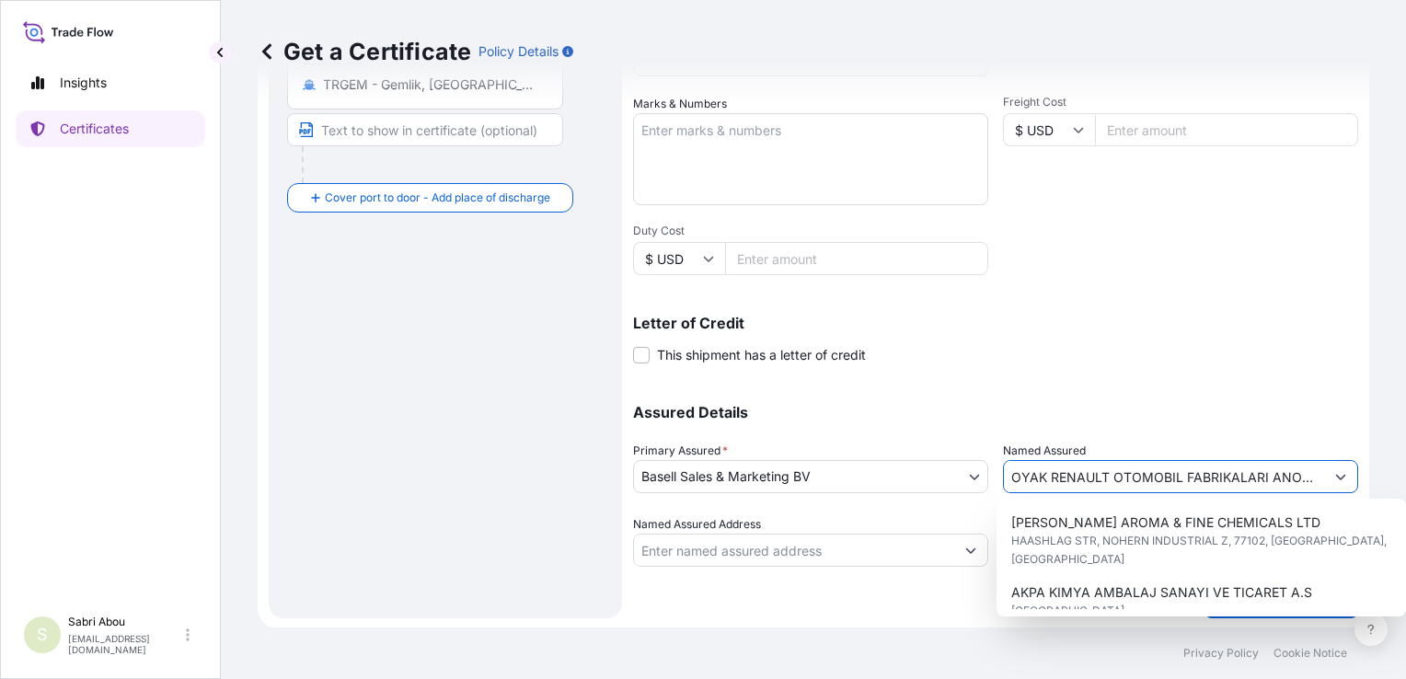
scroll to position [0, 63]
drag, startPoint x: 1001, startPoint y: 477, endPoint x: 1447, endPoint y: 476, distance: 445.5
click at [1406, 476] on html "6 options available. Insights Certificates S Sabri Abou [EMAIL_ADDRESS][DOMAIN_…" at bounding box center [703, 339] width 1406 height 679
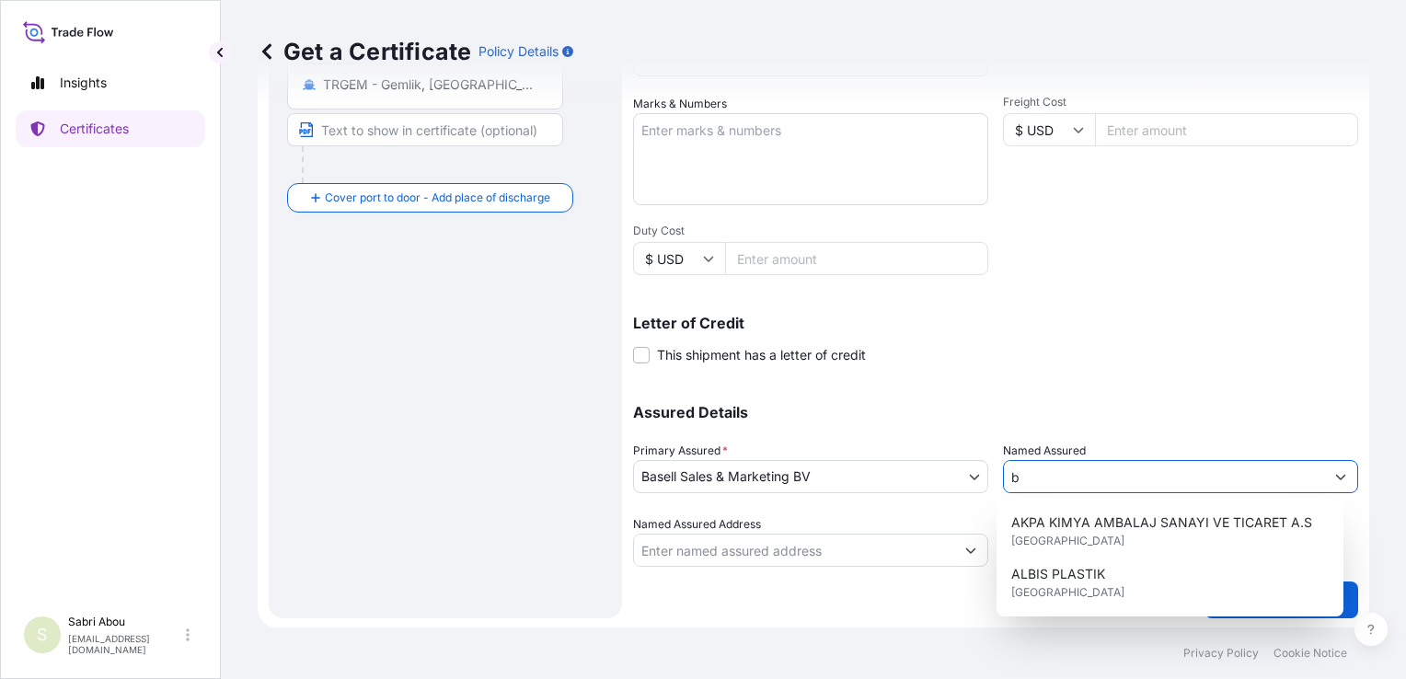
scroll to position [0, 0]
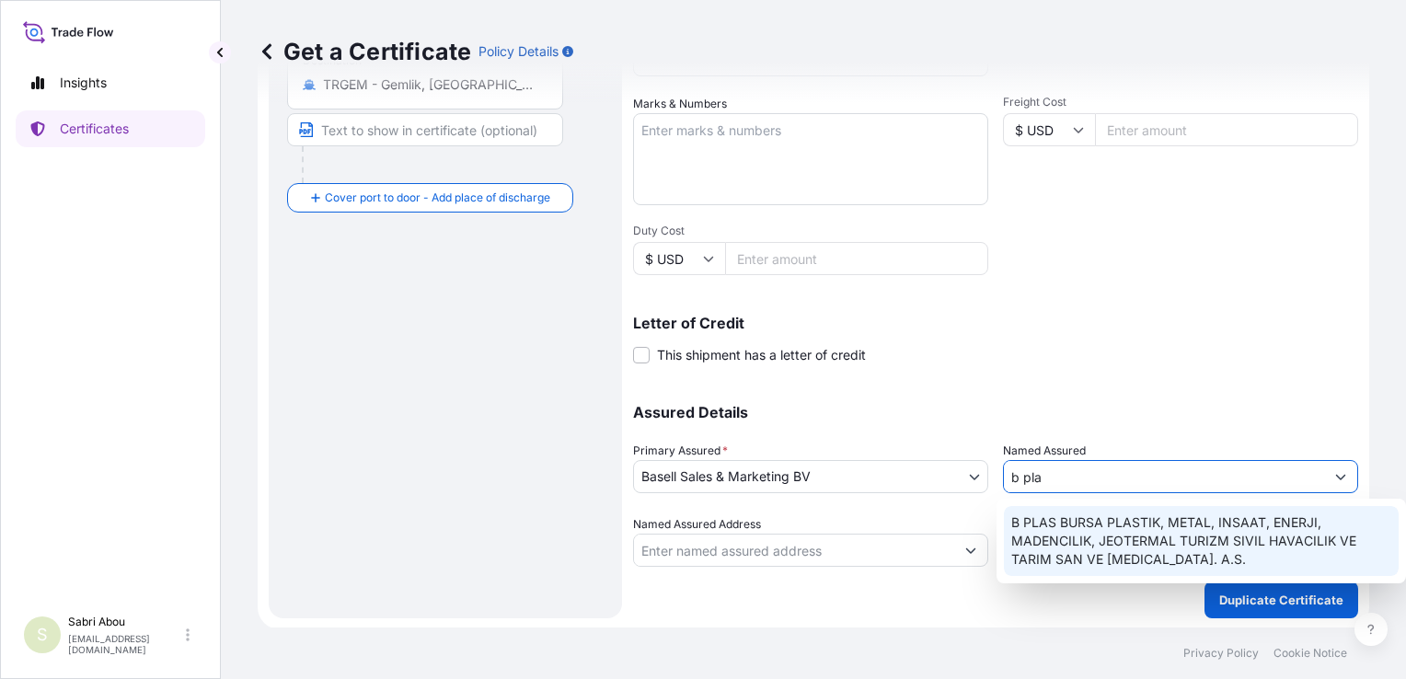
click at [1101, 534] on span "B PLAS BURSA PLASTIK, METAL, INSAAT, ENERJI, MADENCILIK, JEOTERMAL TURIZM SIVIL…" at bounding box center [1202, 541] width 380 height 55
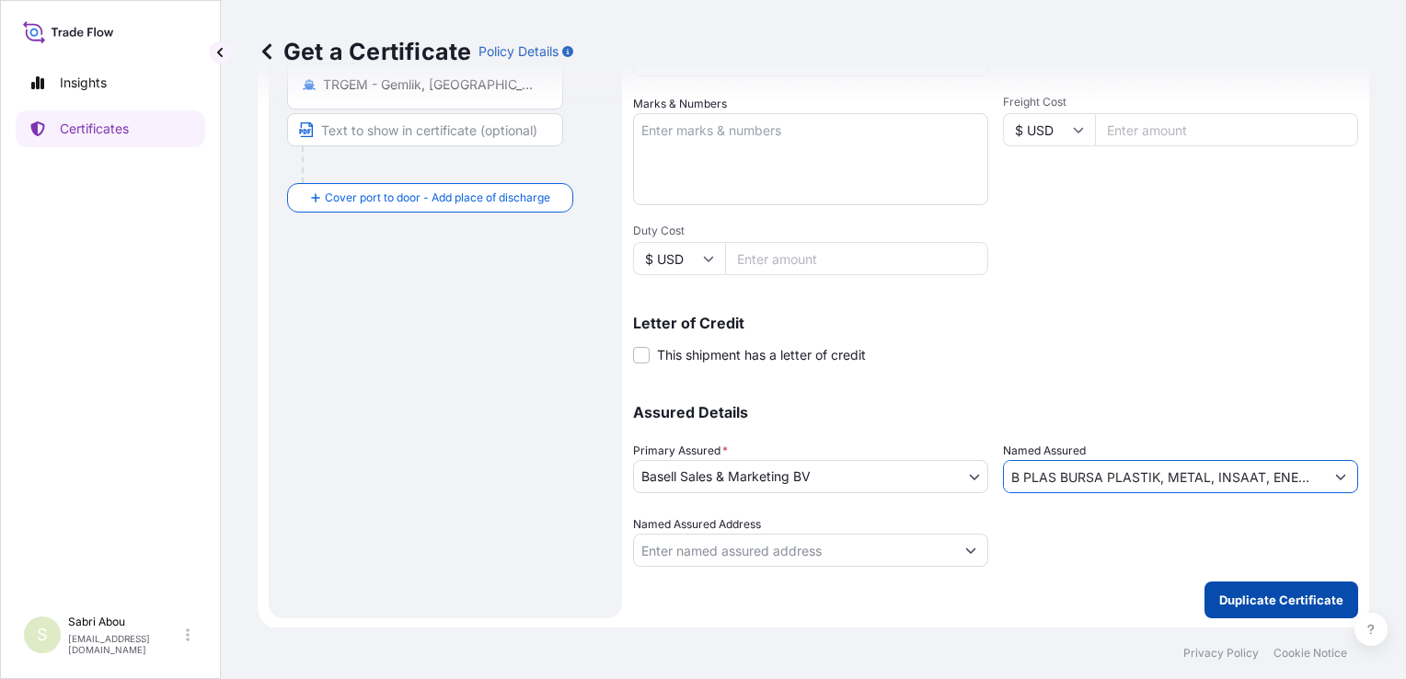
type input "B PLAS BURSA PLASTIK, METAL, INSAAT, ENERJI, MADENCILIK, JEOTERMAL TURIZM SIVIL…"
click at [1258, 595] on p "Duplicate Certificate" at bounding box center [1282, 600] width 124 height 18
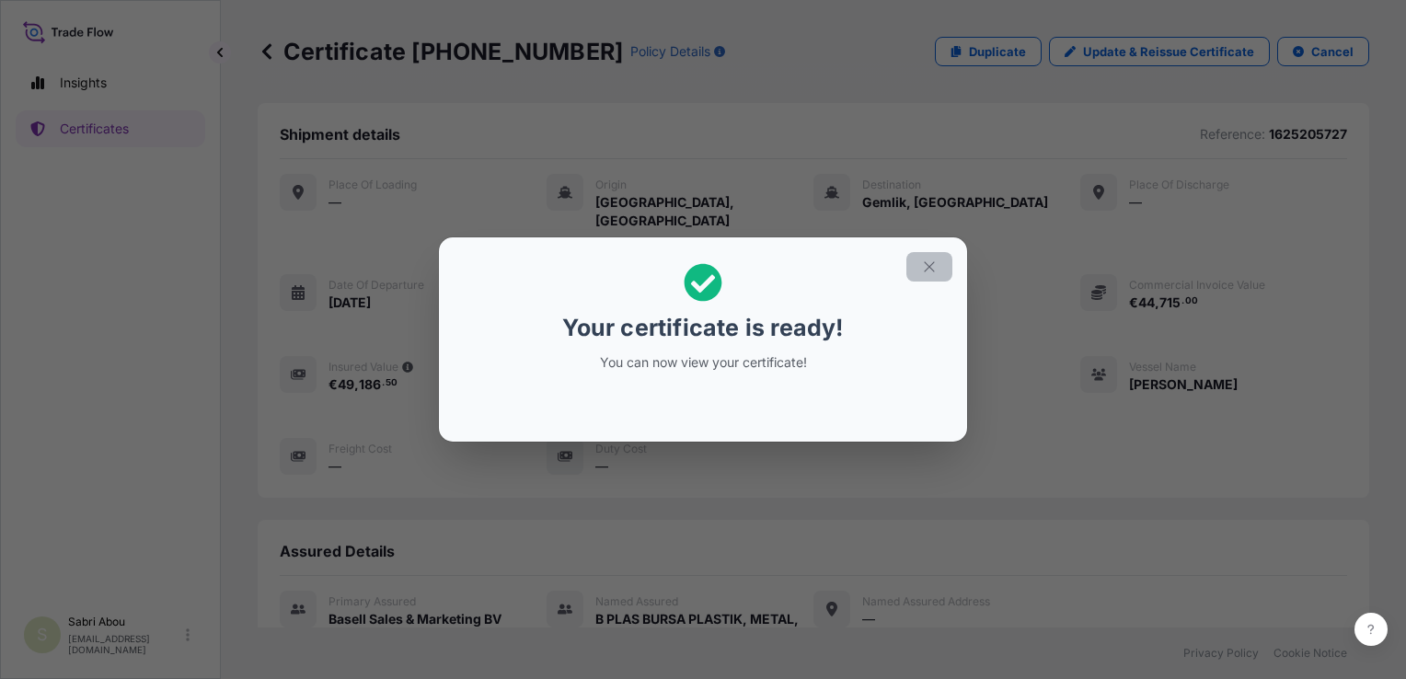
click at [933, 262] on icon "button" at bounding box center [929, 266] width 10 height 10
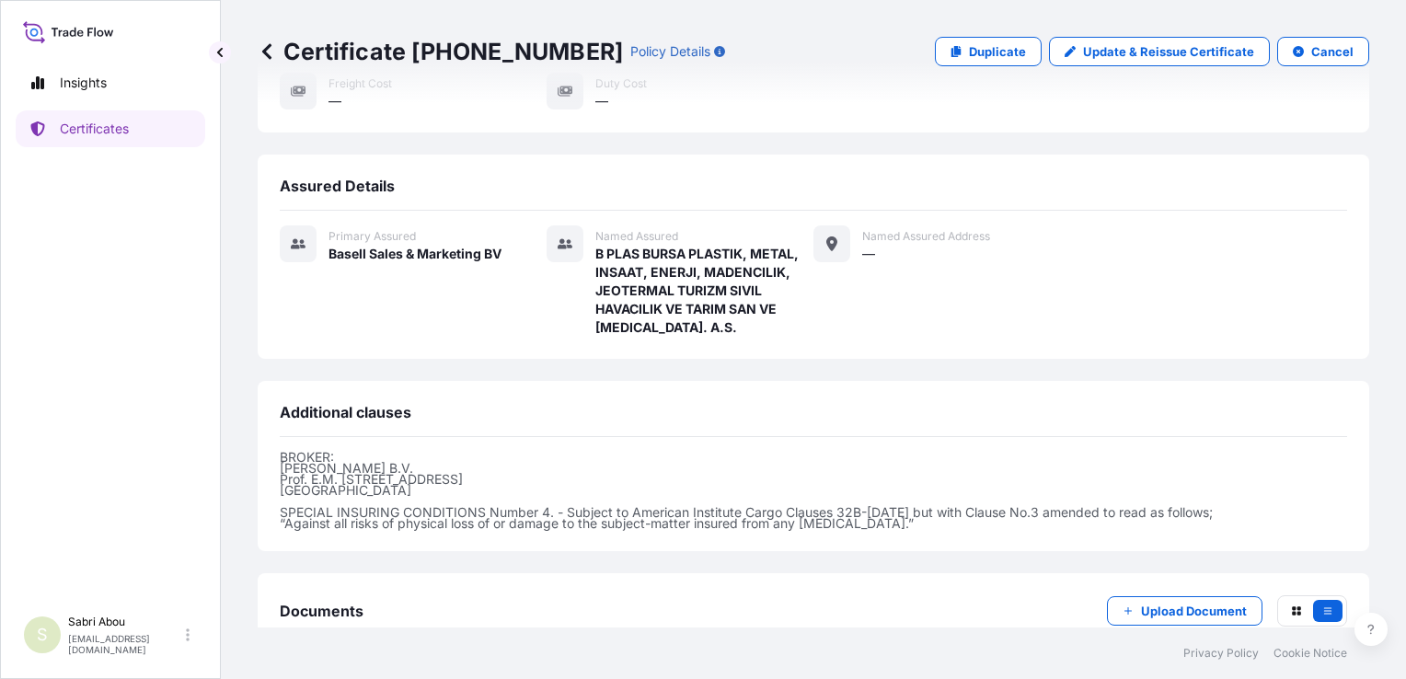
scroll to position [458, 0]
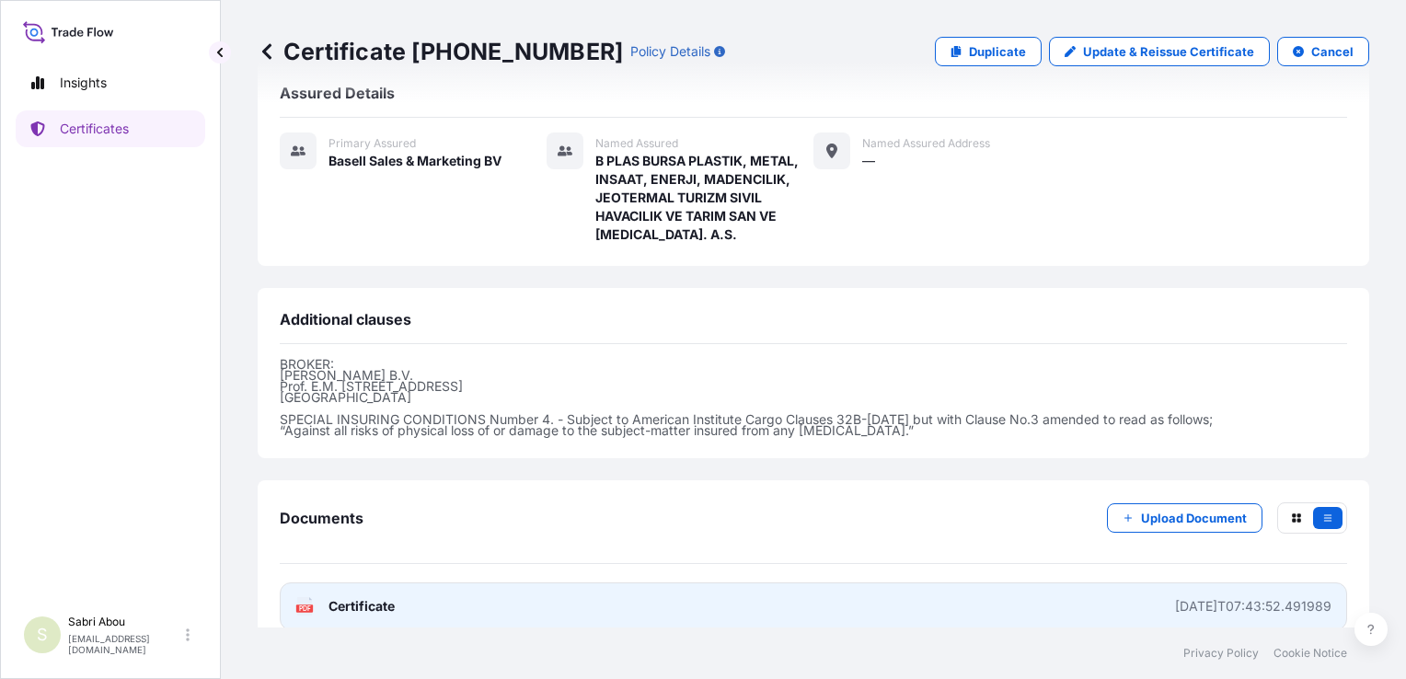
click at [826, 583] on link "PDF Certificate [DATE]T07:43:52.491989" at bounding box center [814, 607] width 1068 height 48
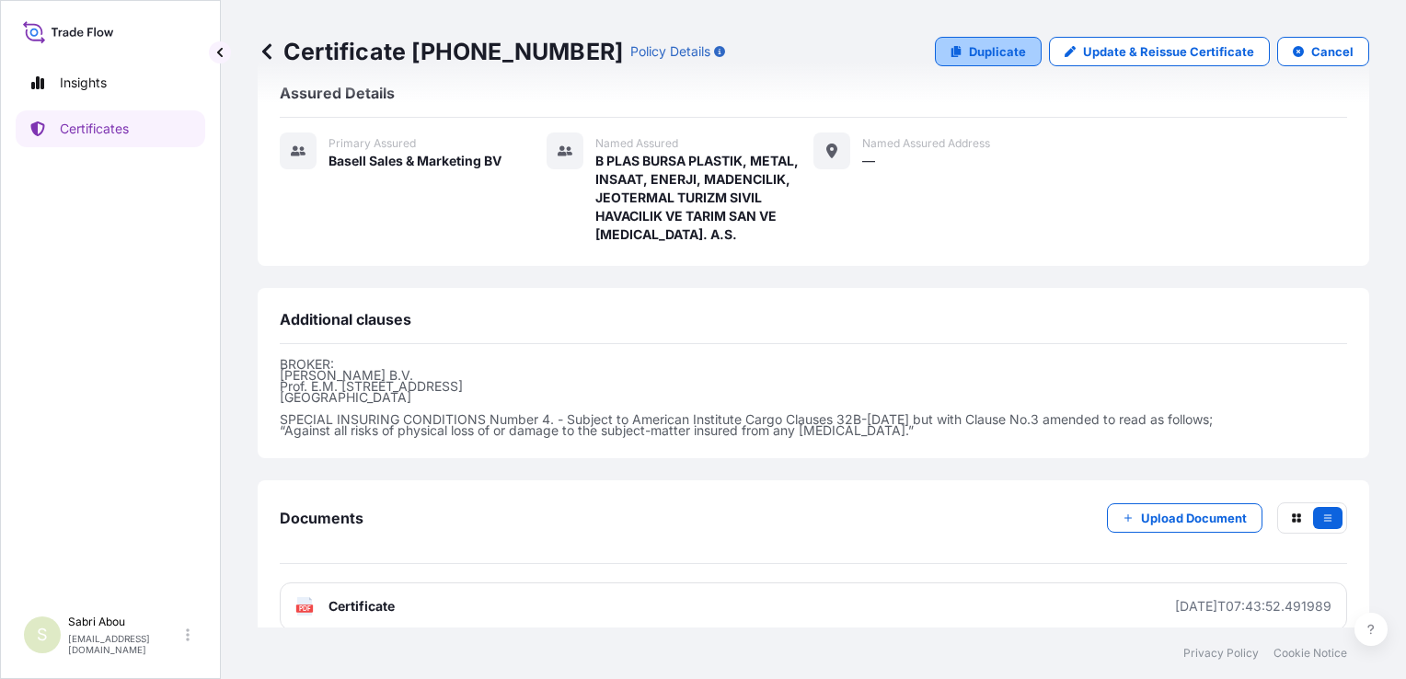
click at [980, 49] on p "Duplicate" at bounding box center [997, 51] width 57 height 18
select select "Sea"
select select "32164"
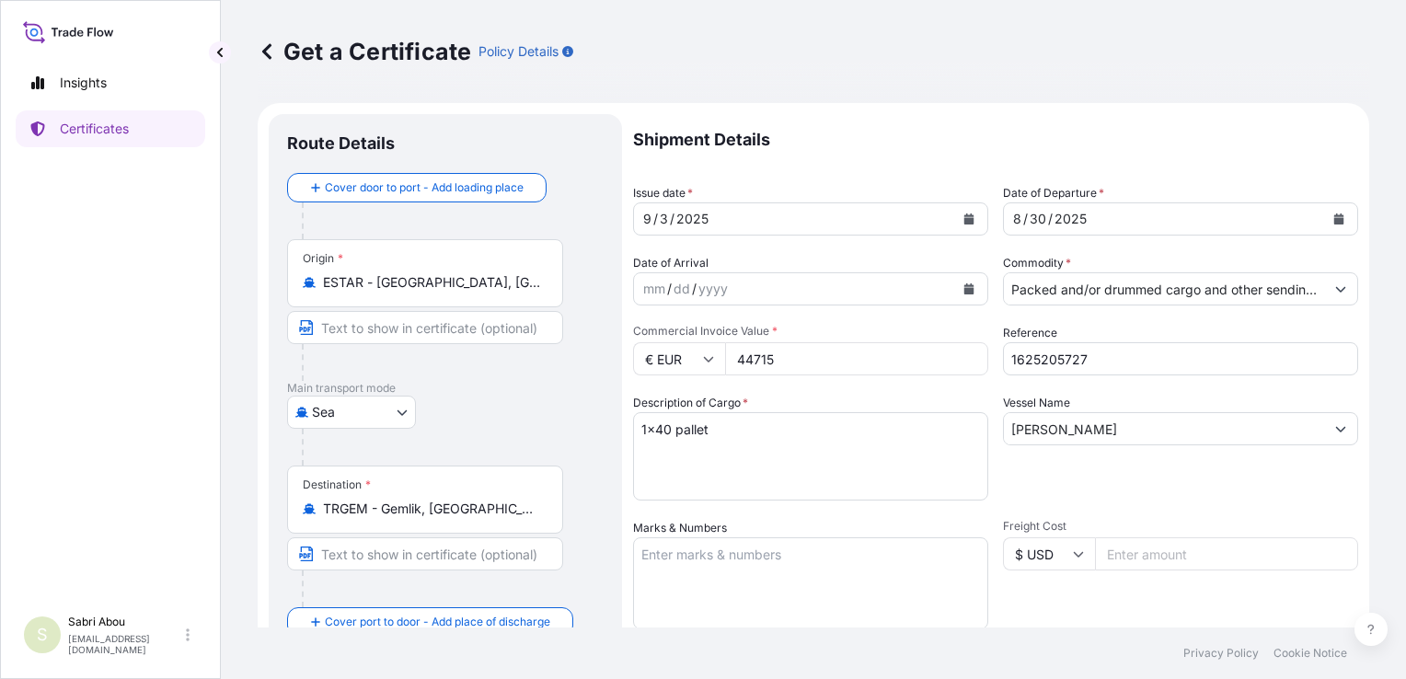
drag, startPoint x: 810, startPoint y: 362, endPoint x: 729, endPoint y: 362, distance: 81.0
click at [729, 362] on input "44715" at bounding box center [856, 358] width 263 height 33
type input "27860"
type input "1625205749"
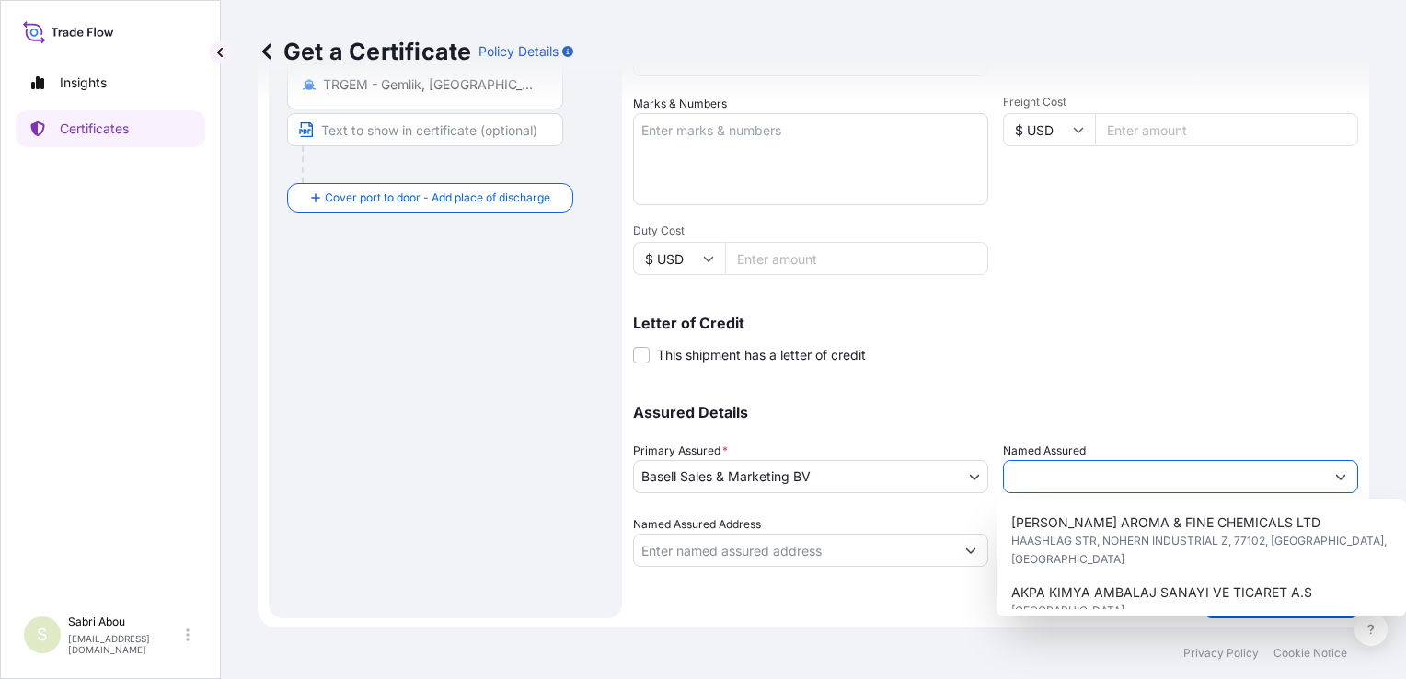
scroll to position [0, 504]
drag, startPoint x: 1006, startPoint y: 476, endPoint x: 1348, endPoint y: 482, distance: 342.5
click at [1348, 481] on form "Route Details Cover door to port - Add loading place Place of loading Road / [G…" at bounding box center [814, 154] width 1112 height 951
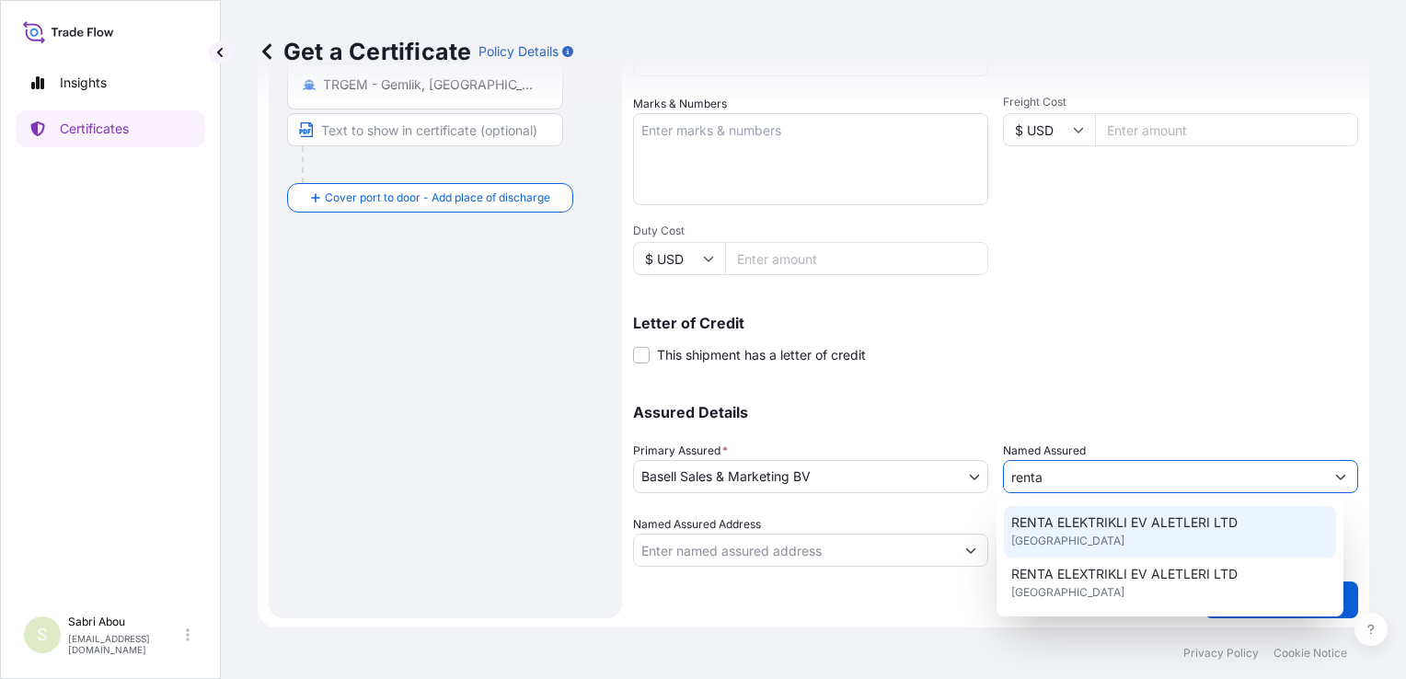
click at [1124, 536] on div "RENTA ELEKTRIKLI EV ALETLERI LTD [GEOGRAPHIC_DATA]" at bounding box center [1170, 532] width 332 height 52
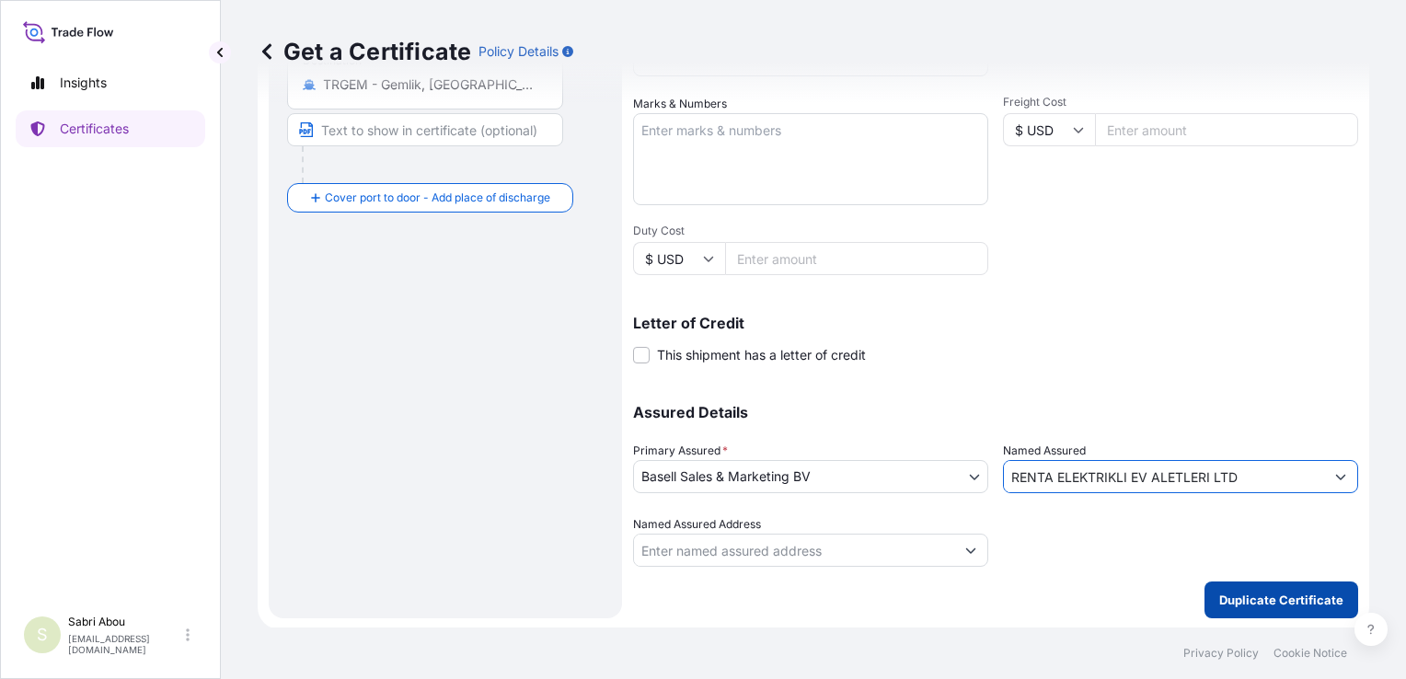
type input "RENTA ELEKTRIKLI EV ALETLERI LTD"
click at [1250, 600] on p "Duplicate Certificate" at bounding box center [1282, 600] width 124 height 18
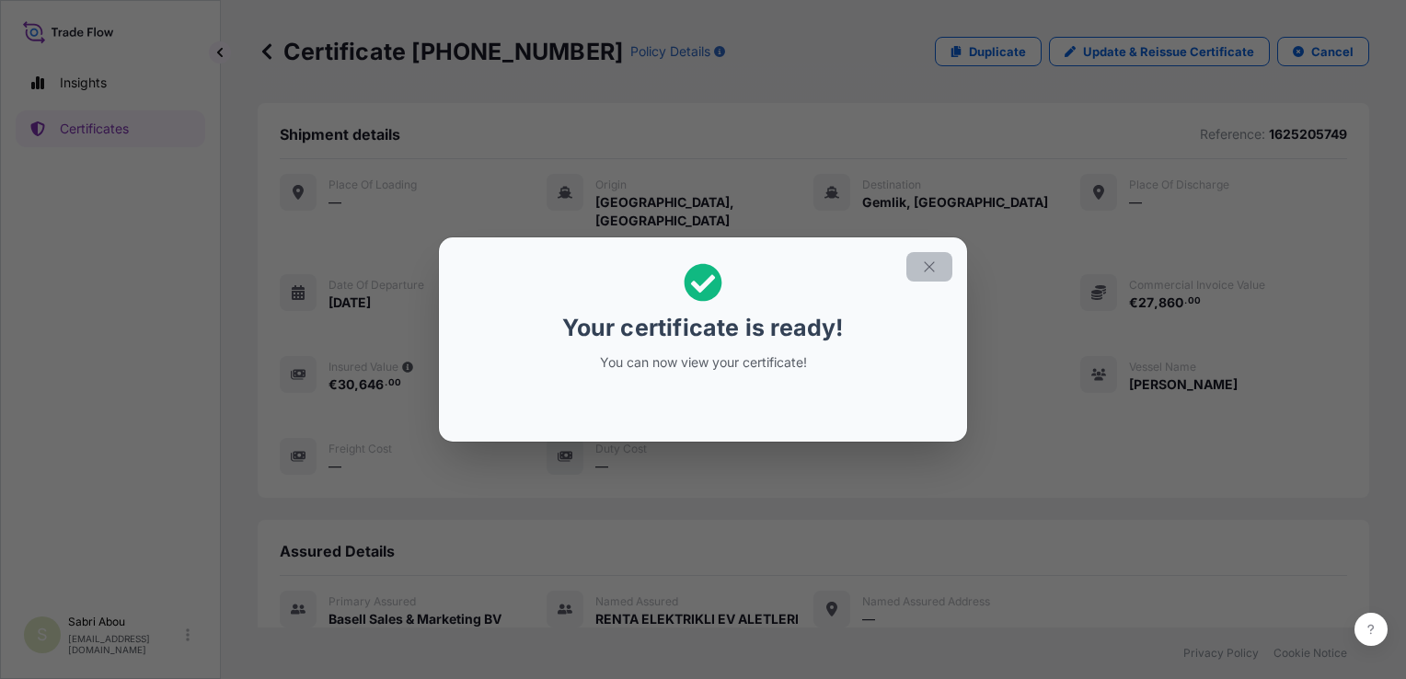
click at [925, 276] on button "button" at bounding box center [930, 266] width 46 height 29
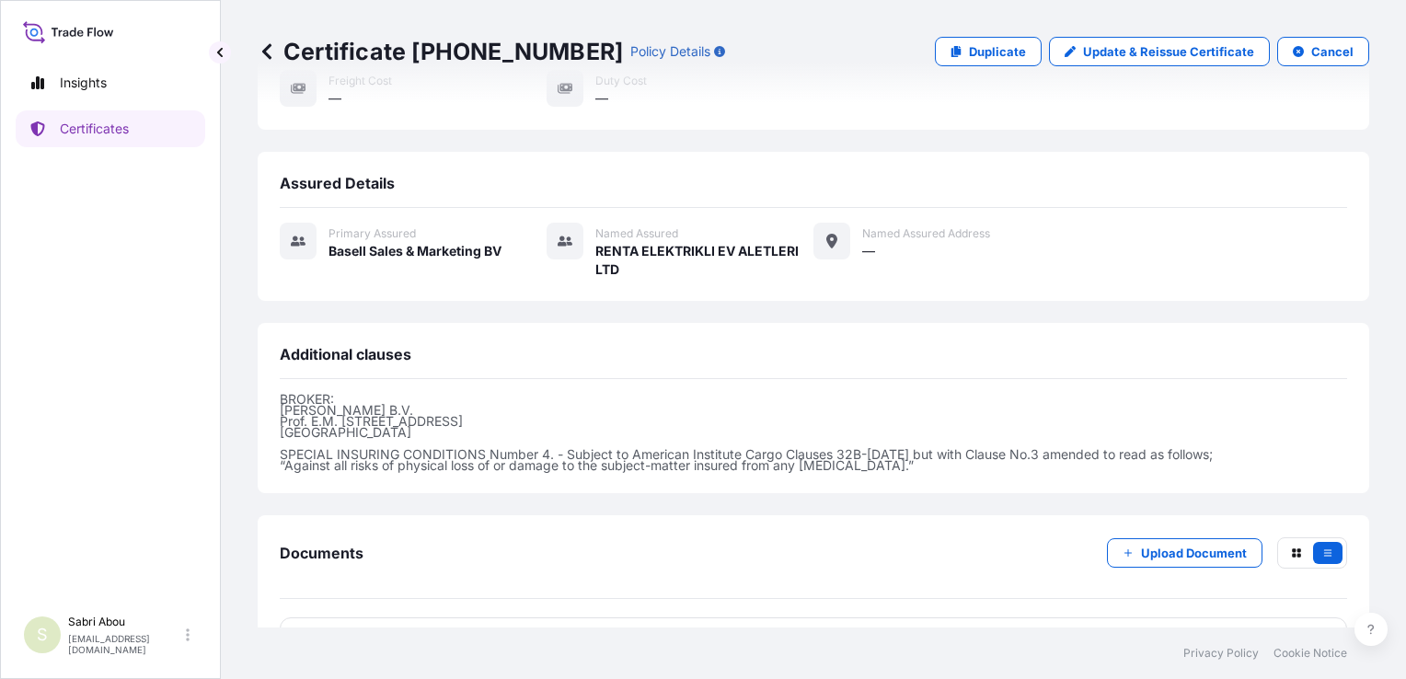
scroll to position [403, 0]
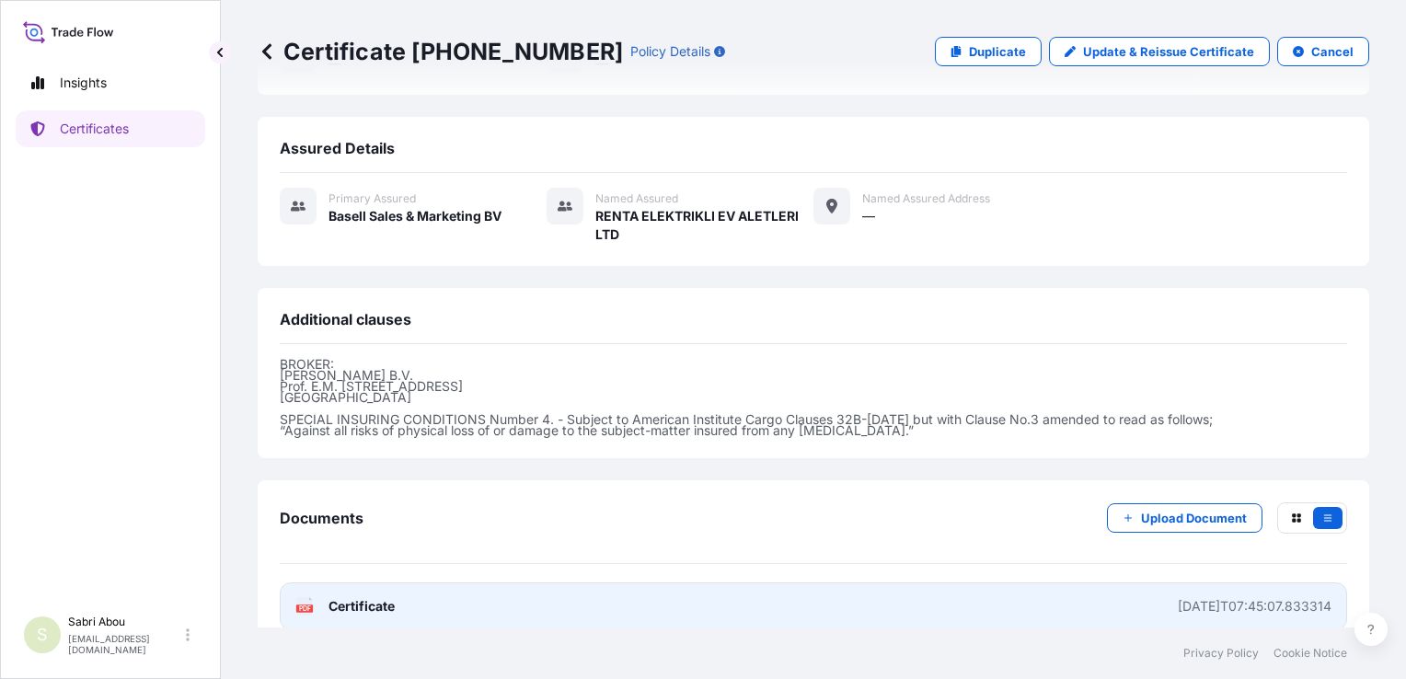
click at [943, 583] on link "PDF Certificate [DATE]T07:45:07.833314" at bounding box center [814, 607] width 1068 height 48
